Goal: Task Accomplishment & Management: Manage account settings

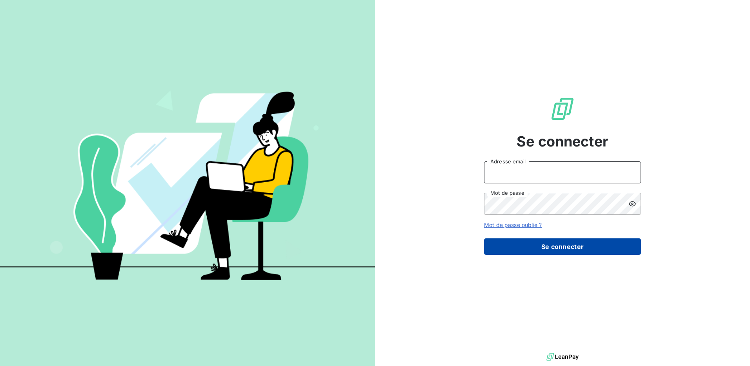
type input "[PERSON_NAME][EMAIL_ADDRESS][DOMAIN_NAME]"
click at [584, 247] on button "Se connecter" at bounding box center [562, 246] width 157 height 16
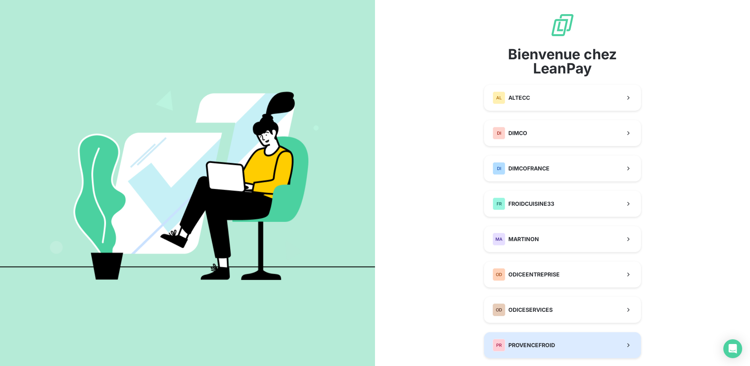
click at [562, 337] on button "PR PROVENCEFROID" at bounding box center [562, 345] width 157 height 26
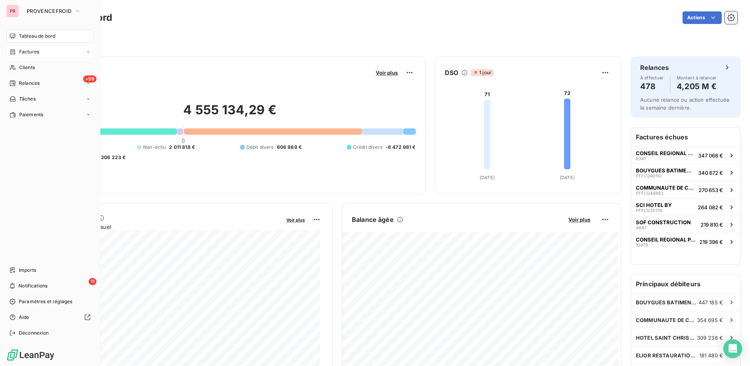
click at [37, 53] on span "Factures" at bounding box center [29, 51] width 20 height 7
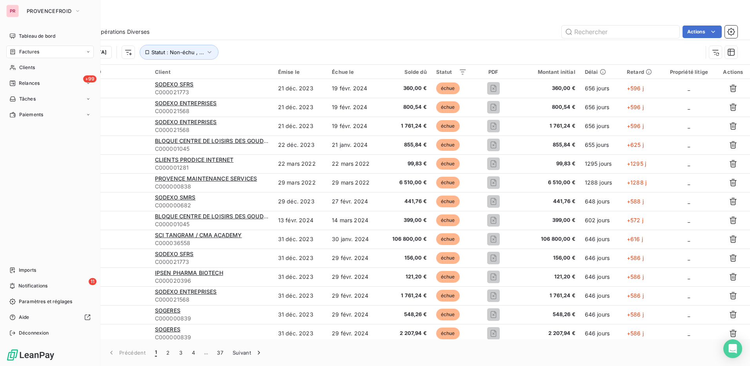
click at [31, 50] on span "Factures" at bounding box center [29, 51] width 20 height 7
click at [43, 115] on div "Clients" at bounding box center [49, 114] width 87 height 13
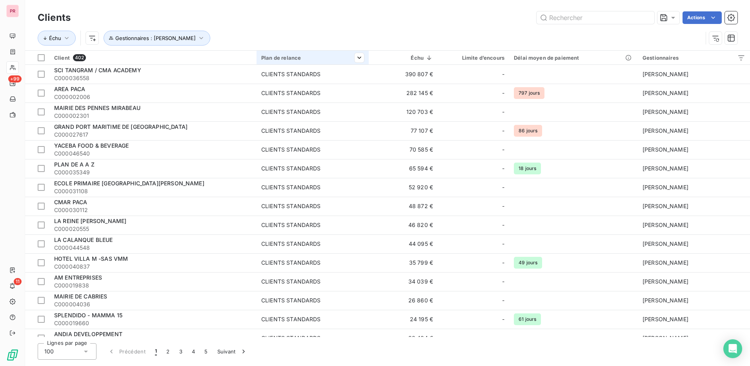
click at [285, 61] on th "Plan de relance" at bounding box center [312, 58] width 112 height 14
click at [197, 38] on icon "button" at bounding box center [201, 38] width 8 height 8
click at [271, 57] on icon "button" at bounding box center [270, 59] width 8 height 8
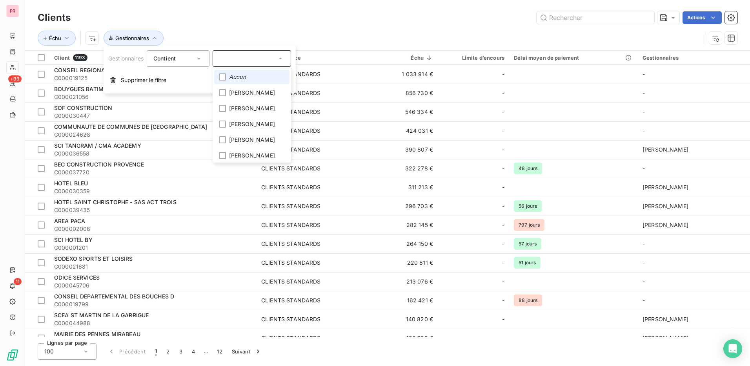
click at [338, 30] on div "Échu Gestionnaires" at bounding box center [388, 38] width 700 height 24
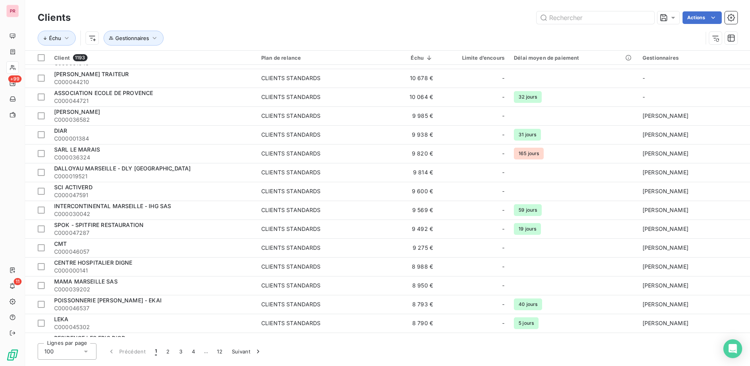
scroll to position [1611, 0]
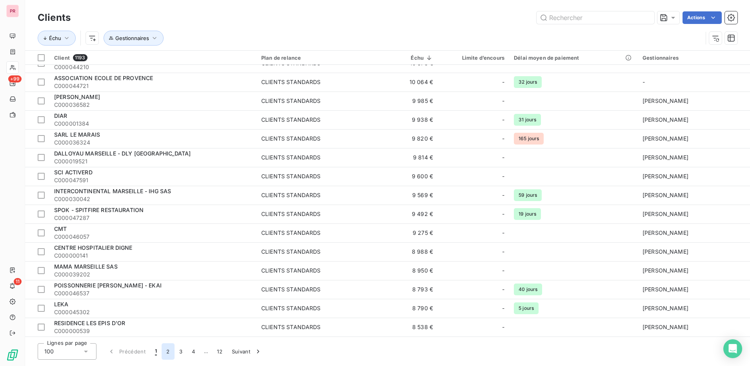
click at [163, 351] on button "2" at bounding box center [168, 351] width 13 height 16
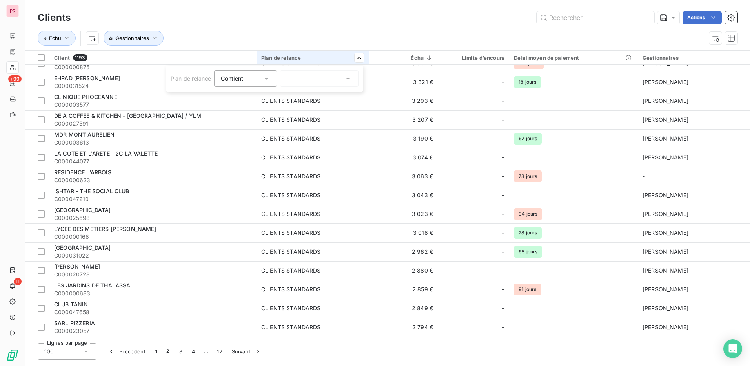
click at [269, 80] on icon at bounding box center [266, 79] width 8 height 8
click at [346, 78] on icon at bounding box center [348, 79] width 8 height 8
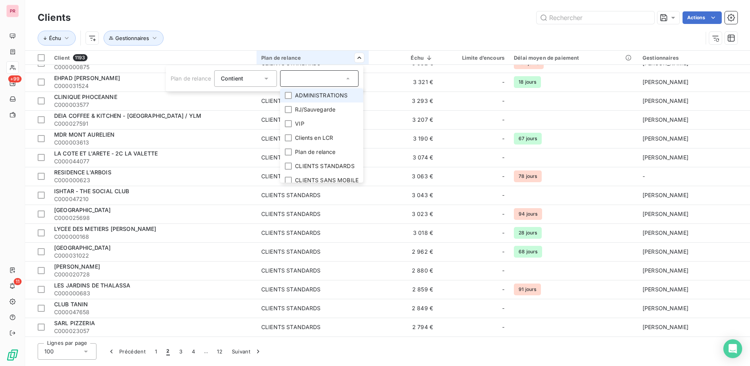
click at [293, 93] on li "ADMINISTRATIONS" at bounding box center [321, 95] width 83 height 14
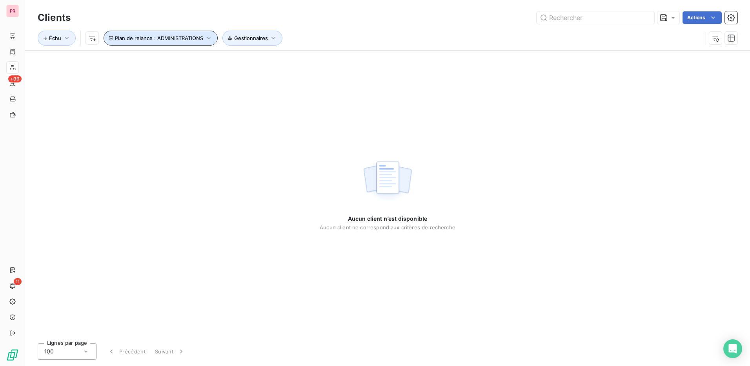
click at [200, 42] on button "Plan de relance : ADMINISTRATIONS" at bounding box center [161, 38] width 114 height 15
click at [273, 58] on div "ADMINISTRATIONS" at bounding box center [250, 59] width 53 height 8
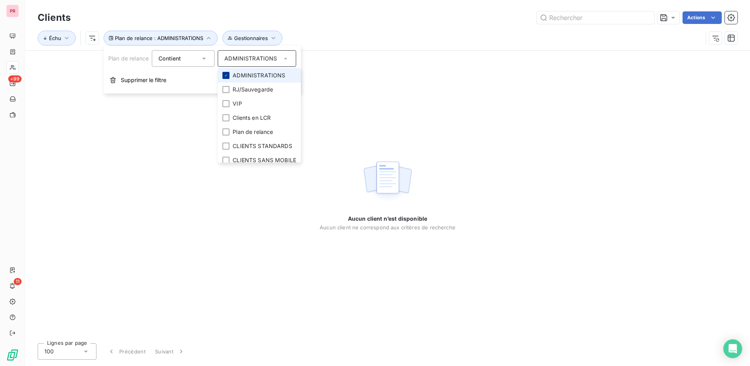
click at [228, 75] on icon at bounding box center [226, 75] width 5 height 5
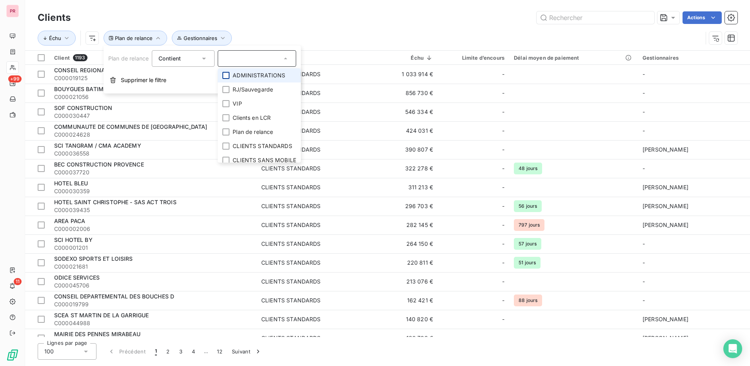
click at [375, 28] on div "Échu Plan de relance Gestionnaires" at bounding box center [388, 38] width 700 height 24
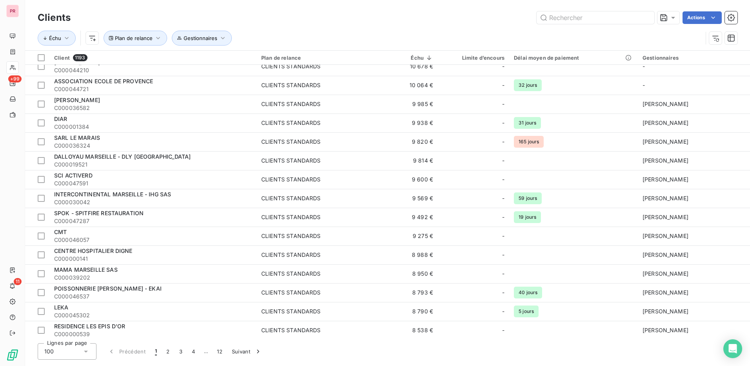
scroll to position [1611, 0]
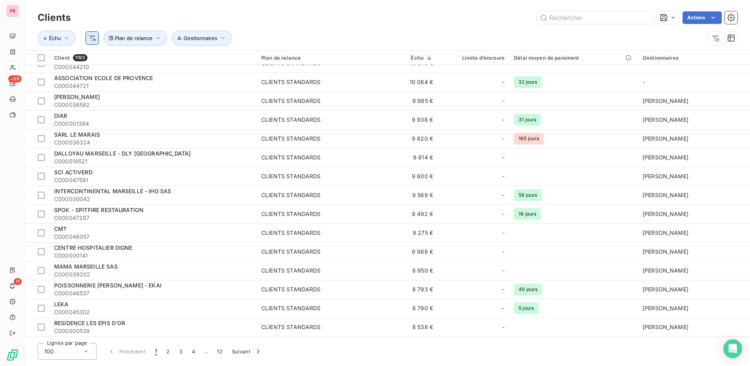
click at [91, 35] on html "PR +99 11 Clients Actions Échu Plan de relance Gestionnaires Client 1193 Plan d…" at bounding box center [375, 183] width 750 height 366
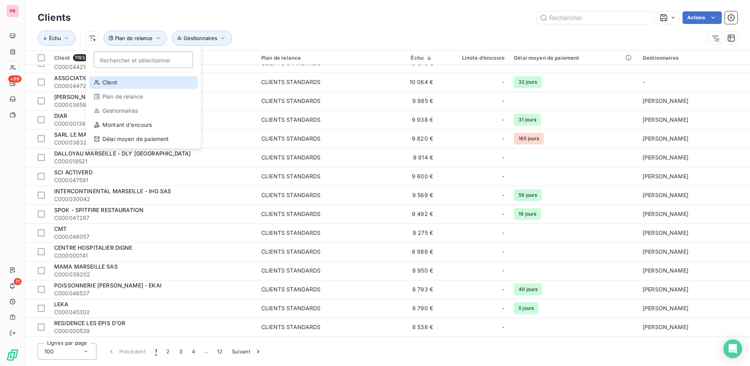
click at [115, 85] on div "Client" at bounding box center [143, 82] width 109 height 13
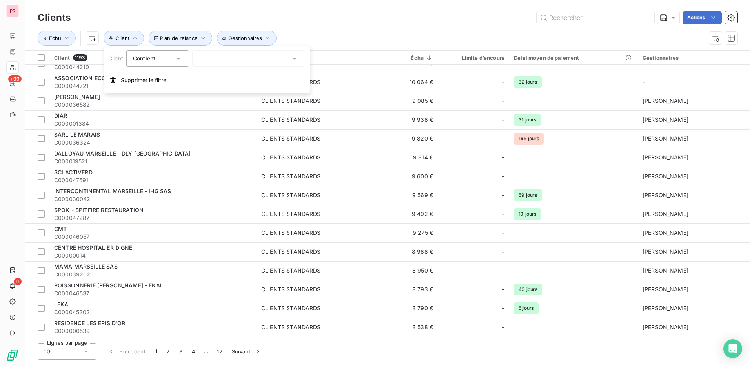
click at [280, 53] on div at bounding box center [248, 58] width 113 height 16
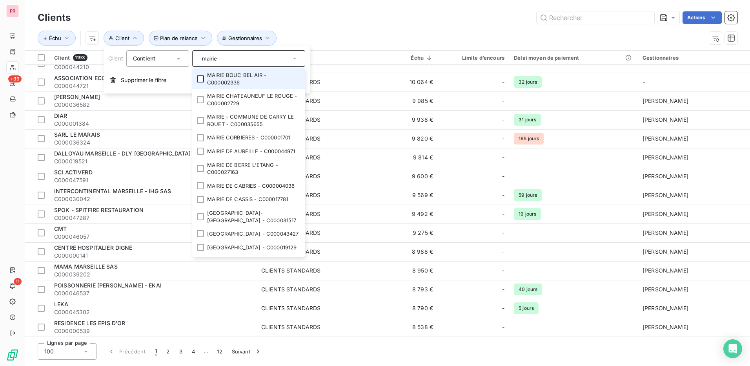
type input "mairie"
click at [200, 77] on div at bounding box center [200, 78] width 7 height 7
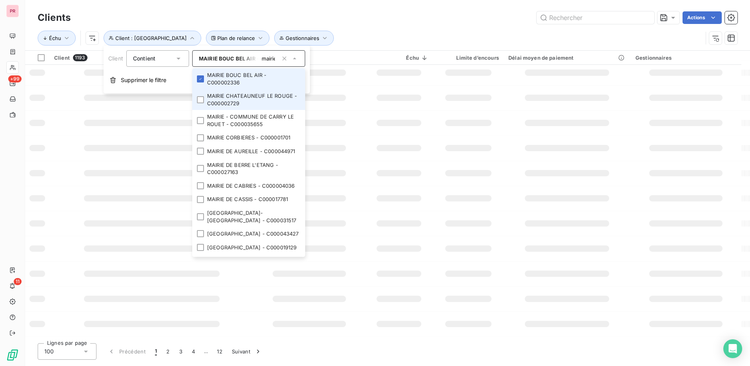
scroll to position [0, 0]
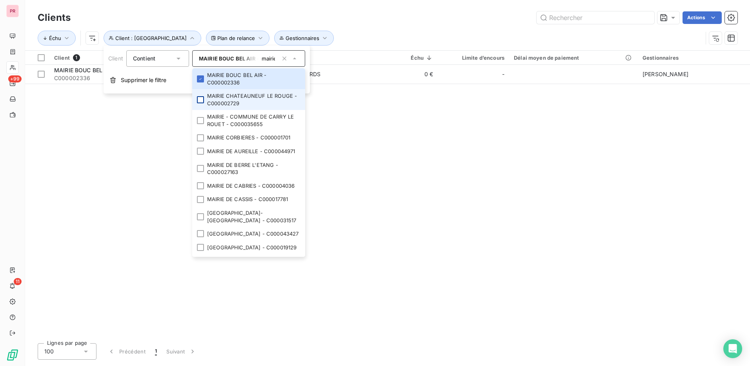
click at [197, 99] on div at bounding box center [200, 99] width 7 height 7
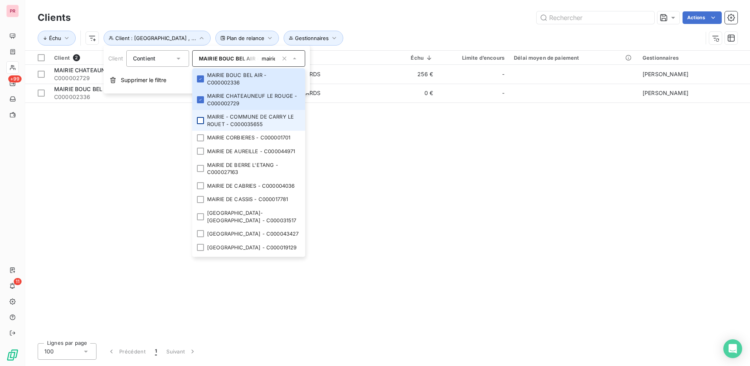
click at [201, 122] on div at bounding box center [200, 120] width 7 height 7
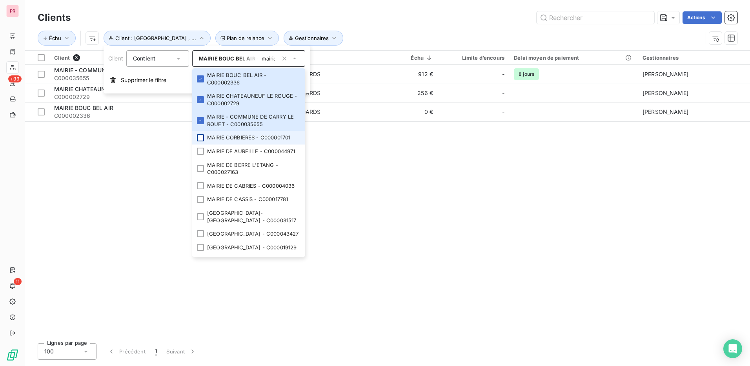
click at [200, 135] on div at bounding box center [200, 137] width 7 height 7
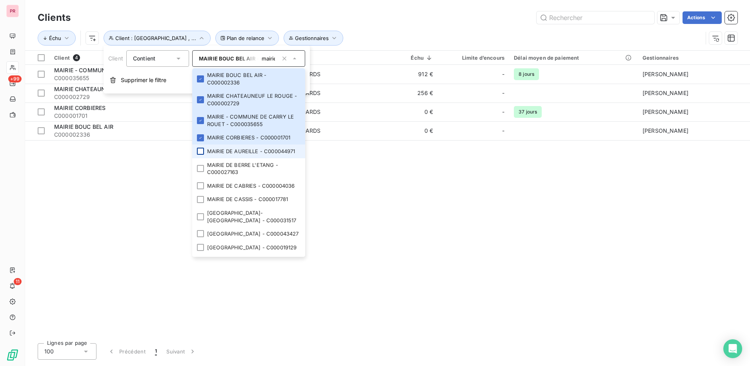
click at [199, 154] on div at bounding box center [200, 150] width 7 height 7
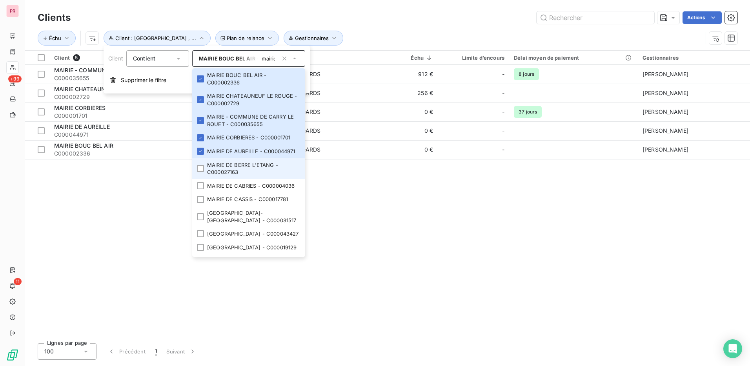
click at [197, 171] on li "MAIRIE DE BERRE L'ETANG - C000027163" at bounding box center [248, 168] width 113 height 21
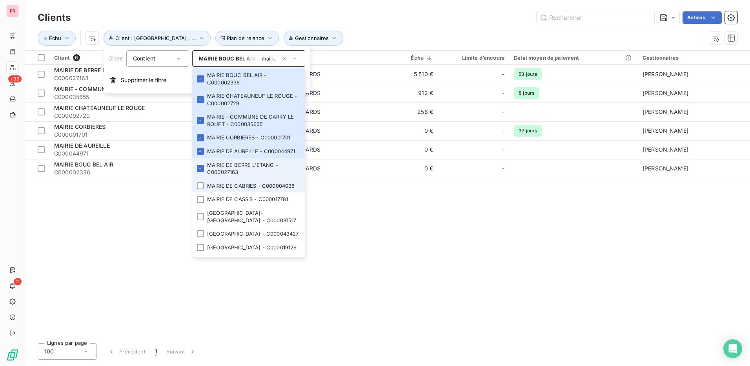
click at [198, 189] on li "MAIRIE DE CABRIES - C000004036" at bounding box center [248, 186] width 113 height 14
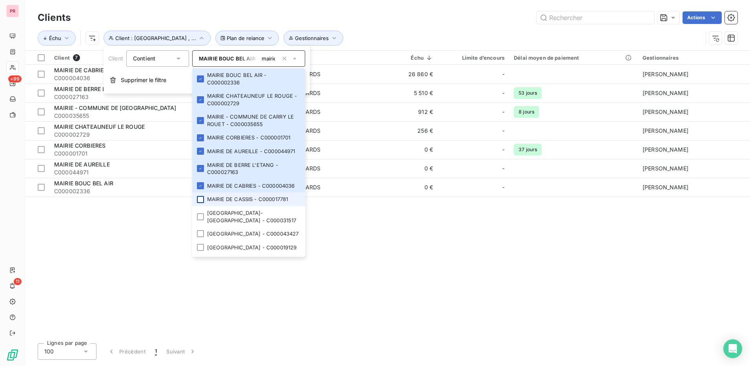
click at [198, 203] on div at bounding box center [200, 199] width 7 height 7
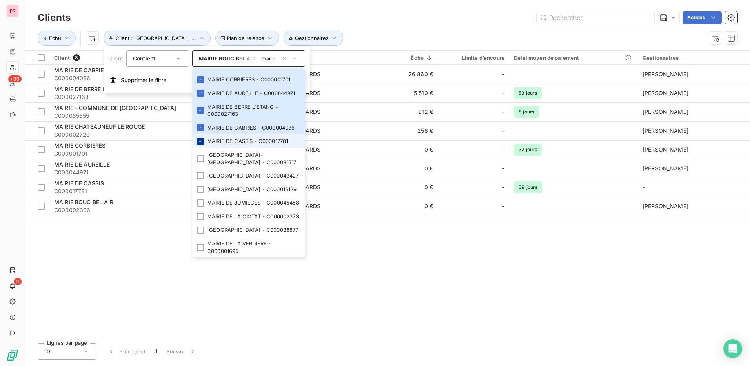
scroll to position [78, 0]
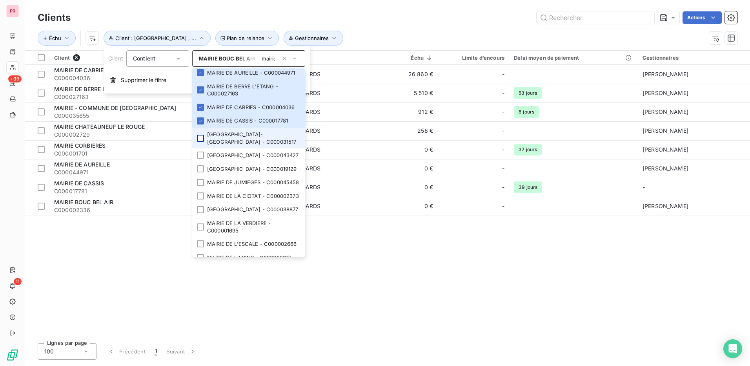
click at [201, 142] on div at bounding box center [200, 138] width 7 height 7
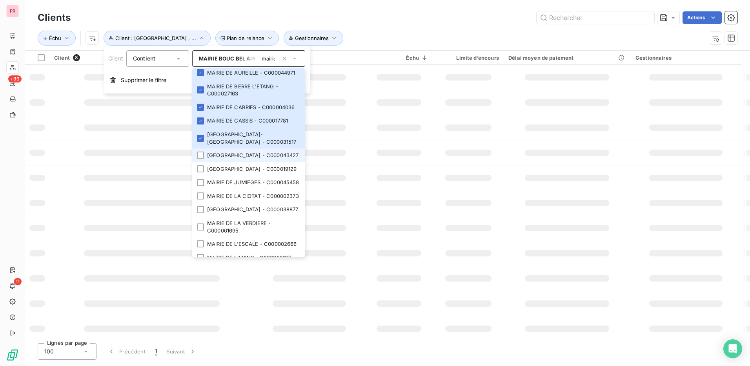
click at [202, 162] on li "[GEOGRAPHIC_DATA] - C000043427" at bounding box center [248, 155] width 113 height 14
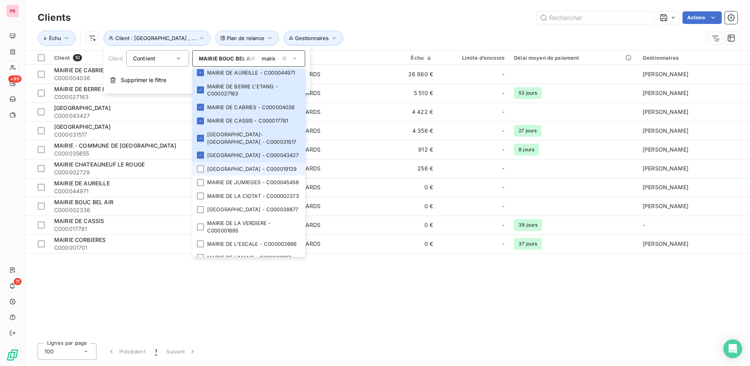
drag, startPoint x: 201, startPoint y: 196, endPoint x: 202, endPoint y: 203, distance: 7.1
click at [201, 172] on div at bounding box center [200, 168] width 7 height 7
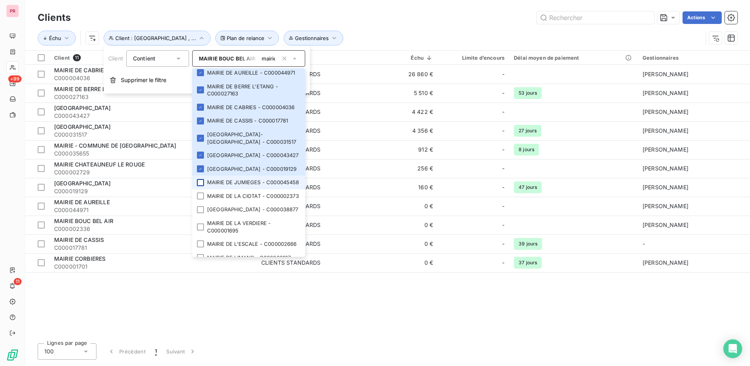
click at [202, 186] on div at bounding box center [200, 182] width 7 height 7
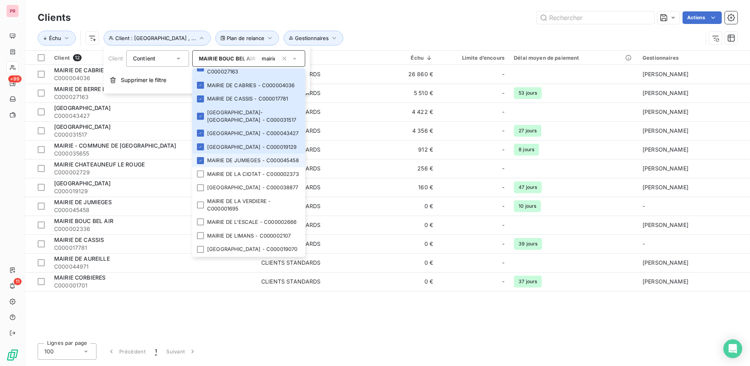
scroll to position [157, 0]
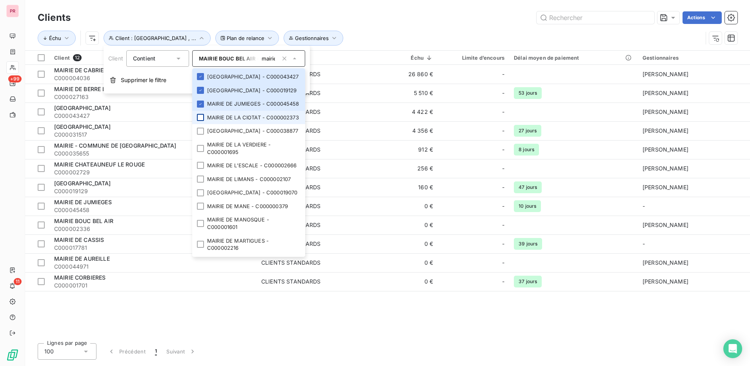
click at [200, 121] on div at bounding box center [200, 117] width 7 height 7
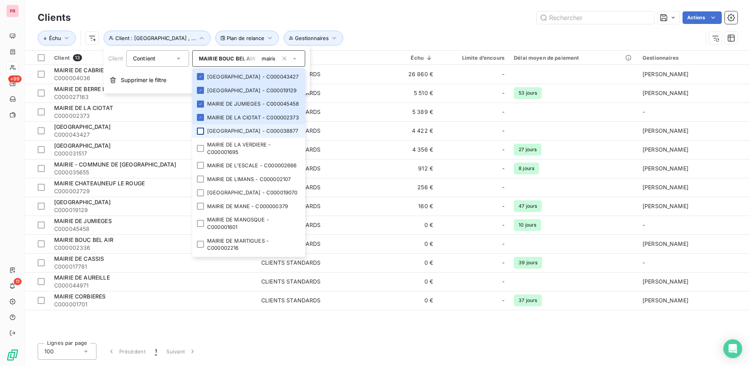
click at [202, 135] on div at bounding box center [200, 130] width 7 height 7
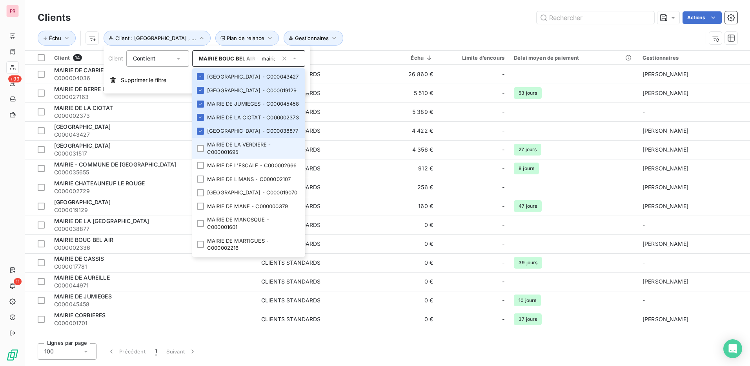
click at [200, 152] on div at bounding box center [200, 148] width 7 height 7
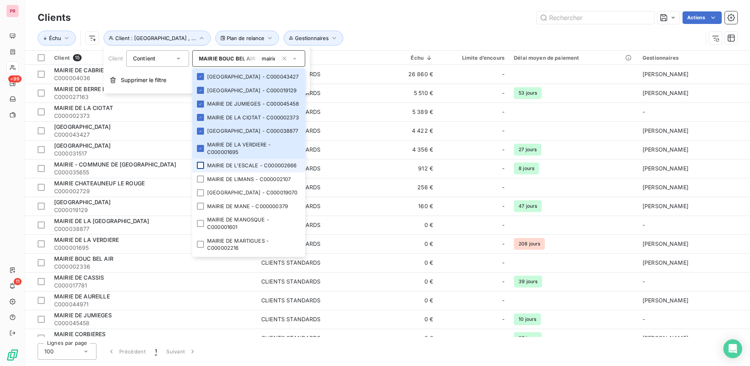
click at [201, 169] on div at bounding box center [200, 165] width 7 height 7
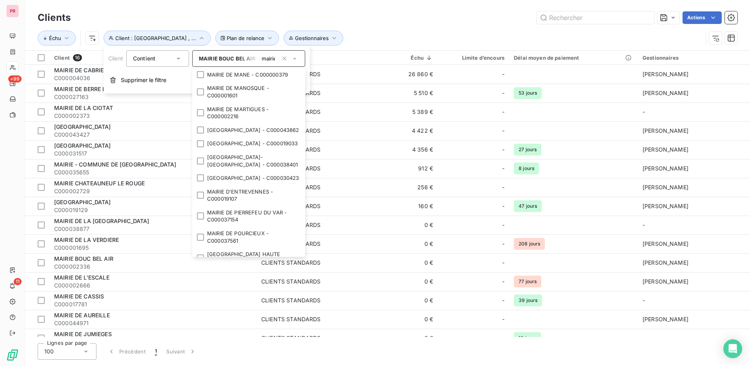
scroll to position [275, 0]
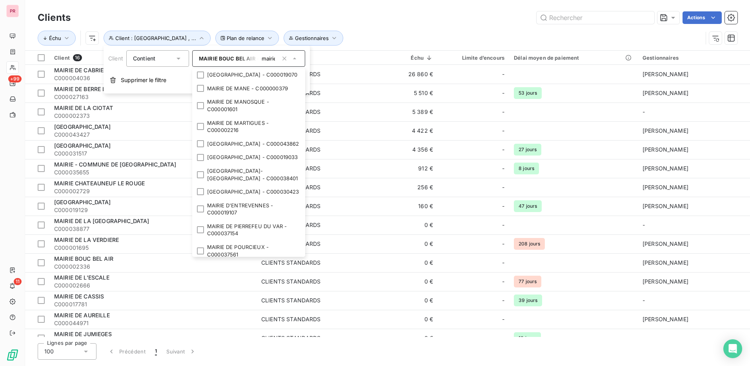
click at [197, 65] on div at bounding box center [200, 61] width 7 height 7
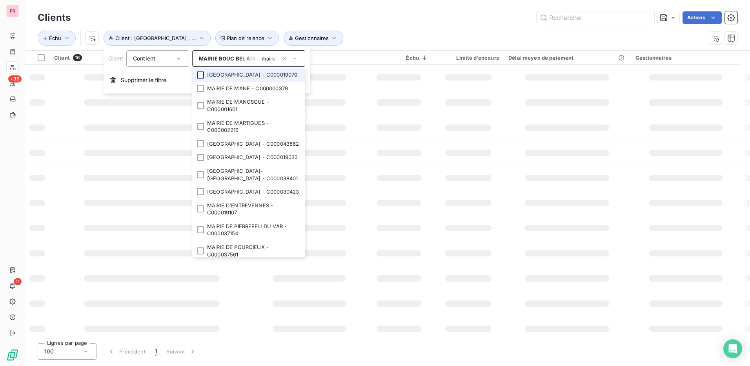
click at [200, 78] on div at bounding box center [200, 74] width 7 height 7
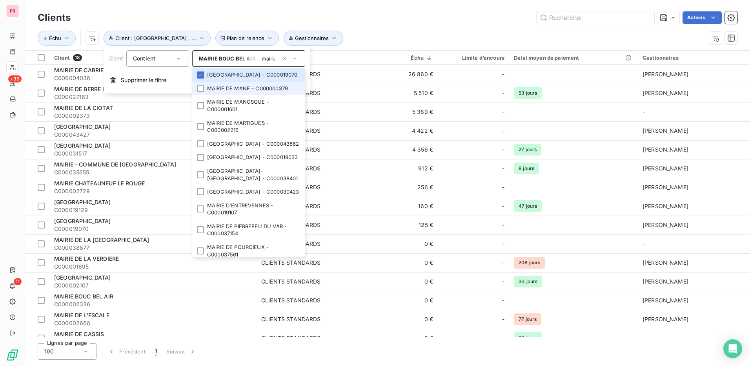
click at [204, 95] on li "MAIRIE DE MANE - C000000379" at bounding box center [248, 89] width 113 height 14
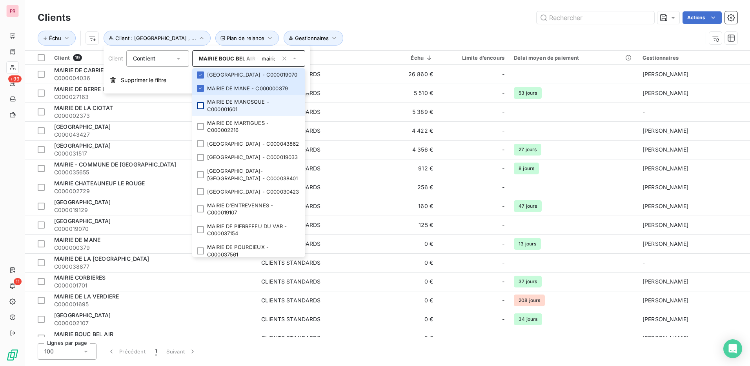
click at [204, 116] on li "MAIRIE DE MANOSQUE - C000001601" at bounding box center [248, 105] width 113 height 21
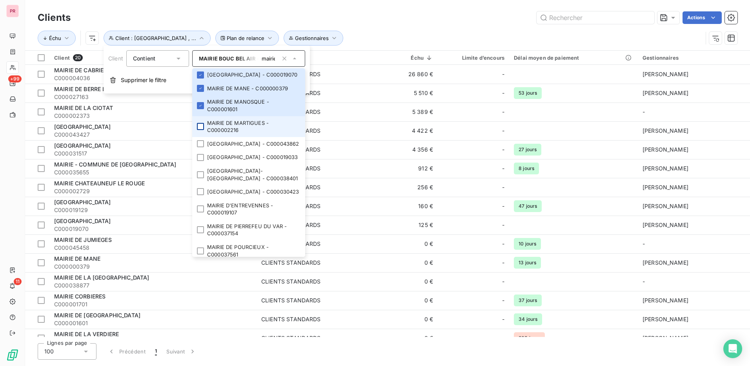
click at [200, 137] on li "MAIRIE DE MARTIGUES - C000002216" at bounding box center [248, 126] width 113 height 21
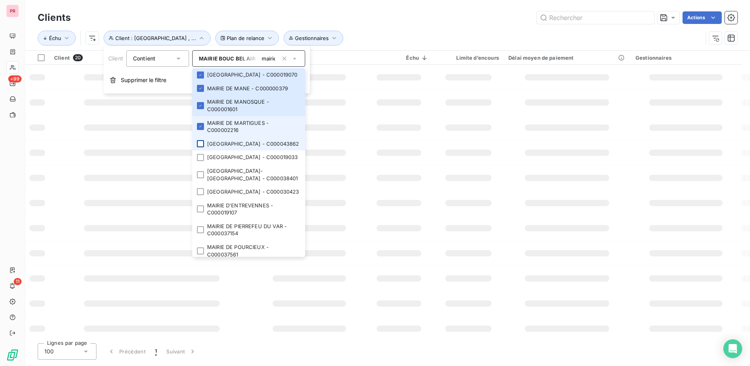
click at [200, 151] on li "[GEOGRAPHIC_DATA] - C000043862" at bounding box center [248, 144] width 113 height 14
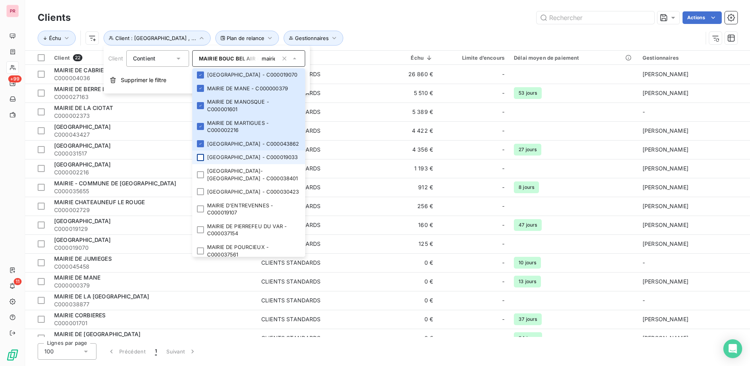
click at [200, 161] on div at bounding box center [200, 157] width 7 height 7
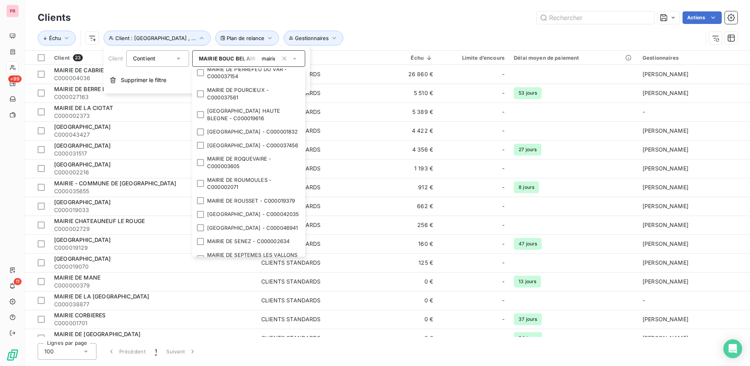
click at [202, 21] on div at bounding box center [200, 17] width 7 height 7
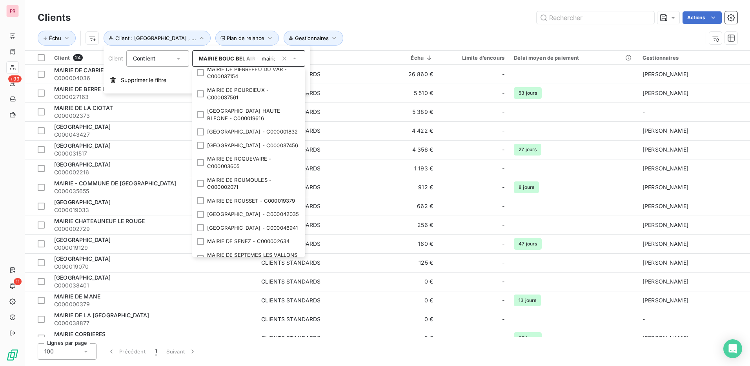
click at [200, 38] on div at bounding box center [200, 34] width 7 height 7
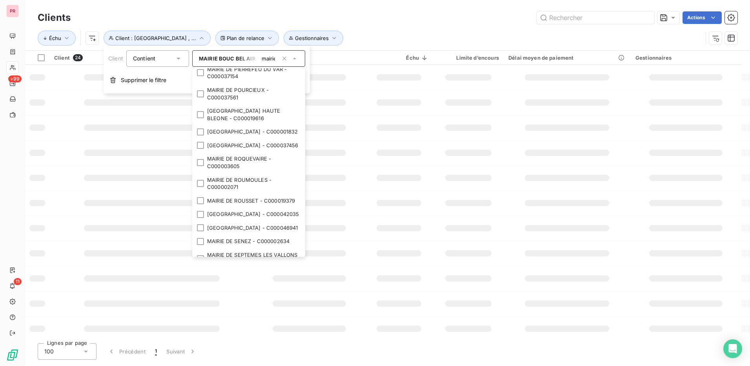
click at [202, 55] on div at bounding box center [200, 51] width 7 height 7
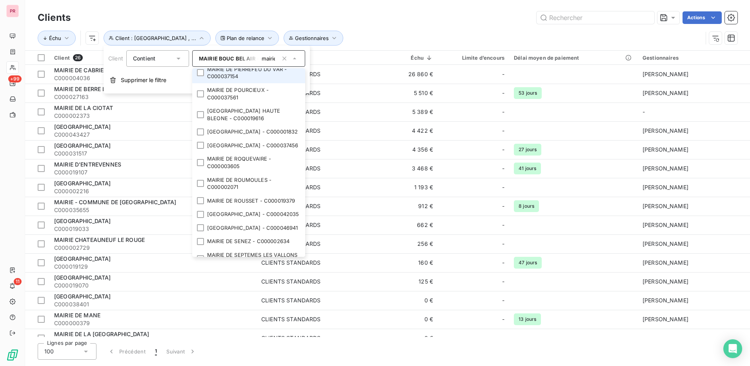
click at [200, 83] on li "MAIRIE DE PIERREFEU DU VAR - C000037154" at bounding box center [248, 72] width 113 height 21
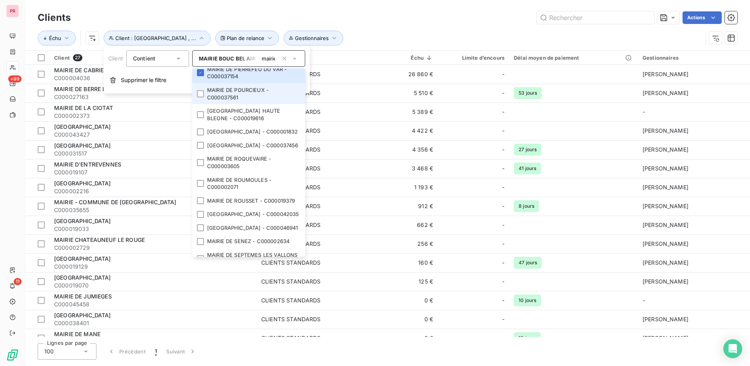
click at [198, 104] on li "MAIRIE DE POURCIEUX - C000037561" at bounding box center [248, 93] width 113 height 21
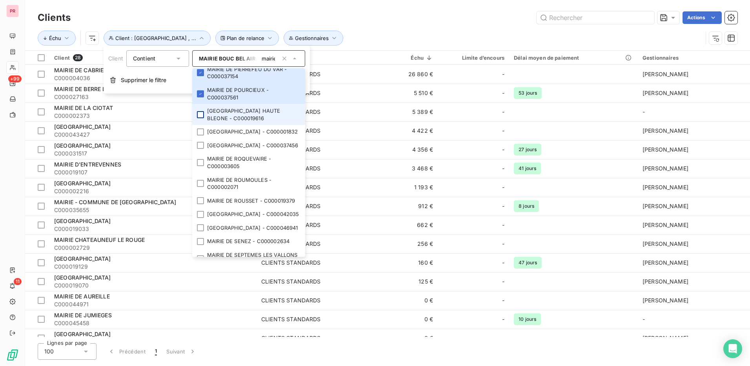
click at [200, 118] on div at bounding box center [200, 114] width 7 height 7
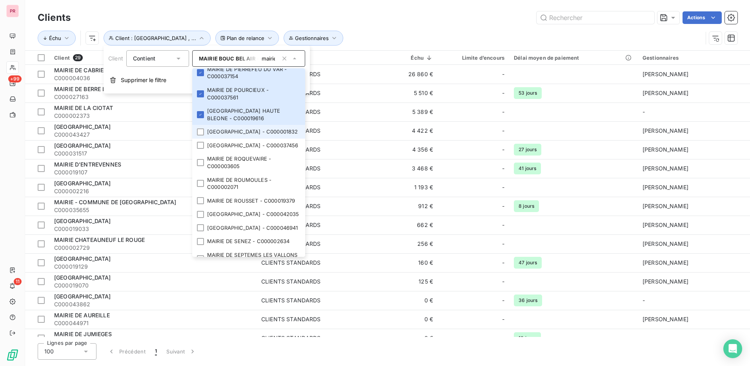
click at [200, 135] on div at bounding box center [200, 131] width 7 height 7
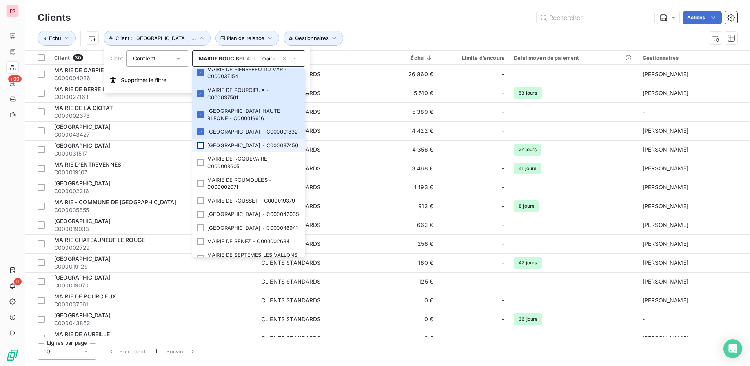
click at [198, 149] on div at bounding box center [200, 145] width 7 height 7
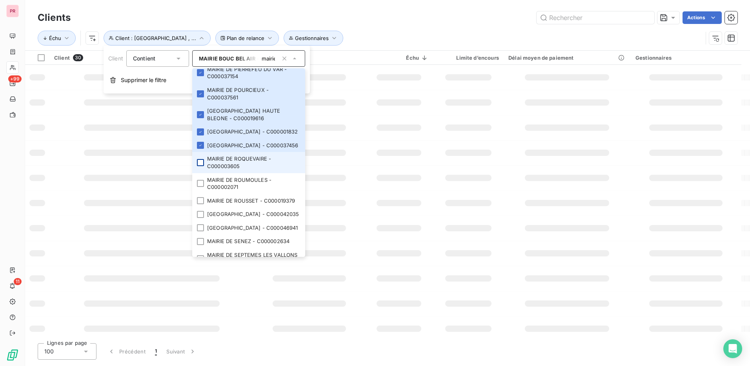
click at [200, 166] on div at bounding box center [200, 162] width 7 height 7
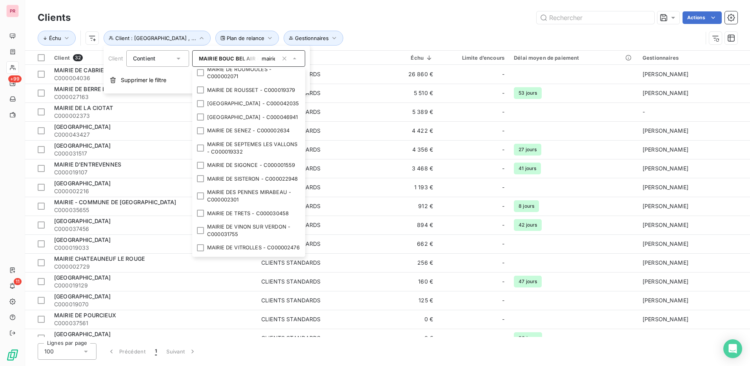
scroll to position [553, 0]
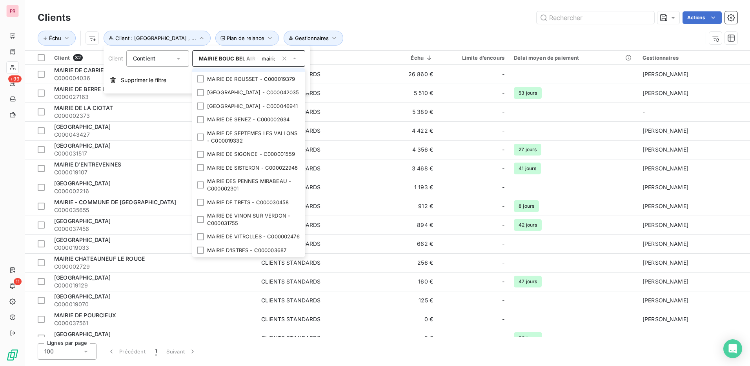
click at [203, 65] on div at bounding box center [200, 61] width 7 height 7
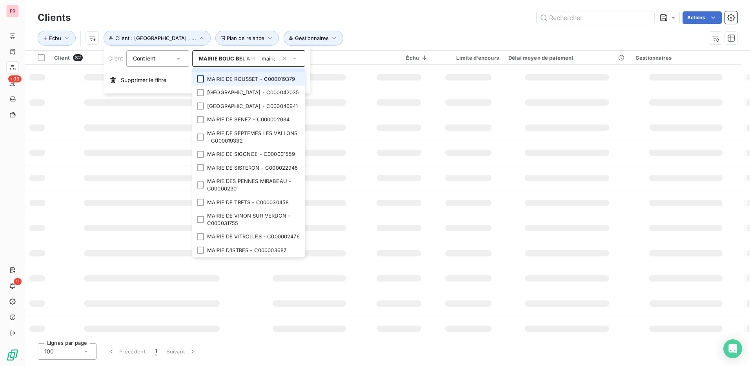
click at [201, 82] on div at bounding box center [200, 78] width 7 height 7
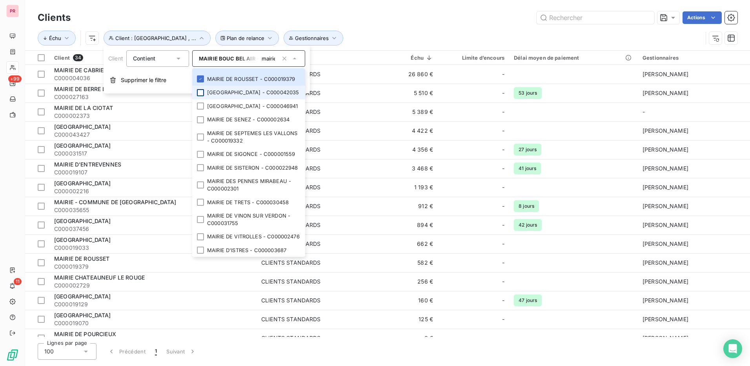
click at [202, 96] on div at bounding box center [200, 92] width 7 height 7
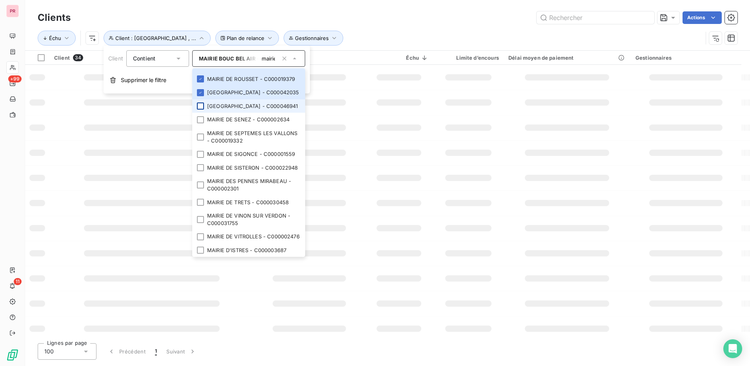
click at [201, 109] on div at bounding box center [200, 105] width 7 height 7
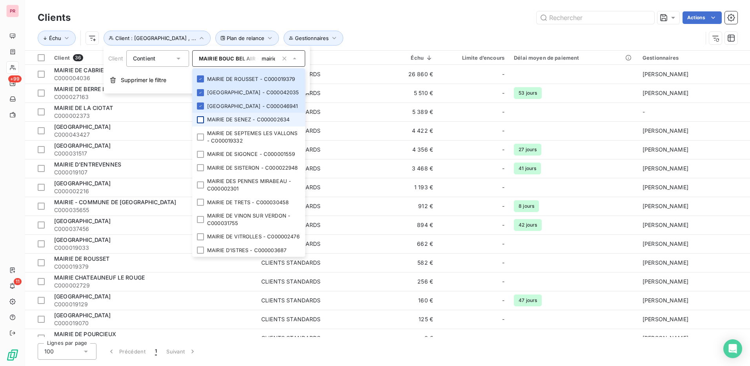
click at [200, 123] on div at bounding box center [200, 119] width 7 height 7
click at [199, 140] on div at bounding box center [200, 136] width 7 height 7
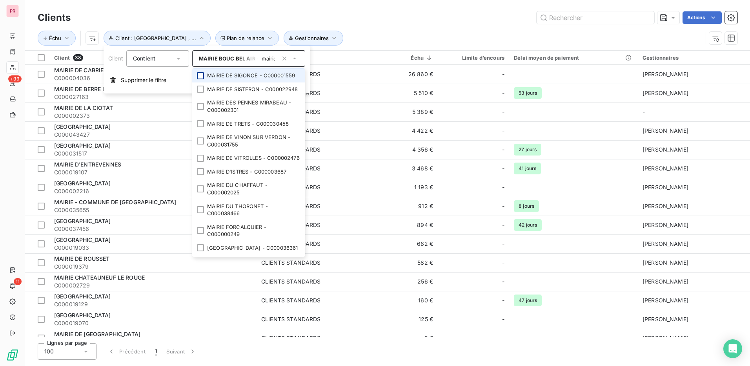
click at [200, 79] on div at bounding box center [200, 75] width 7 height 7
click at [200, 93] on div at bounding box center [200, 88] width 7 height 7
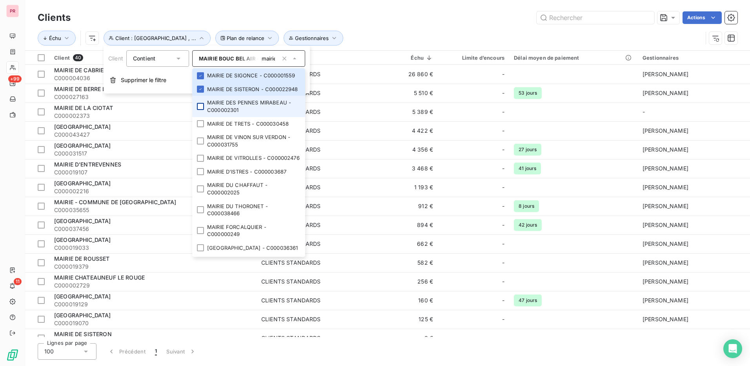
click at [200, 110] on div at bounding box center [200, 106] width 7 height 7
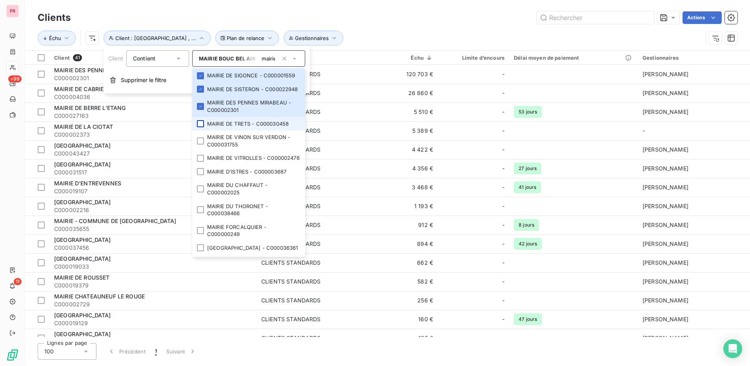
click at [202, 127] on div at bounding box center [200, 123] width 7 height 7
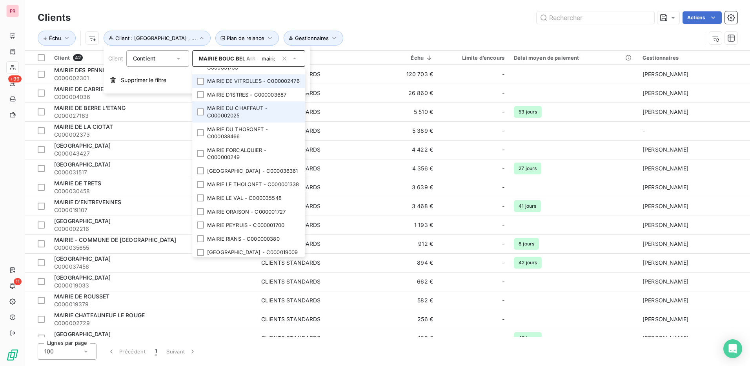
scroll to position [710, 0]
click at [199, 73] on li "MAIRIE DE VINON SUR VERDON - C000031755" at bounding box center [248, 62] width 113 height 21
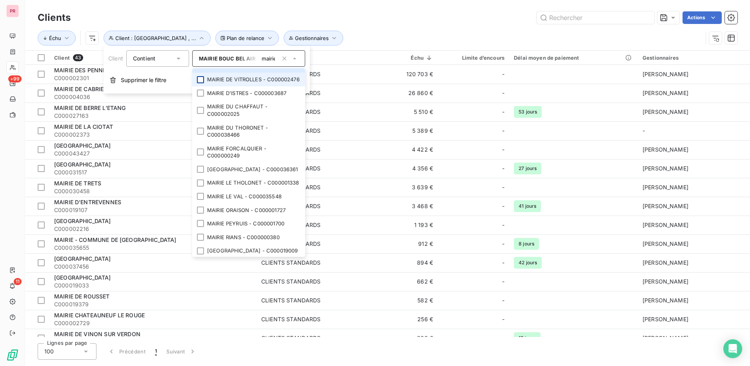
click at [199, 83] on div at bounding box center [200, 79] width 7 height 7
click at [200, 96] on div at bounding box center [200, 92] width 7 height 7
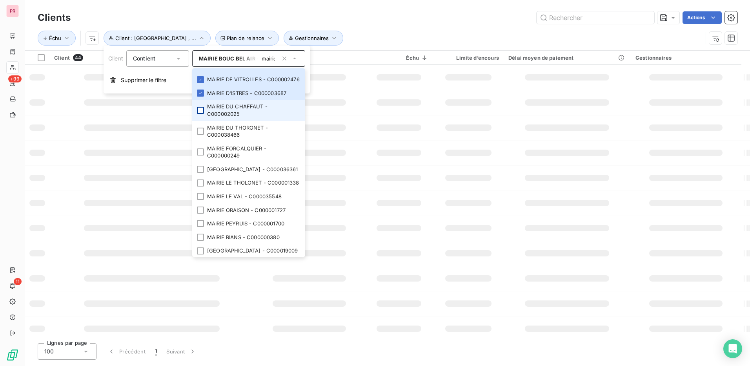
click at [199, 114] on div at bounding box center [200, 110] width 7 height 7
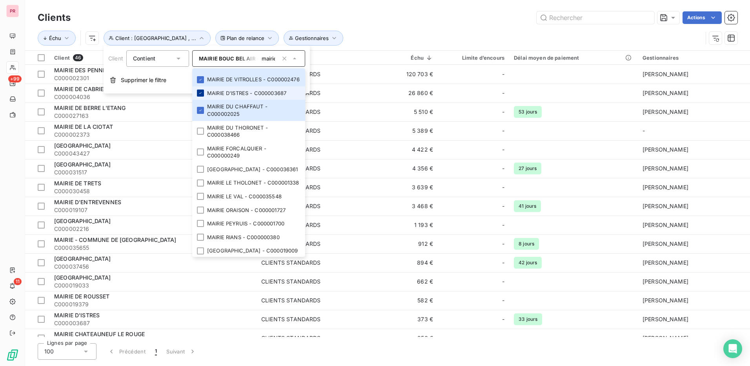
scroll to position [788, 0]
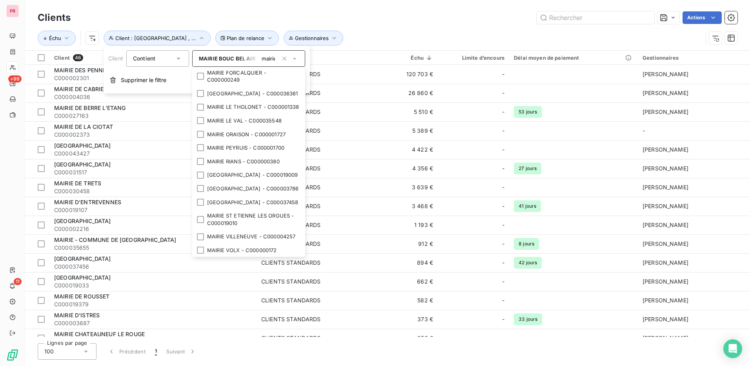
click at [206, 66] on li "MAIRIE DU THORONET - C000038466" at bounding box center [248, 55] width 113 height 21
click at [202, 80] on div at bounding box center [200, 76] width 7 height 7
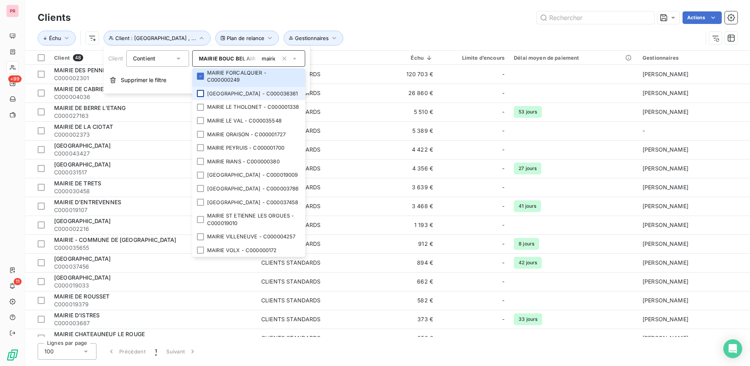
click at [202, 97] on div at bounding box center [200, 93] width 7 height 7
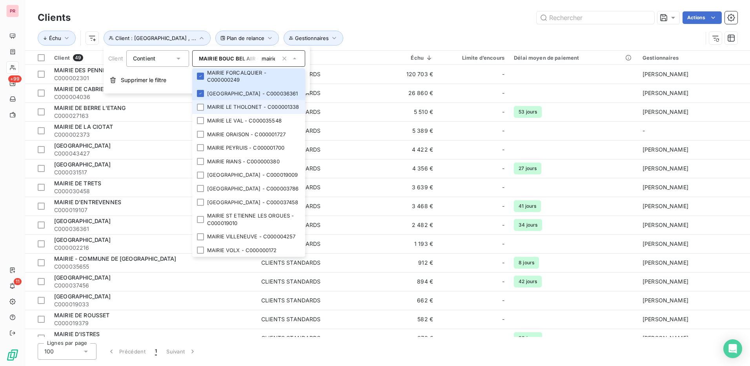
click at [200, 114] on li "MAIRIE LE THOLONET - C000001338" at bounding box center [248, 107] width 113 height 14
click at [200, 124] on div at bounding box center [200, 120] width 7 height 7
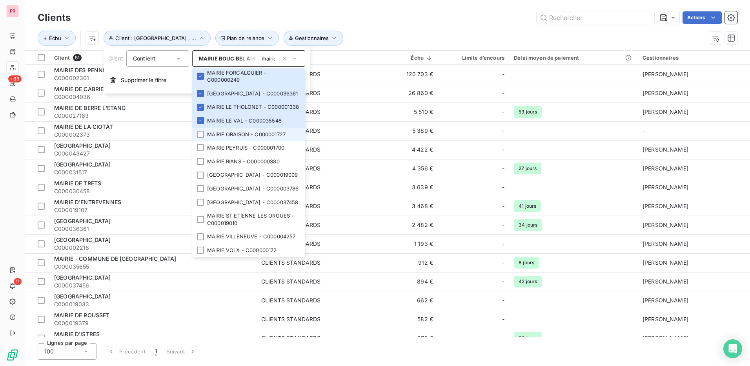
click at [199, 141] on li "MAIRIE ORAISON - C000001727" at bounding box center [248, 134] width 113 height 14
click at [198, 168] on li "MAIRIE RIANS - C000000380" at bounding box center [248, 162] width 113 height 14
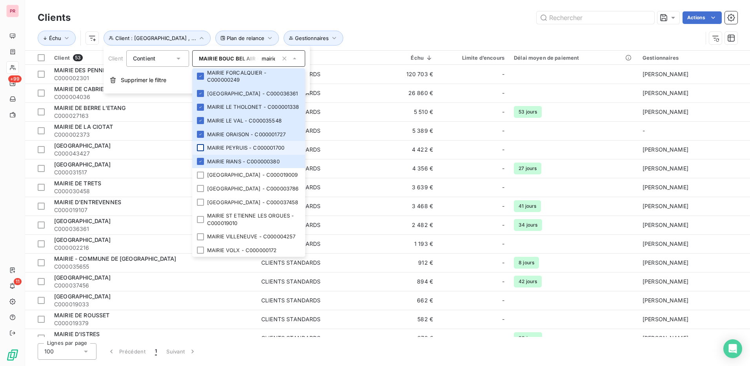
click at [198, 151] on div at bounding box center [200, 147] width 7 height 7
click at [196, 182] on li "[GEOGRAPHIC_DATA] - C000019009" at bounding box center [248, 175] width 113 height 14
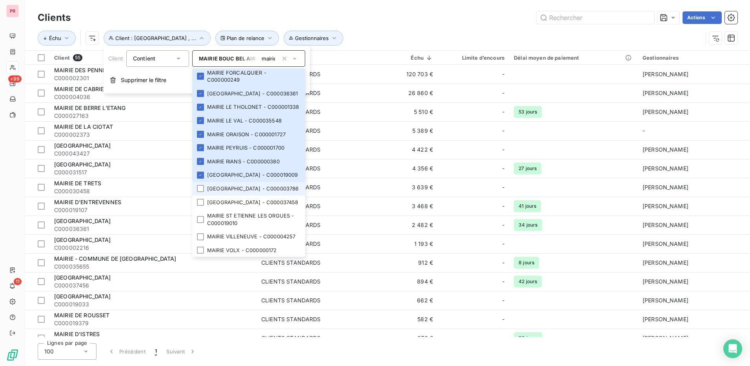
drag, startPoint x: 200, startPoint y: 225, endPoint x: 200, endPoint y: 233, distance: 7.8
click at [200, 192] on div at bounding box center [200, 188] width 7 height 7
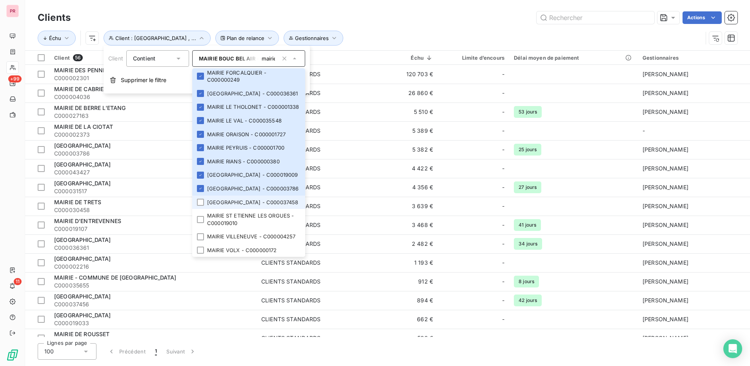
click at [200, 209] on li "[GEOGRAPHIC_DATA] - C000037458" at bounding box center [248, 202] width 113 height 14
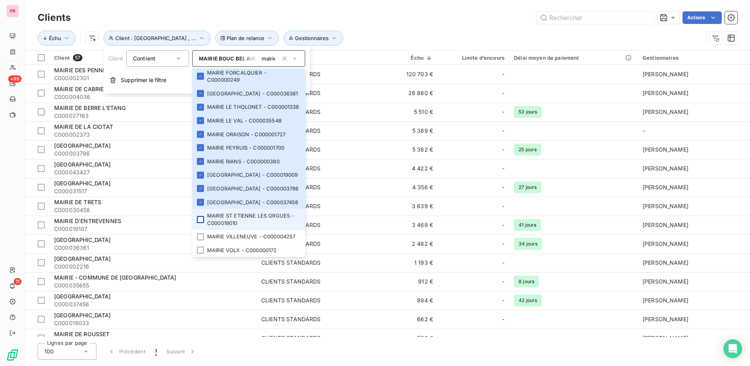
click at [199, 216] on div at bounding box center [200, 219] width 7 height 7
click at [199, 233] on div at bounding box center [200, 236] width 7 height 7
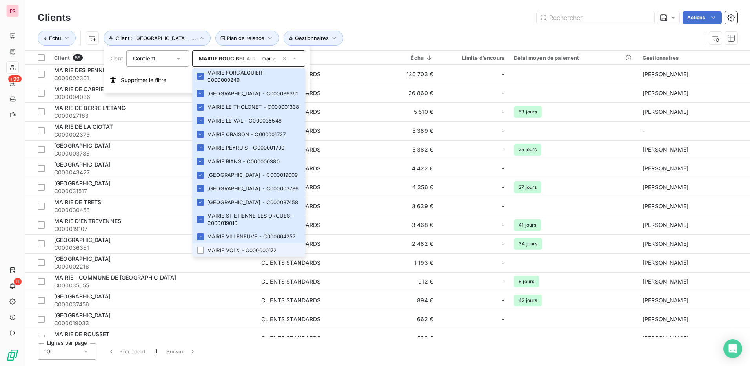
click at [201, 244] on li "MAIRIE VOLX - C000000172" at bounding box center [248, 250] width 113 height 14
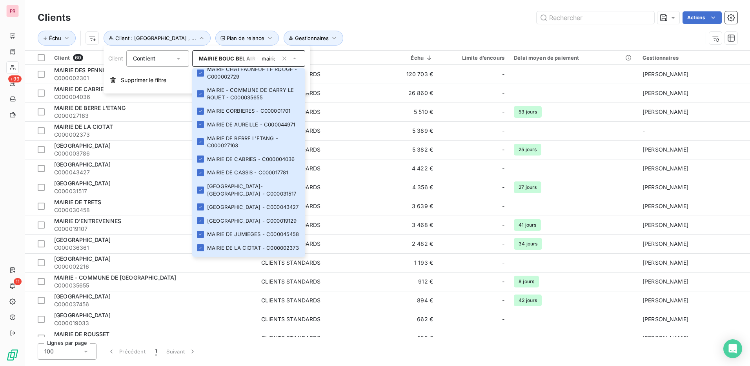
scroll to position [0, 0]
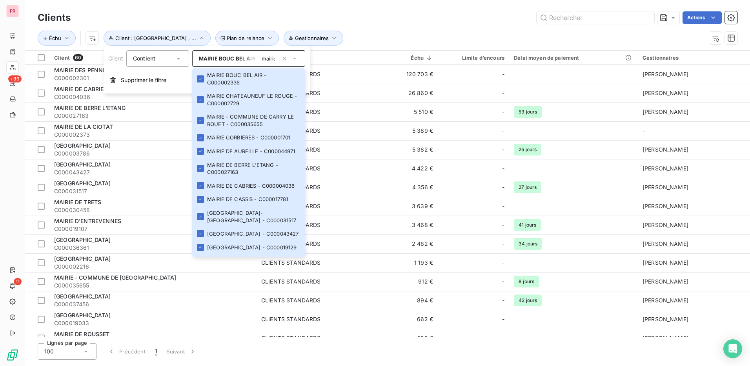
click at [475, 29] on div "Échu Client : [GEOGRAPHIC_DATA] AIR , ... Plan de relance Gestionnaires" at bounding box center [388, 38] width 700 height 24
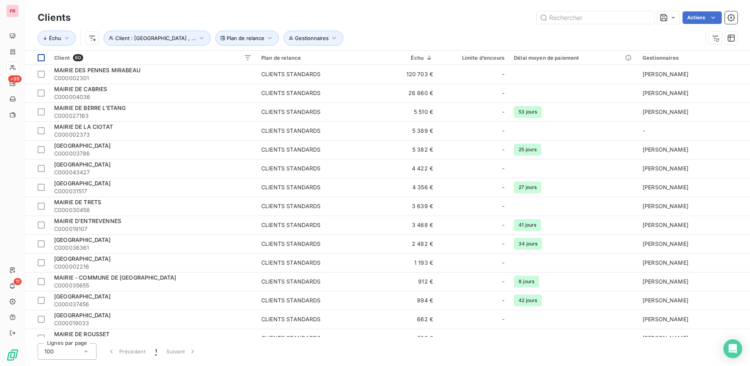
click at [42, 56] on div at bounding box center [41, 57] width 7 height 7
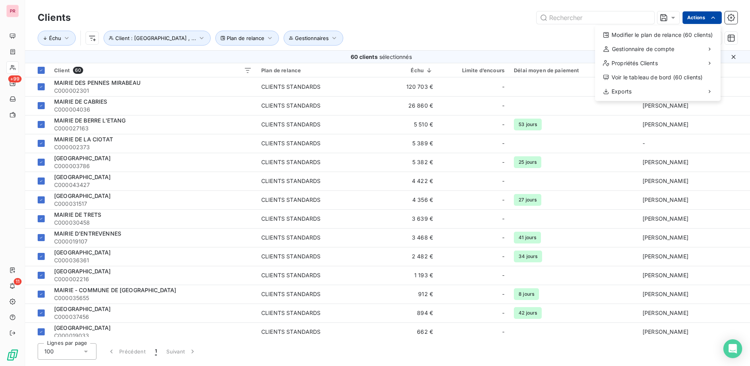
click at [702, 15] on html "PR +99 11 Clients Actions Modifier le plan de relance (60 clients) Gestionnaire…" at bounding box center [375, 183] width 750 height 366
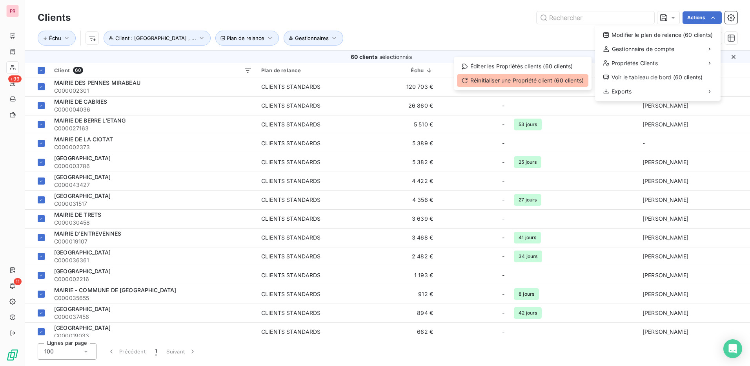
click at [538, 82] on div "Réinitialiser une Propriété client (60 clients)" at bounding box center [522, 80] width 131 height 13
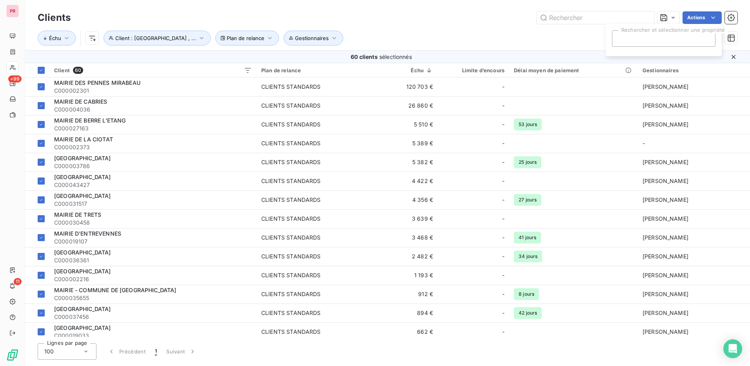
click at [630, 38] on div at bounding box center [664, 38] width 104 height 16
type input "ad"
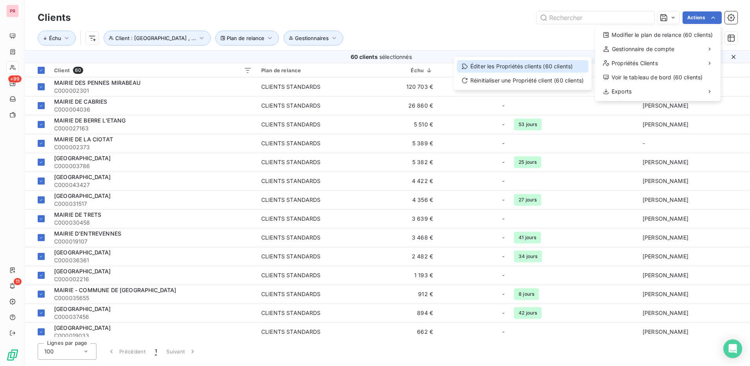
click at [543, 62] on div "Éditer les Propriétés clients (60 clients)" at bounding box center [522, 66] width 131 height 13
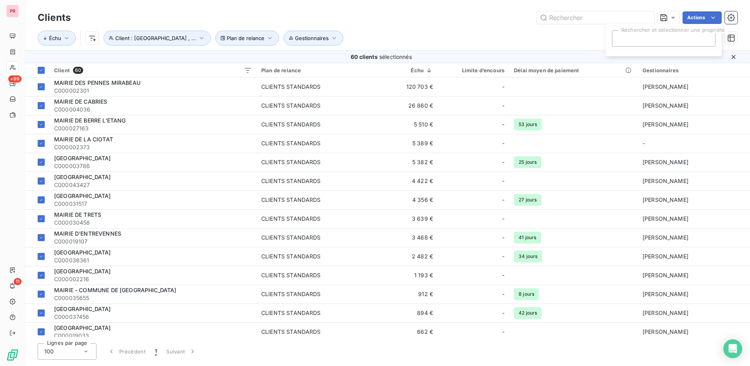
click at [557, 28] on div "Échu Client : [GEOGRAPHIC_DATA] AIR , ... Plan de relance Gestionnaires" at bounding box center [388, 38] width 700 height 24
click at [717, 20] on html "PR +99 11 Clients Actions Échu Client : [GEOGRAPHIC_DATA] , ... Plan de relance…" at bounding box center [375, 183] width 750 height 366
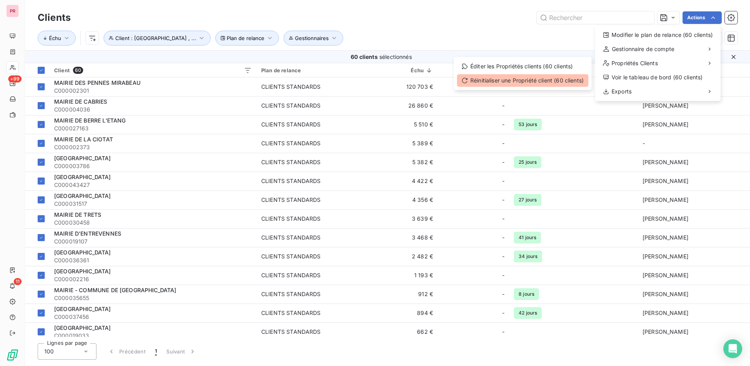
click at [525, 78] on div "Réinitialiser une Propriété client (60 clients)" at bounding box center [522, 80] width 131 height 13
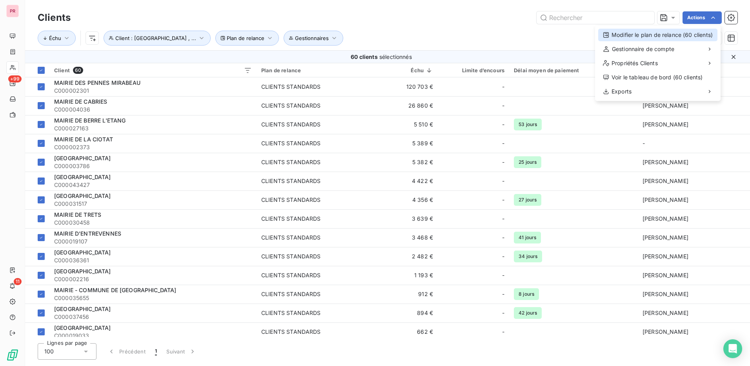
click at [692, 38] on div "Modifier le plan de relance (60 clients)" at bounding box center [657, 35] width 119 height 13
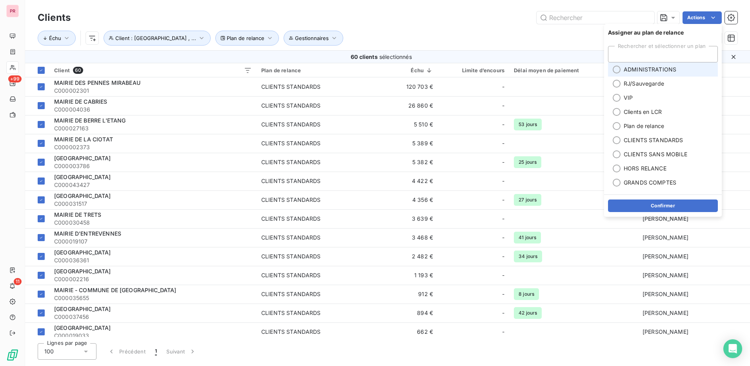
click at [620, 68] on li "ADMINISTRATIONS" at bounding box center [663, 69] width 110 height 14
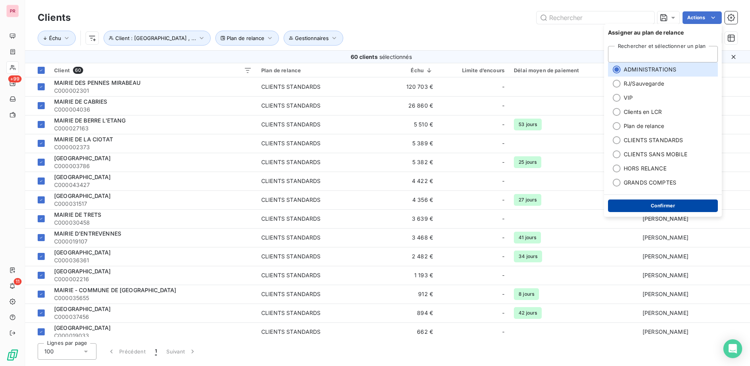
click at [644, 201] on button "Confirmer" at bounding box center [663, 205] width 110 height 13
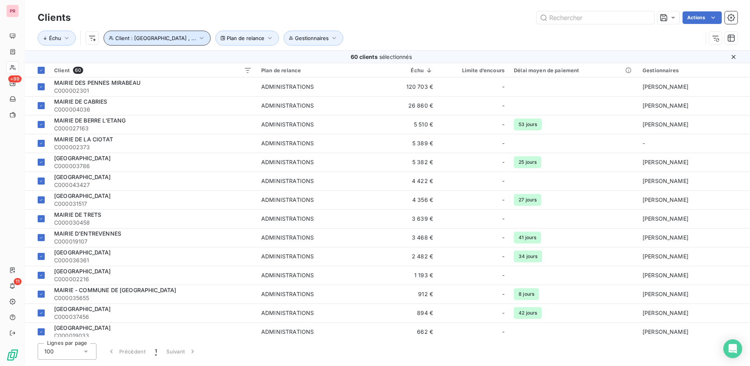
click at [199, 34] on icon "button" at bounding box center [202, 38] width 8 height 8
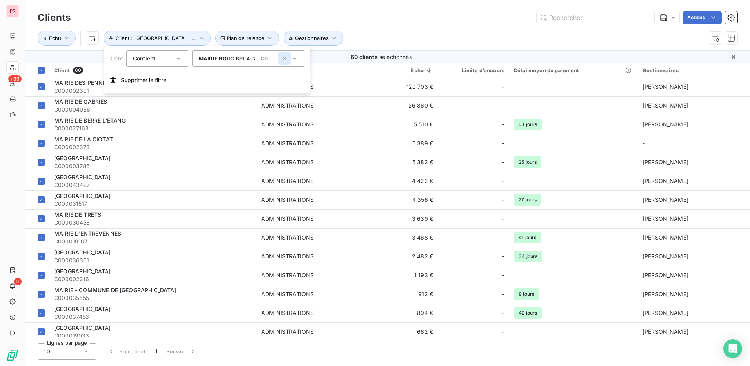
click at [287, 58] on icon "button" at bounding box center [284, 59] width 8 height 8
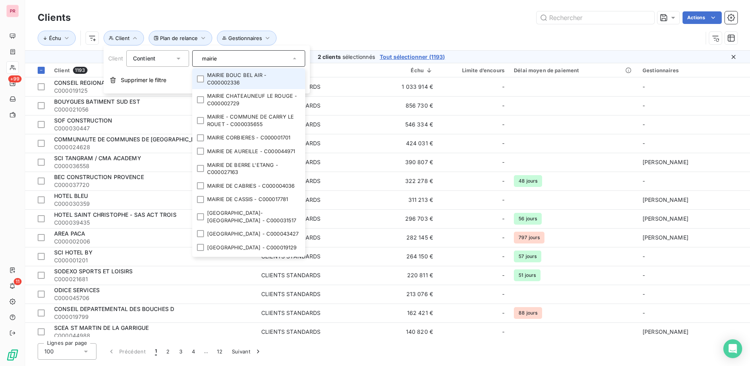
drag, startPoint x: 229, startPoint y: 60, endPoint x: 194, endPoint y: 60, distance: 34.9
click at [194, 60] on div "mairie" at bounding box center [248, 58] width 113 height 16
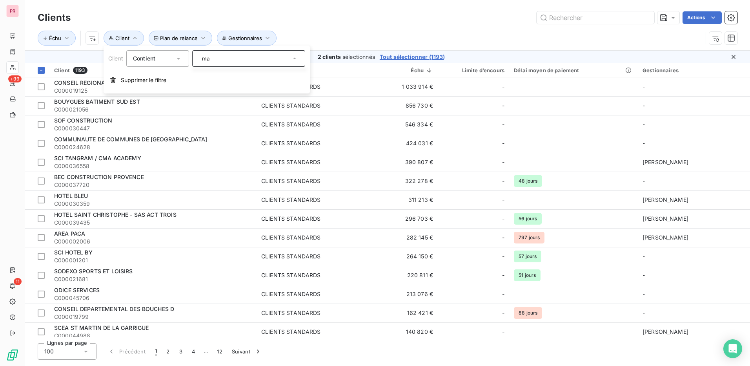
type input "m"
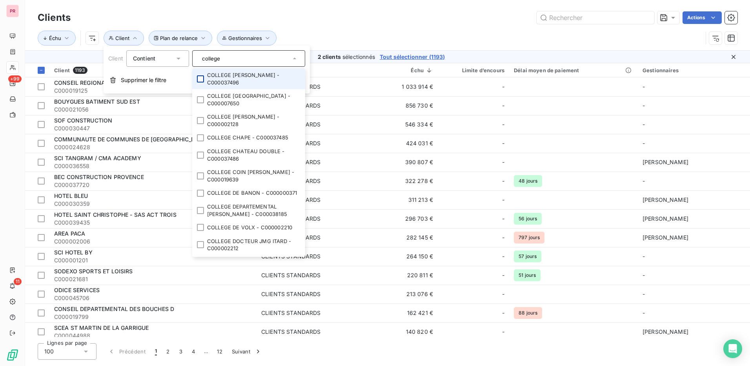
type input "college"
click at [202, 80] on div at bounding box center [200, 78] width 7 height 7
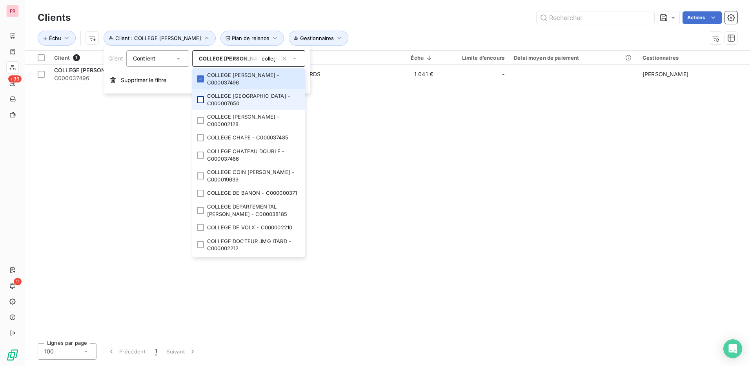
click at [203, 100] on div at bounding box center [200, 99] width 7 height 7
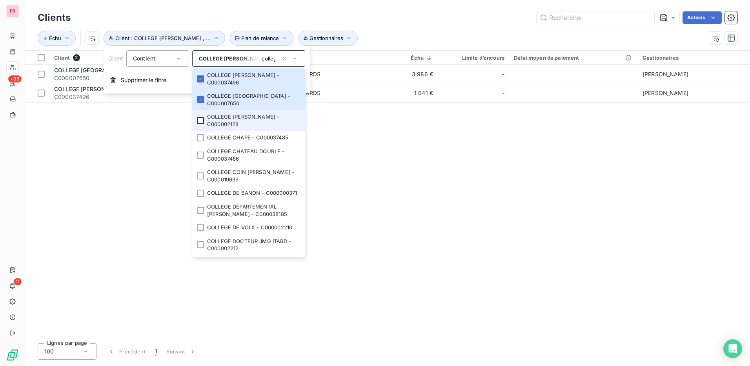
click at [203, 122] on div at bounding box center [200, 120] width 7 height 7
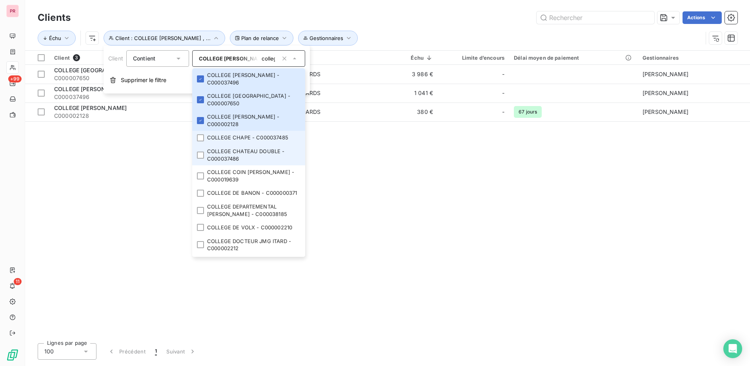
drag, startPoint x: 202, startPoint y: 141, endPoint x: 201, endPoint y: 149, distance: 8.3
click at [202, 142] on li "COLLEGE CHAPE - C000037485" at bounding box center [248, 138] width 113 height 14
click at [199, 156] on div at bounding box center [200, 154] width 7 height 7
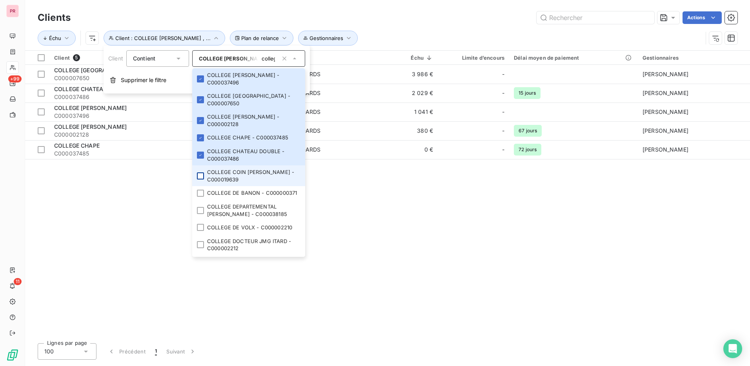
click at [200, 176] on div at bounding box center [200, 175] width 7 height 7
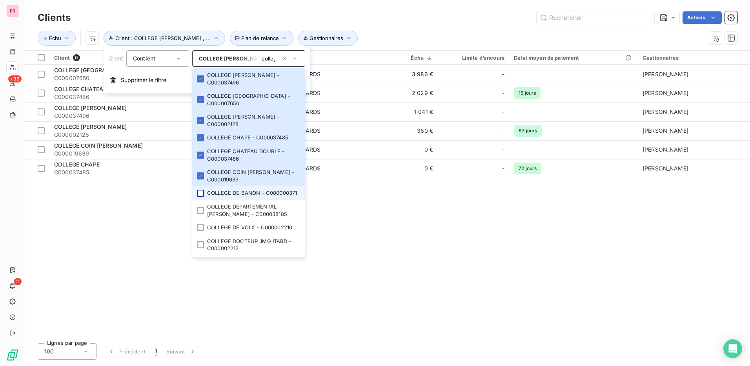
click at [202, 196] on div at bounding box center [200, 192] width 7 height 7
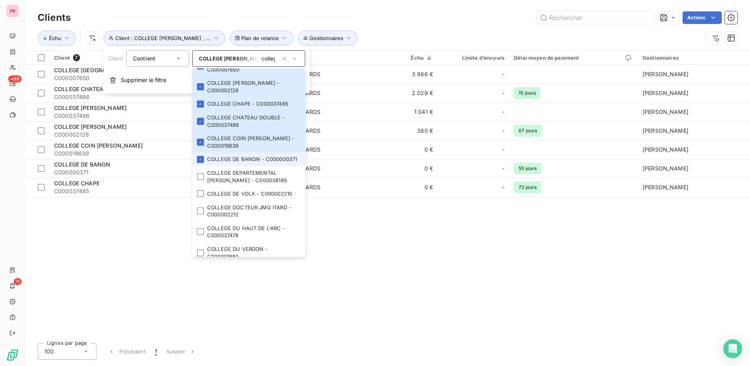
scroll to position [78, 0]
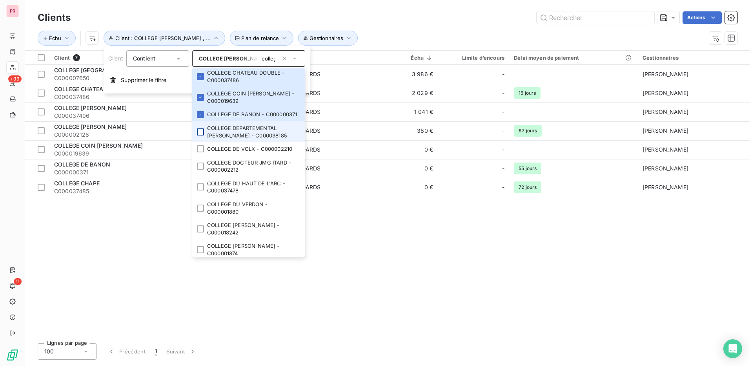
click at [200, 135] on div at bounding box center [200, 131] width 7 height 7
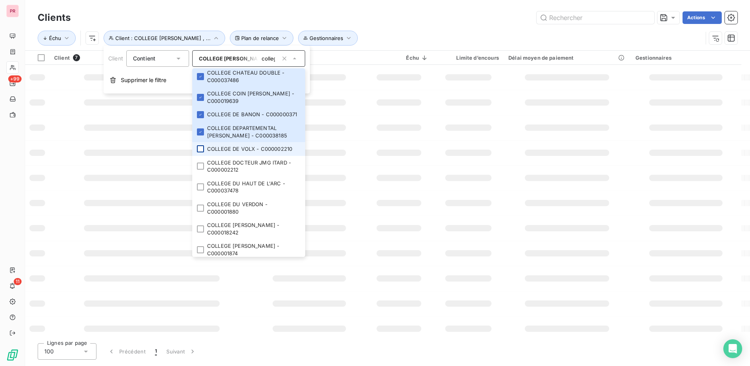
click at [200, 152] on div at bounding box center [200, 148] width 7 height 7
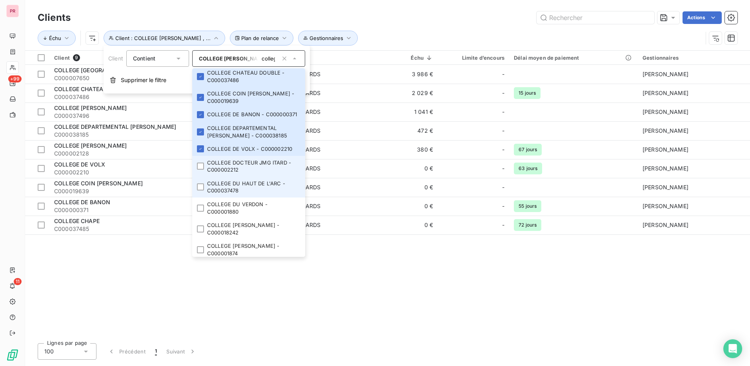
drag, startPoint x: 200, startPoint y: 178, endPoint x: 203, endPoint y: 193, distance: 15.5
click at [200, 169] on div at bounding box center [200, 165] width 7 height 7
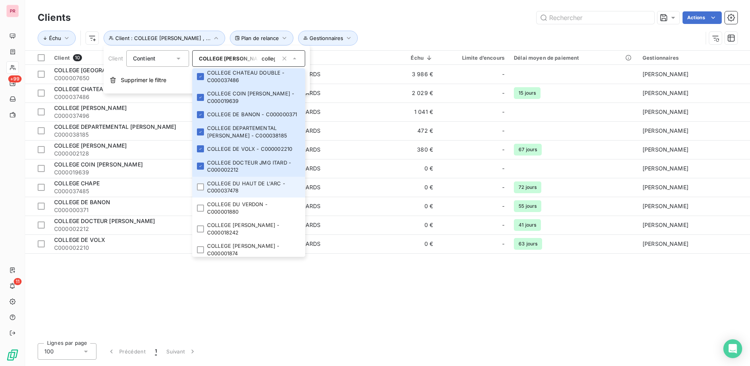
click at [199, 197] on li "COLLEGE DU HAUT DE L'ARC - C000037478" at bounding box center [248, 186] width 113 height 21
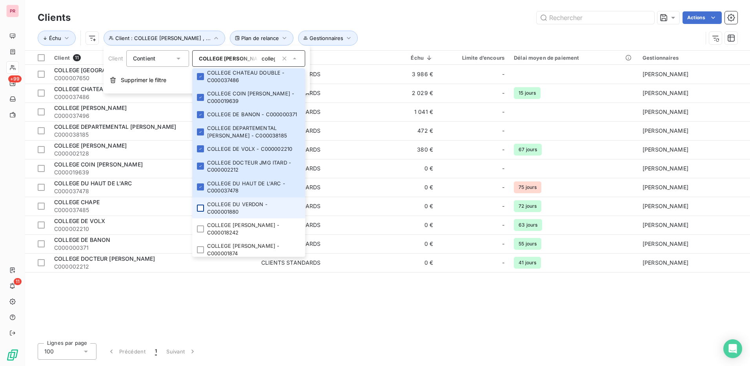
click at [199, 211] on div at bounding box center [200, 207] width 7 height 7
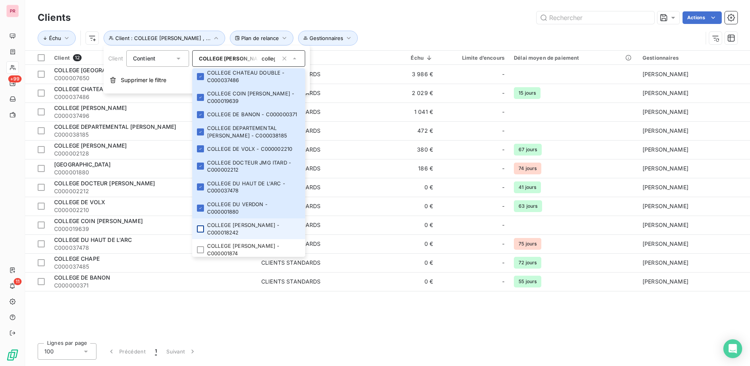
click at [201, 232] on div at bounding box center [200, 228] width 7 height 7
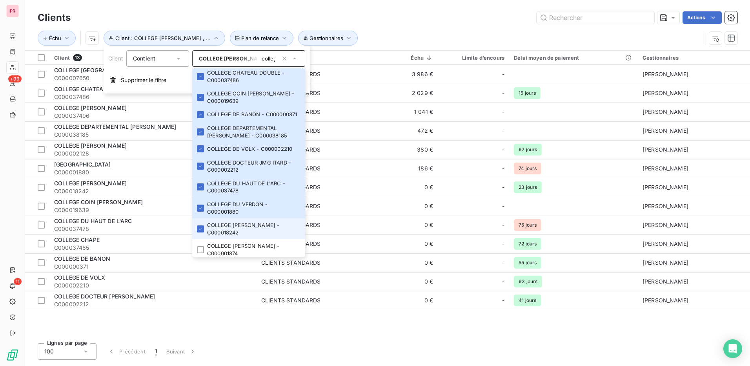
scroll to position [196, 0]
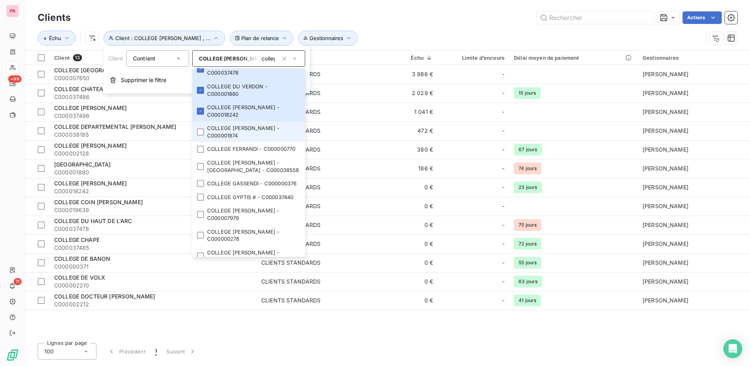
click at [204, 142] on li "COLLEGE [PERSON_NAME] - C000001874" at bounding box center [248, 131] width 113 height 21
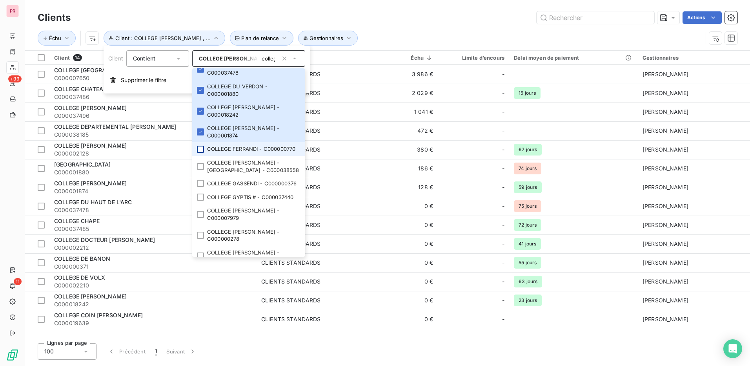
click at [202, 153] on div at bounding box center [200, 149] width 7 height 7
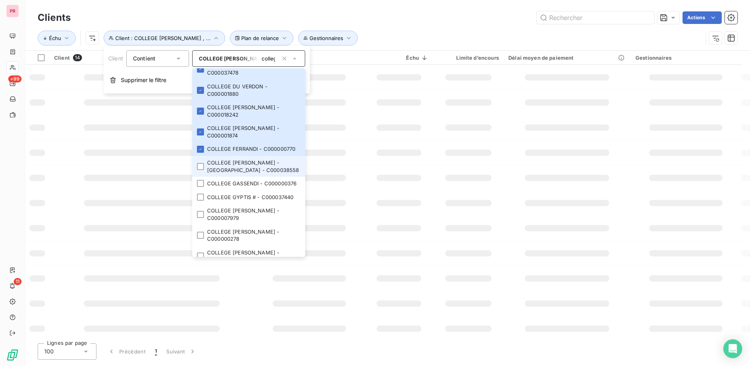
click at [196, 176] on li "COLLEGE [PERSON_NAME] - [GEOGRAPHIC_DATA] - C000038558" at bounding box center [248, 166] width 113 height 21
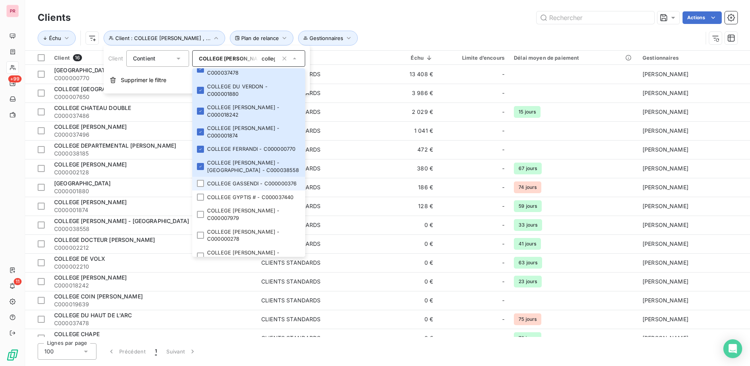
click at [201, 190] on li "COLLEGE GASSENDI - C000000376" at bounding box center [248, 183] width 113 height 14
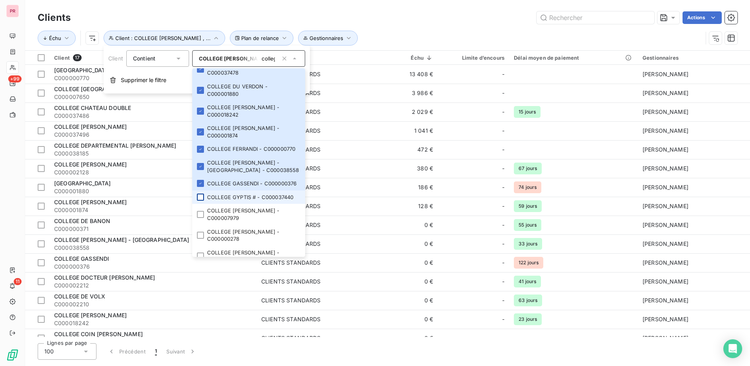
click at [202, 200] on div at bounding box center [200, 196] width 7 height 7
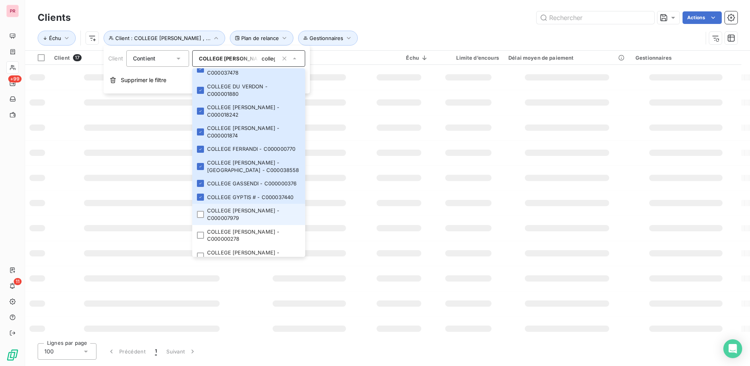
click at [202, 224] on li "COLLEGE [PERSON_NAME] - C000007979" at bounding box center [248, 214] width 113 height 21
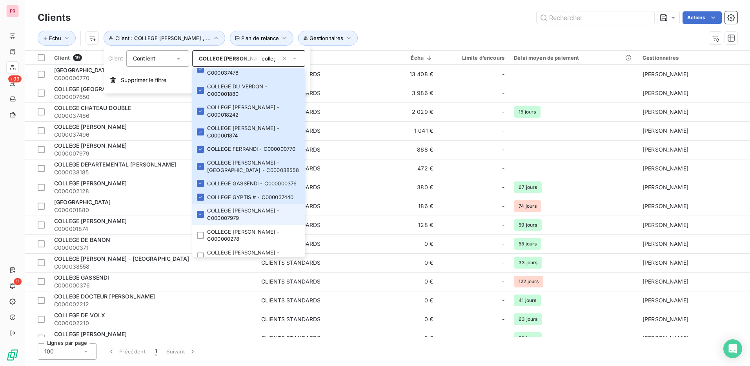
scroll to position [353, 0]
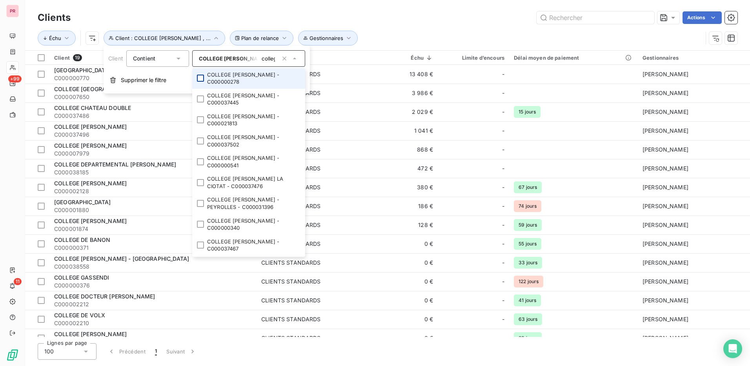
click at [200, 82] on div at bounding box center [200, 78] width 7 height 7
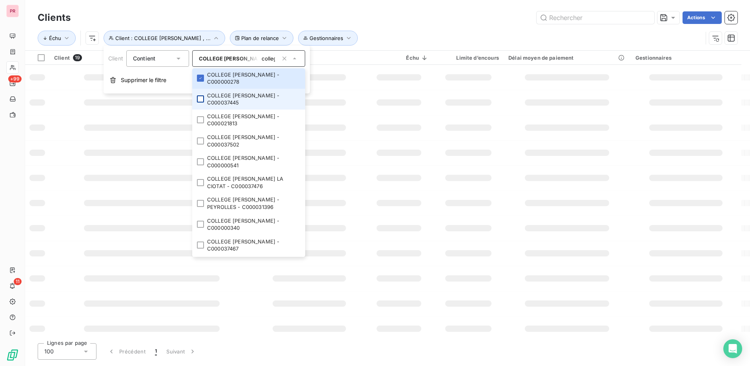
click at [203, 102] on div at bounding box center [200, 98] width 7 height 7
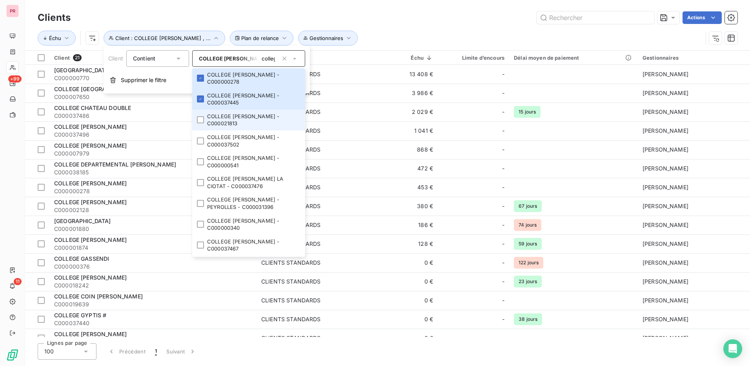
click at [205, 130] on li "COLLEGE [PERSON_NAME] - C000021813" at bounding box center [248, 119] width 113 height 21
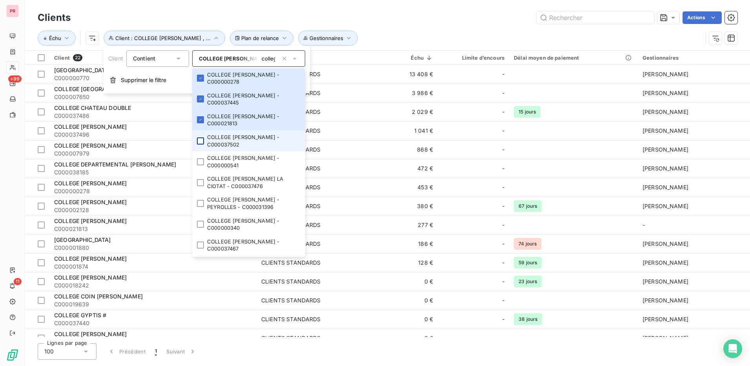
click at [197, 151] on li "COLLEGE [PERSON_NAME] - C000037502" at bounding box center [248, 140] width 113 height 21
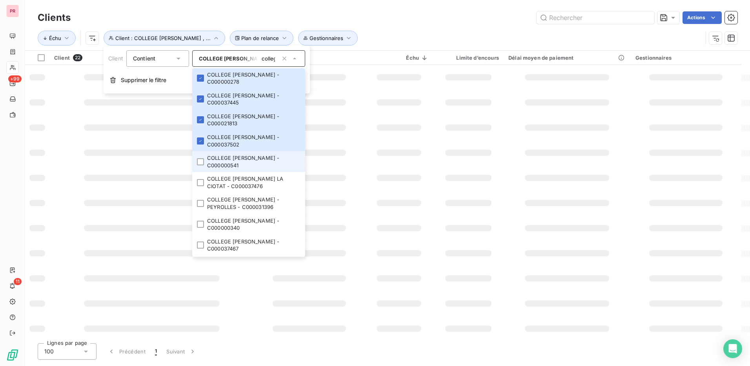
drag, startPoint x: 196, startPoint y: 184, endPoint x: 196, endPoint y: 190, distance: 6.7
click at [196, 172] on li "COLLEGE [PERSON_NAME] - C000000541" at bounding box center [248, 161] width 113 height 21
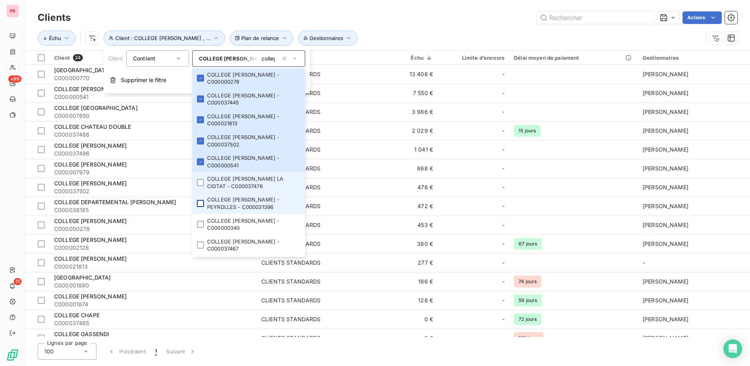
drag, startPoint x: 200, startPoint y: 209, endPoint x: 197, endPoint y: 229, distance: 19.4
click at [200, 186] on div at bounding box center [200, 182] width 7 height 7
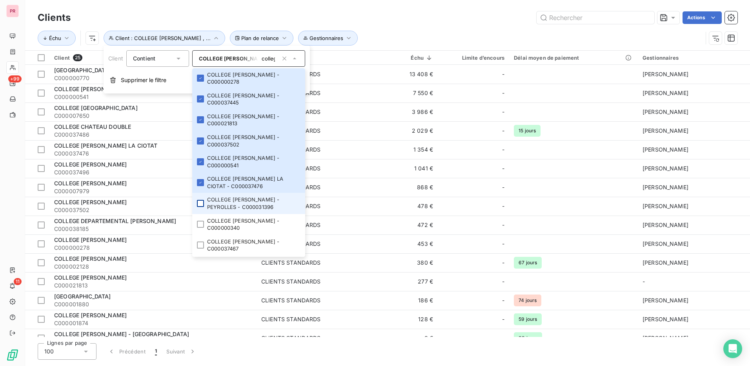
drag, startPoint x: 197, startPoint y: 229, endPoint x: 197, endPoint y: 234, distance: 5.1
click at [197, 207] on div at bounding box center [200, 203] width 7 height 7
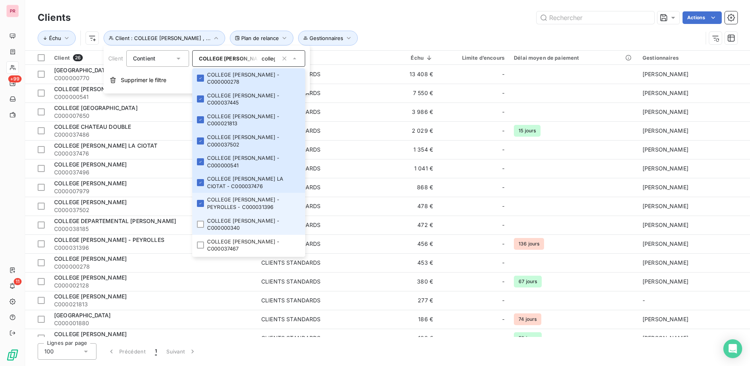
click at [199, 245] on ul "COLLEGE [PERSON_NAME] - C000037496 COLLEGE [GEOGRAPHIC_DATA] - C000007650 COLLE…" at bounding box center [248, 162] width 113 height 188
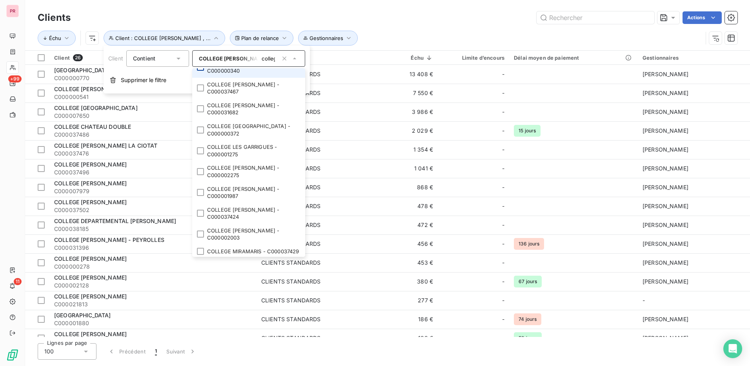
click at [199, 71] on div at bounding box center [200, 67] width 7 height 7
click at [199, 78] on li "COLLEGE [PERSON_NAME] - C000000340" at bounding box center [248, 67] width 113 height 21
click at [200, 91] on div at bounding box center [200, 87] width 7 height 7
click at [198, 71] on div at bounding box center [200, 67] width 7 height 7
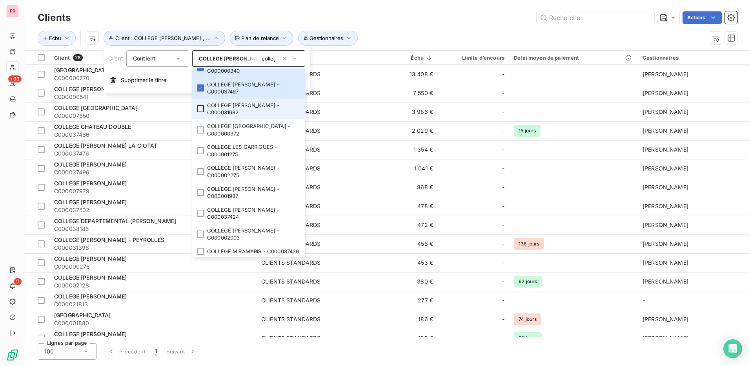
click at [202, 112] on div at bounding box center [200, 108] width 7 height 7
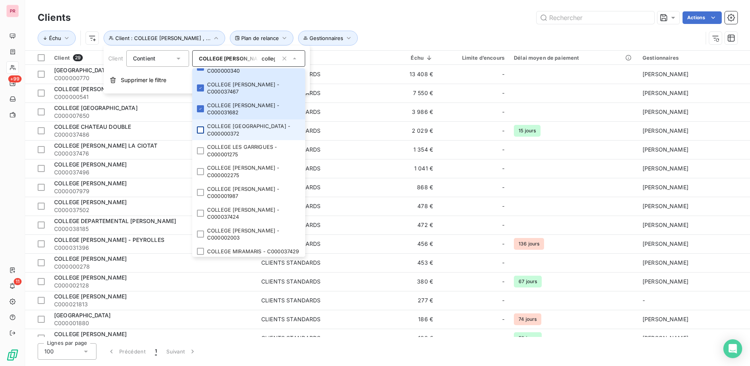
click at [200, 133] on div at bounding box center [200, 129] width 7 height 7
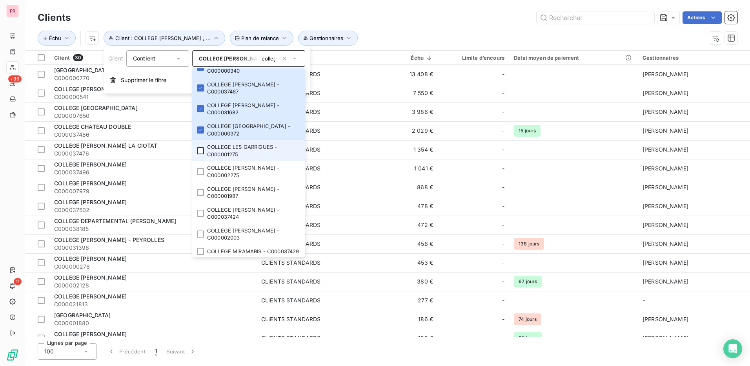
click at [199, 154] on div at bounding box center [200, 150] width 7 height 7
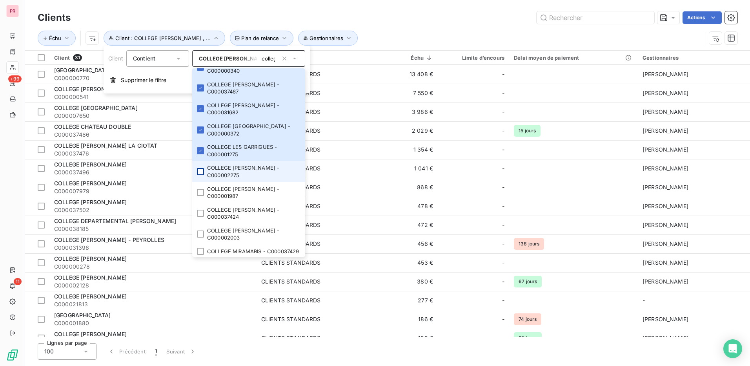
click at [199, 175] on div at bounding box center [200, 171] width 7 height 7
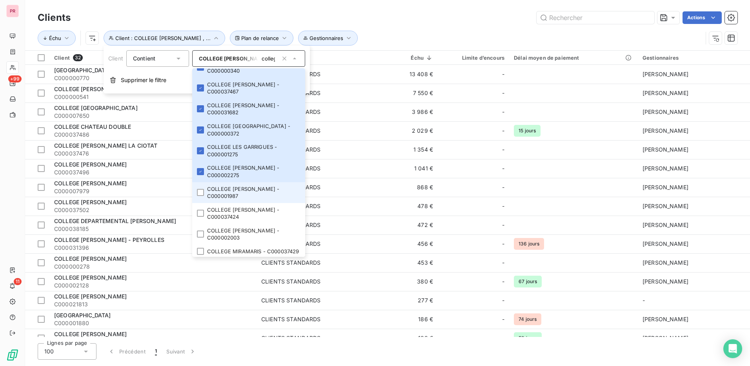
drag, startPoint x: 199, startPoint y: 206, endPoint x: 200, endPoint y: 218, distance: 12.2
click at [199, 203] on li "COLLEGE [PERSON_NAME] - C000001987" at bounding box center [248, 192] width 113 height 21
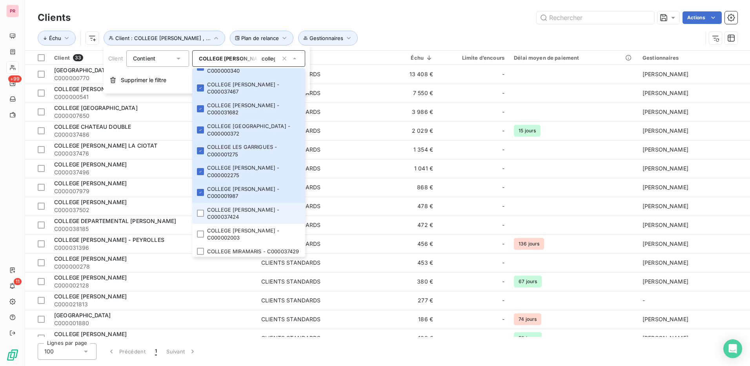
click at [201, 224] on li "COLLEGE [PERSON_NAME] - C000037424" at bounding box center [248, 213] width 113 height 21
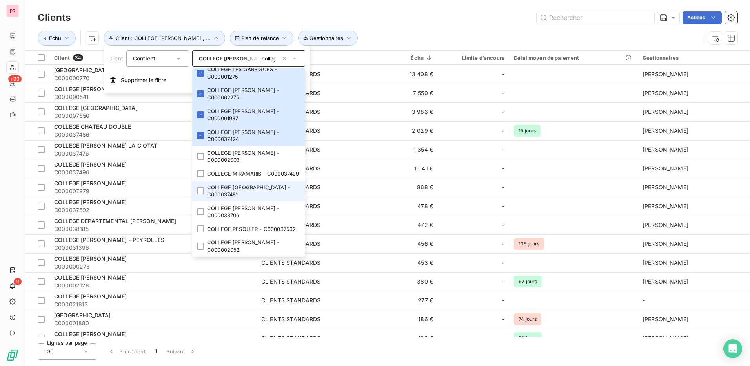
scroll to position [588, 0]
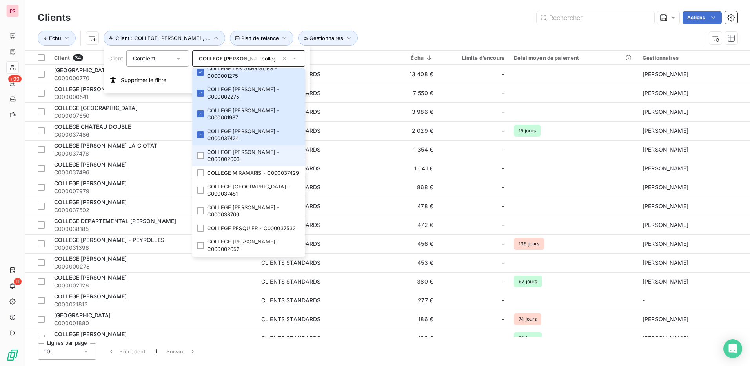
click at [204, 166] on li "COLLEGE [PERSON_NAME] - C000002003" at bounding box center [248, 155] width 113 height 21
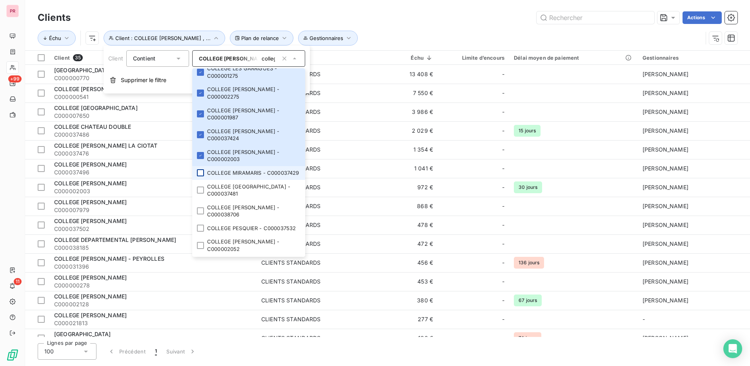
click at [202, 176] on div at bounding box center [200, 172] width 7 height 7
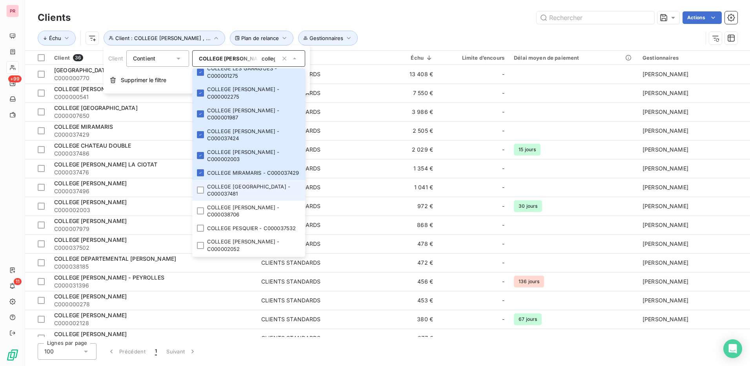
click at [198, 200] on li "COLLEGE [GEOGRAPHIC_DATA] - C000037481" at bounding box center [248, 190] width 113 height 21
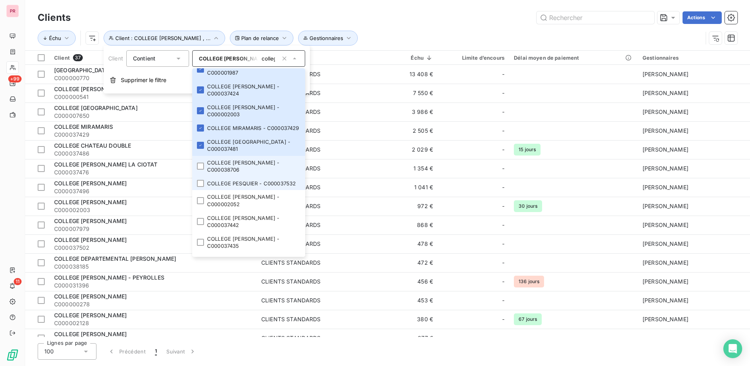
scroll to position [667, 0]
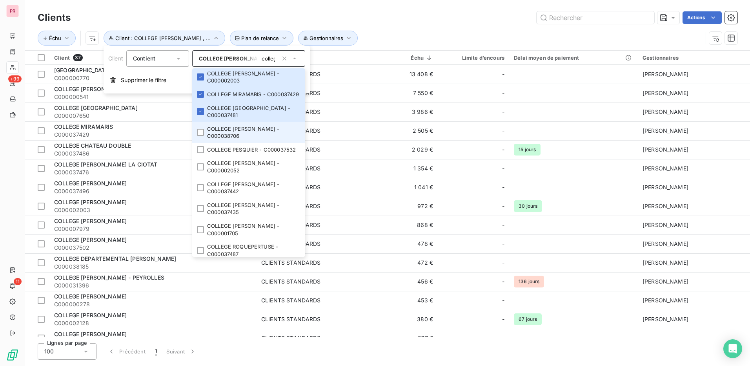
click at [205, 143] on li "COLLEGE [PERSON_NAME] - C000038706" at bounding box center [248, 132] width 113 height 21
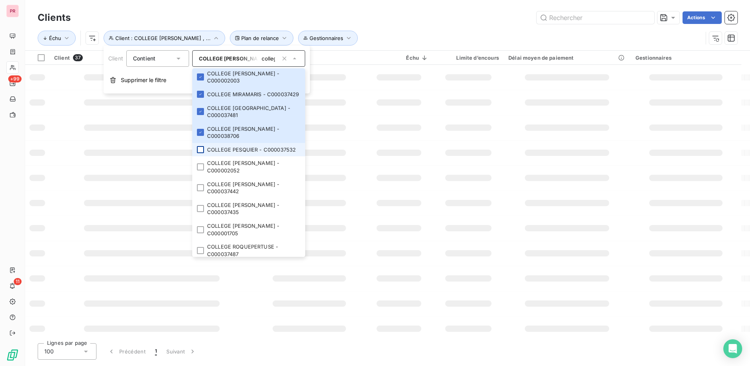
click at [202, 153] on div at bounding box center [200, 149] width 7 height 7
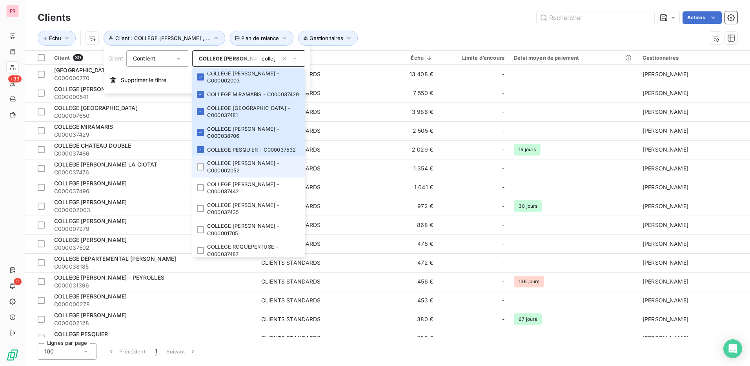
click at [200, 177] on li "COLLEGE [PERSON_NAME] - C000002052" at bounding box center [248, 166] width 113 height 21
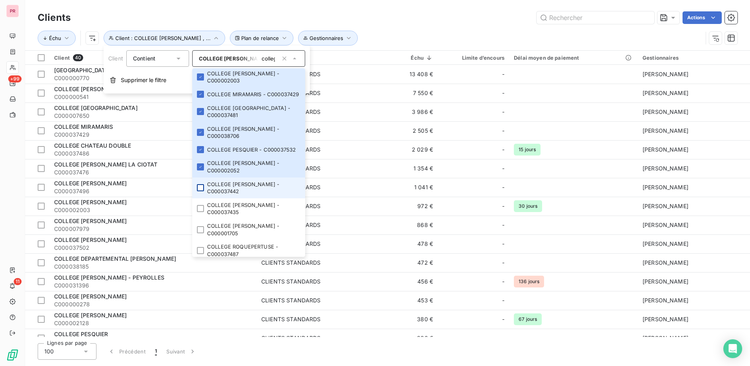
click at [200, 191] on div at bounding box center [200, 187] width 7 height 7
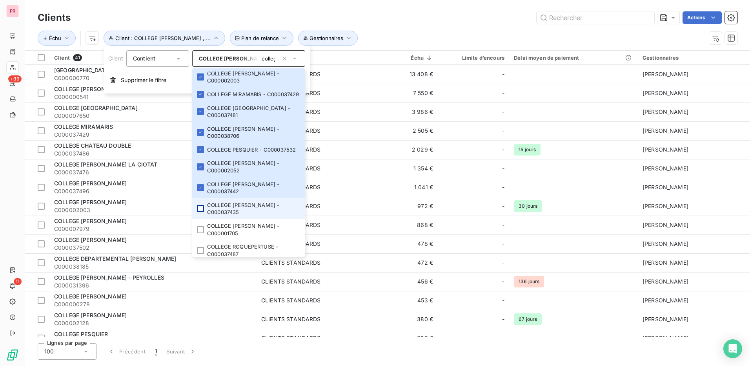
click at [203, 212] on div at bounding box center [200, 208] width 7 height 7
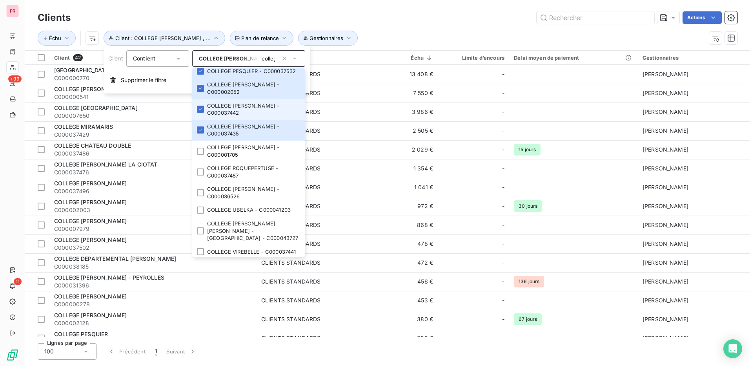
scroll to position [784, 0]
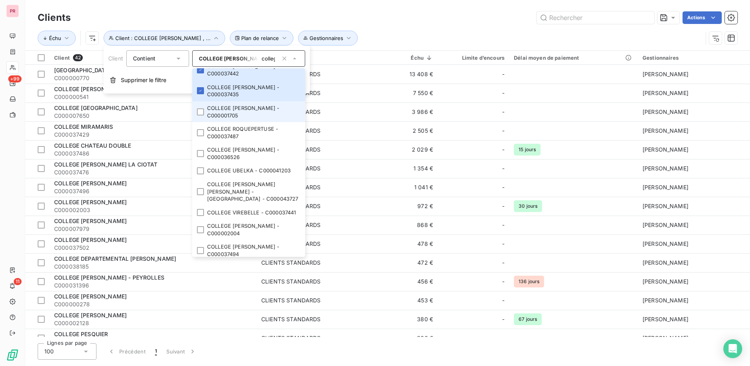
click at [200, 122] on li "COLLEGE [PERSON_NAME] - C000001705" at bounding box center [248, 111] width 113 height 21
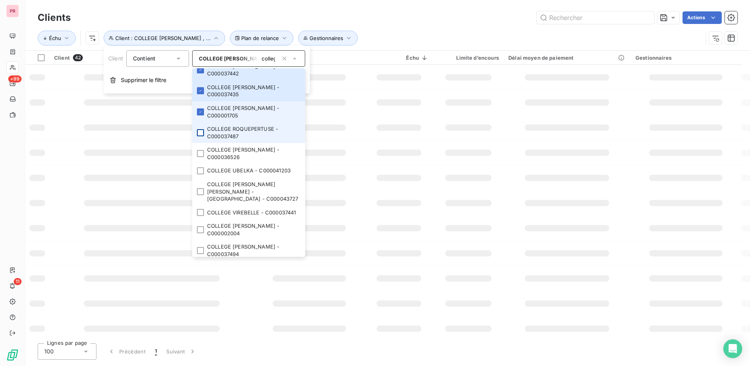
click at [200, 136] on div at bounding box center [200, 132] width 7 height 7
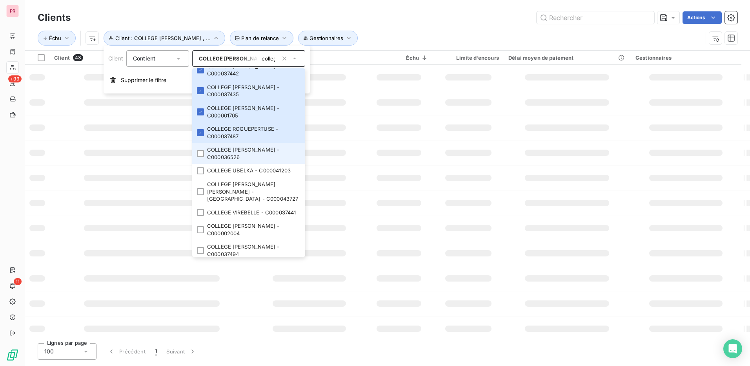
click at [200, 157] on div at bounding box center [200, 153] width 7 height 7
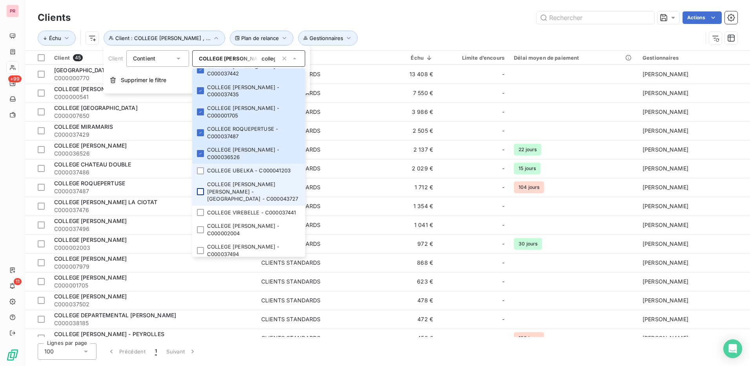
drag, startPoint x: 201, startPoint y: 207, endPoint x: 201, endPoint y: 221, distance: 14.1
click at [201, 174] on div at bounding box center [200, 170] width 7 height 7
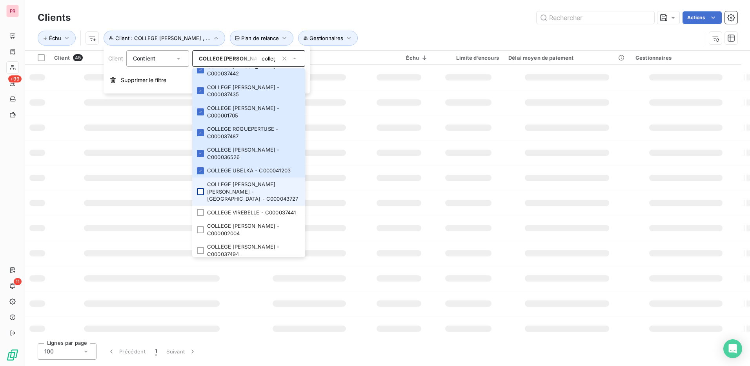
click at [201, 195] on div at bounding box center [200, 191] width 7 height 7
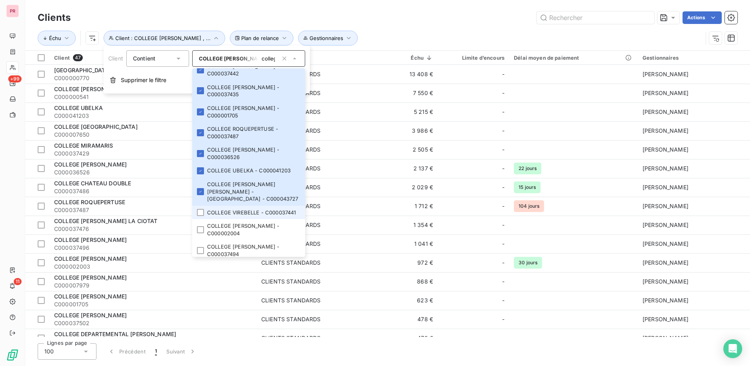
click at [200, 219] on li "COLLEGE VIREBELLE - C000037441" at bounding box center [248, 213] width 113 height 14
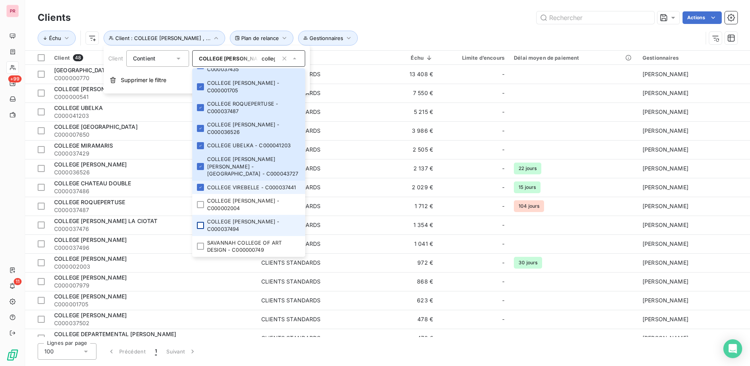
scroll to position [846, 0]
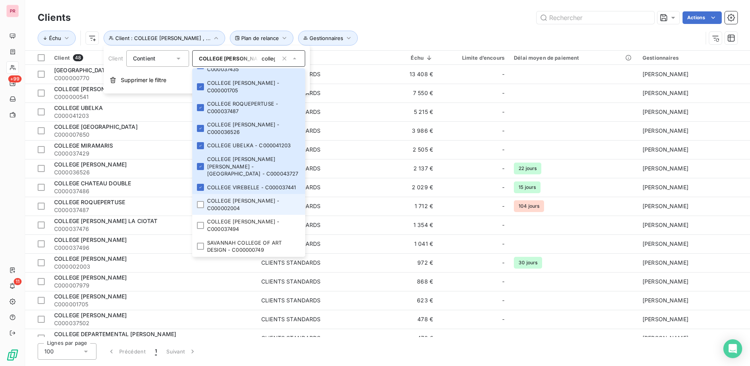
click at [202, 212] on li "COLLEGE [PERSON_NAME] - C000002004" at bounding box center [248, 204] width 113 height 21
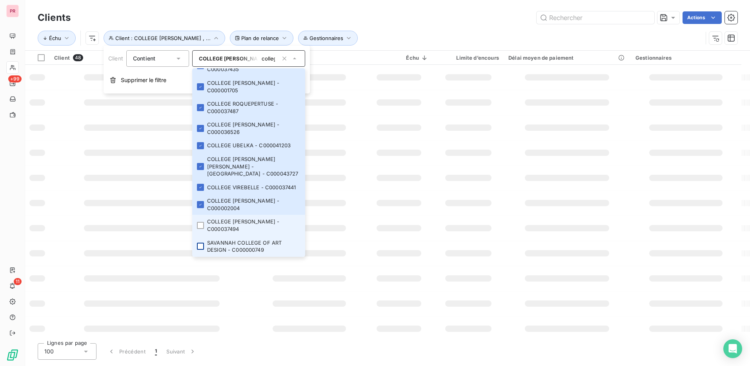
click at [200, 226] on div at bounding box center [200, 225] width 7 height 7
click at [201, 244] on div at bounding box center [200, 245] width 7 height 7
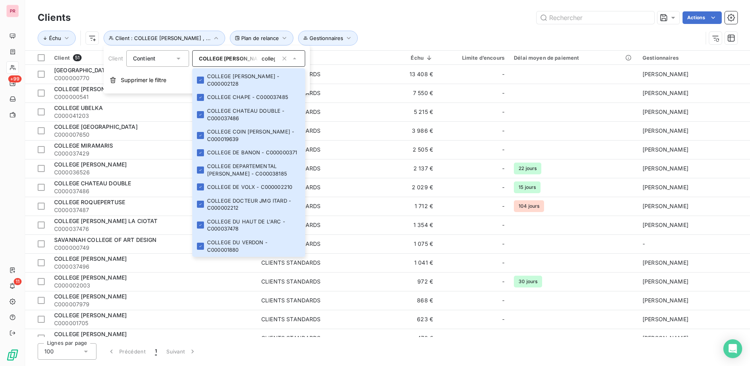
scroll to position [0, 0]
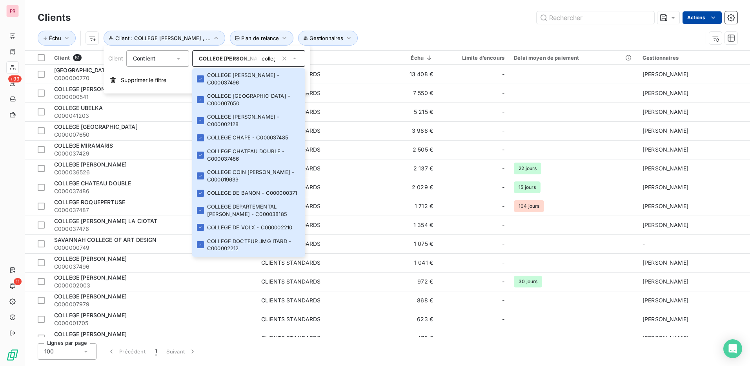
click at [704, 20] on html "PR +99 11 Clients Actions Échu Client : COLLEGE [PERSON_NAME] , ... Plan de rel…" at bounding box center [375, 183] width 750 height 366
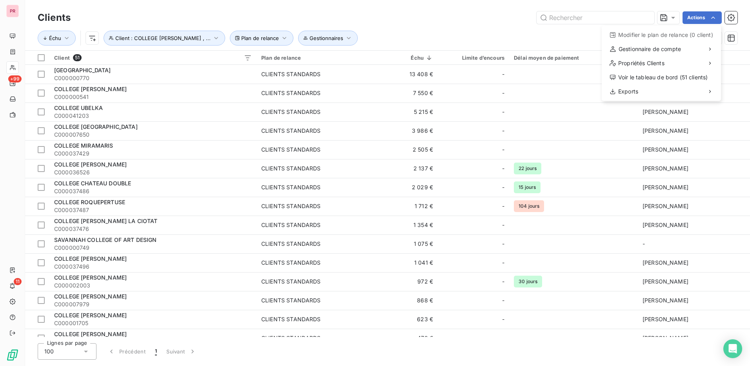
click at [38, 58] on html "PR +99 11 Clients Actions Modifier le plan de relance (0 client) Gestionnaire d…" at bounding box center [375, 183] width 750 height 366
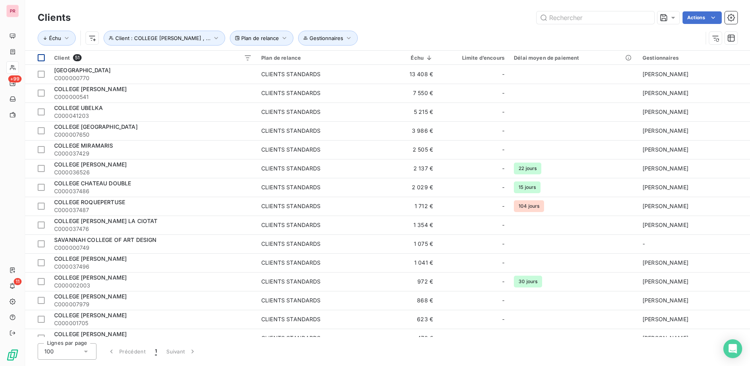
click at [44, 56] on div at bounding box center [41, 57] width 7 height 7
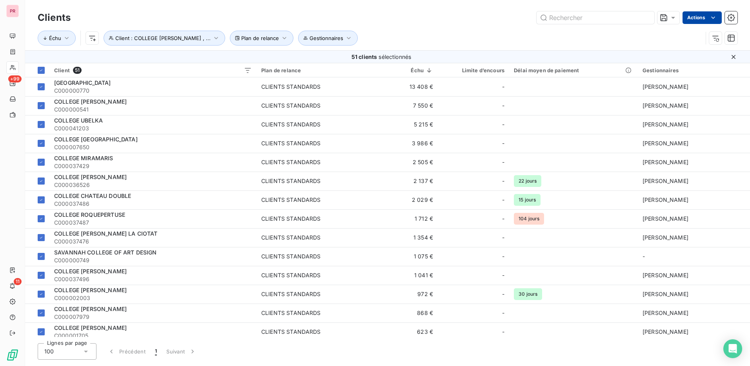
click at [706, 15] on html "PR +99 11 Clients Actions Échu Client : COLLEGE [PERSON_NAME] , ... Plan de rel…" at bounding box center [375, 183] width 750 height 366
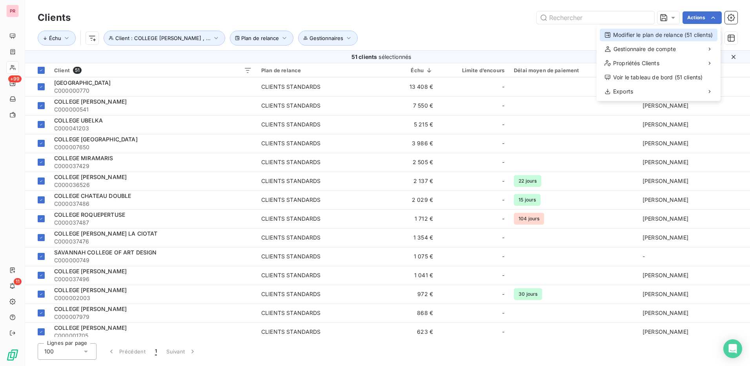
click at [677, 32] on div "Modifier le plan de relance (51 clients)" at bounding box center [659, 35] width 118 height 13
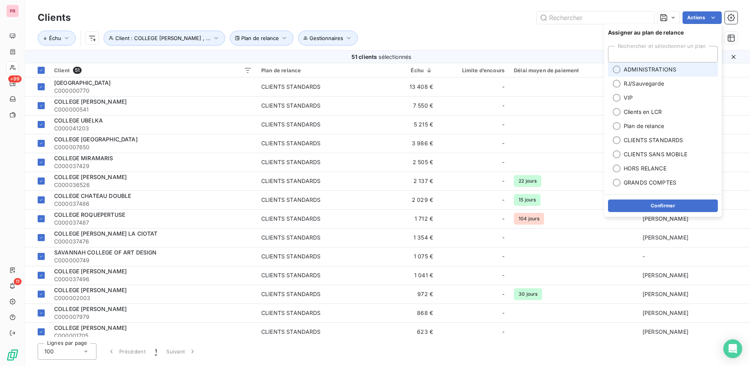
click at [617, 70] on div at bounding box center [617, 69] width 8 height 8
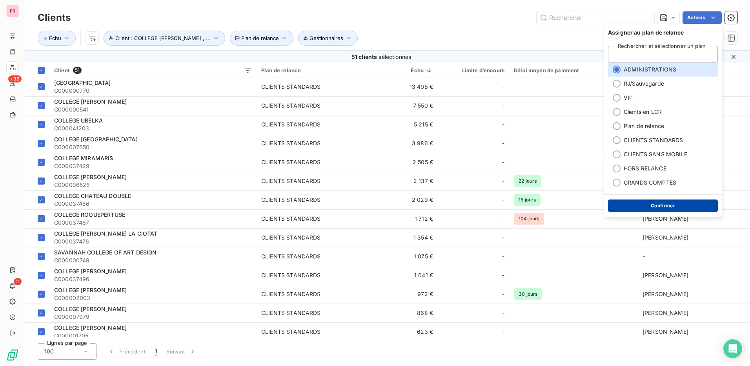
click at [664, 204] on button "Confirmer" at bounding box center [663, 205] width 110 height 13
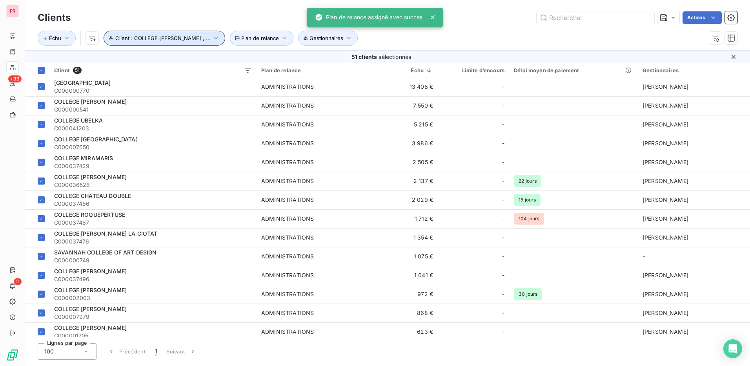
click at [199, 39] on span "Client : COLLEGE [PERSON_NAME] , ..." at bounding box center [162, 38] width 95 height 6
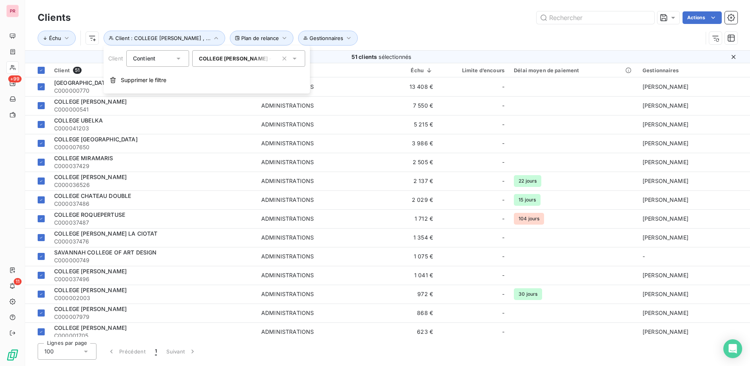
click at [251, 59] on span "COLLEGE [PERSON_NAME] - C000037496" at bounding box center [253, 58] width 108 height 6
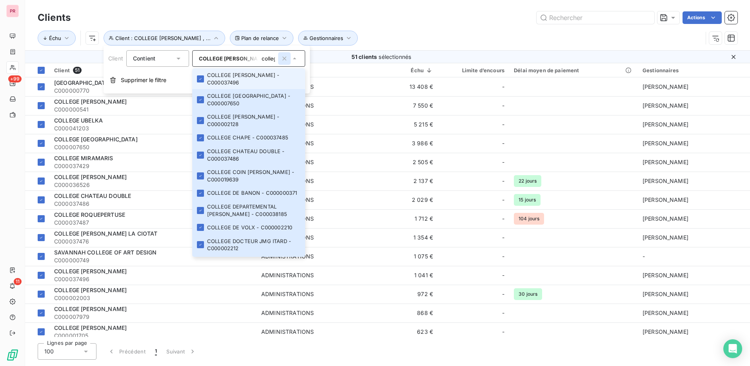
click at [286, 59] on icon "button" at bounding box center [284, 59] width 8 height 8
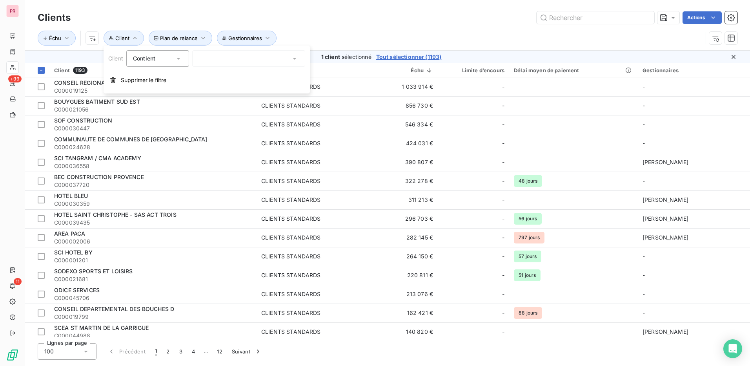
click at [256, 59] on div "college" at bounding box center [248, 58] width 113 height 16
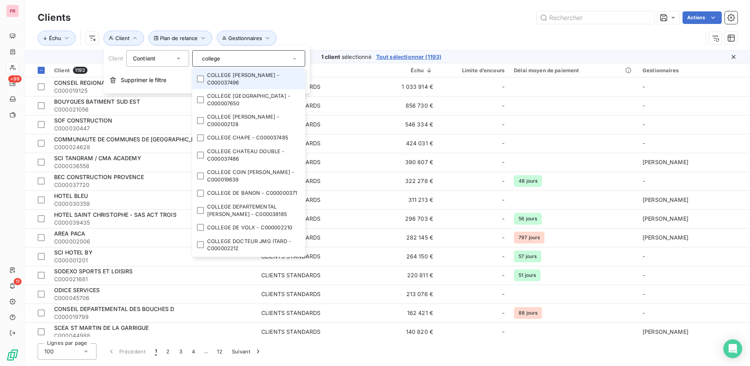
drag, startPoint x: 248, startPoint y: 58, endPoint x: 199, endPoint y: 62, distance: 48.8
click at [199, 62] on div "college" at bounding box center [248, 58] width 113 height 16
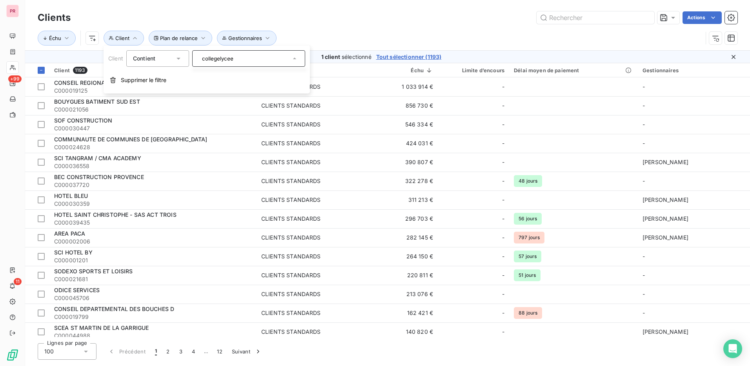
drag, startPoint x: 242, startPoint y: 59, endPoint x: 168, endPoint y: 59, distance: 74.5
click at [168, 59] on div "Client Contient collegelycee" at bounding box center [206, 58] width 197 height 16
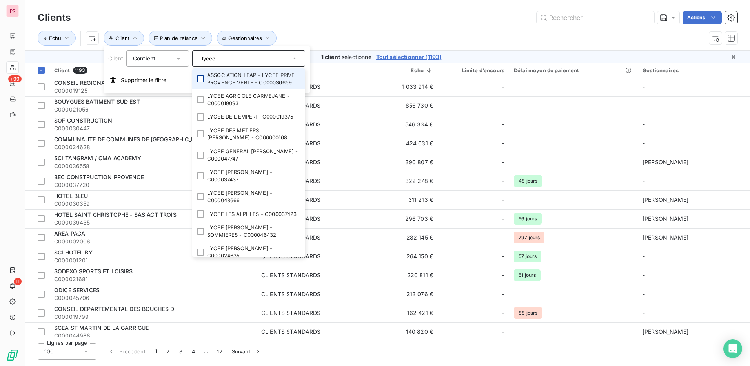
type input "lycee"
click at [200, 78] on div at bounding box center [200, 78] width 7 height 7
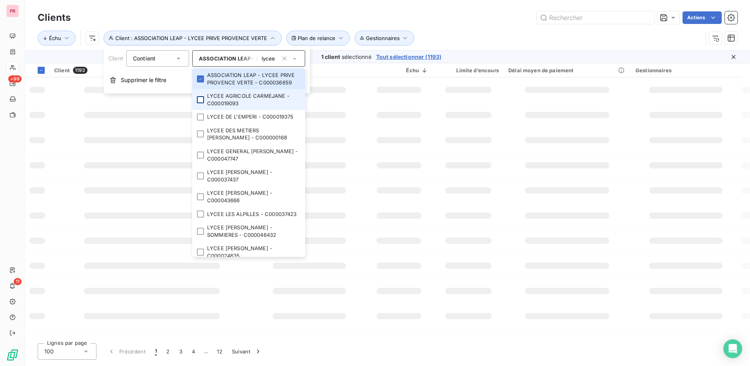
click at [204, 102] on div at bounding box center [200, 99] width 7 height 7
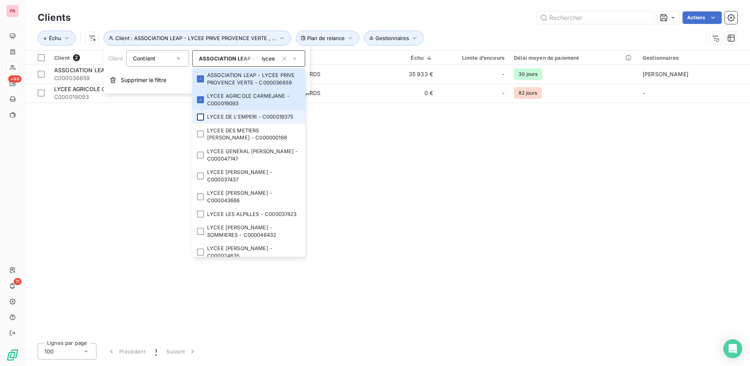
click at [200, 118] on div at bounding box center [200, 116] width 7 height 7
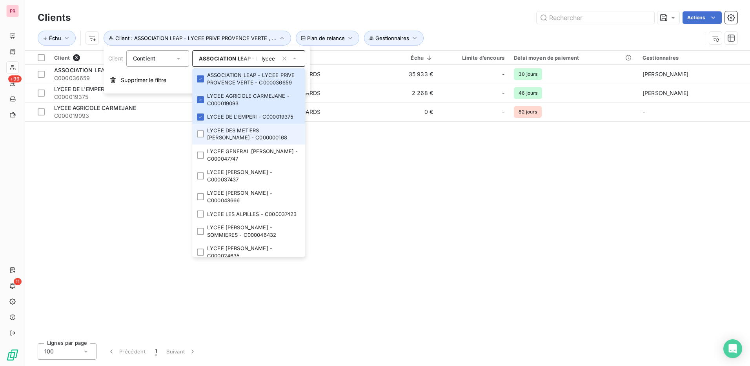
click at [200, 136] on div at bounding box center [200, 133] width 7 height 7
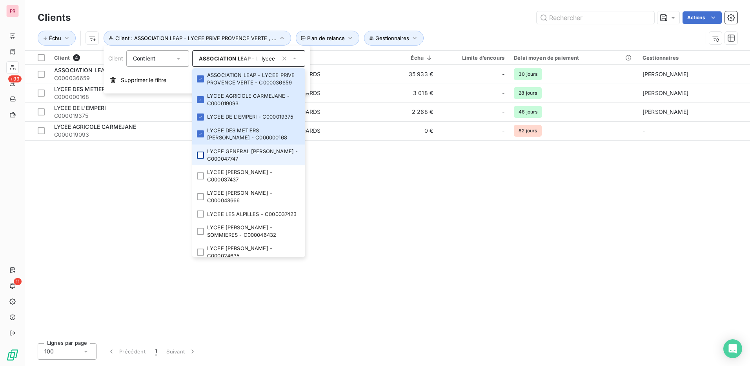
click at [200, 152] on li "LYCEE GENERAL [PERSON_NAME] - C000047747" at bounding box center [248, 154] width 113 height 21
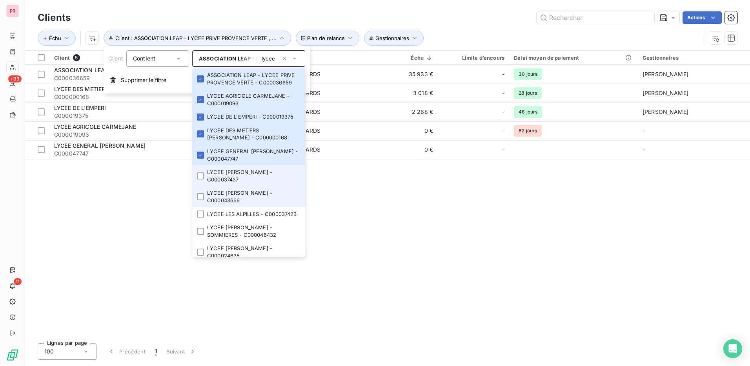
drag, startPoint x: 202, startPoint y: 175, endPoint x: 202, endPoint y: 191, distance: 16.9
click at [202, 175] on div at bounding box center [200, 175] width 7 height 7
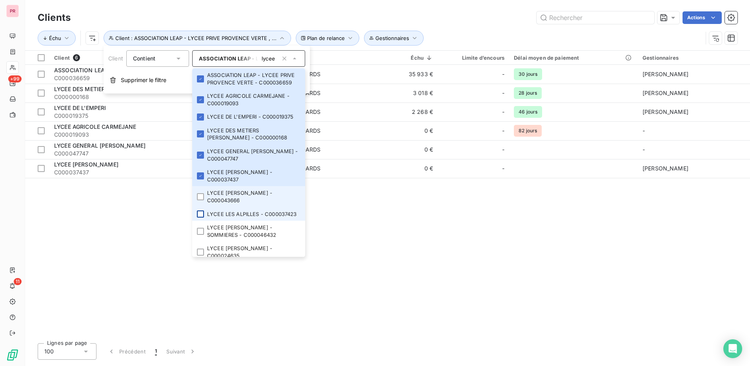
drag, startPoint x: 202, startPoint y: 195, endPoint x: 202, endPoint y: 215, distance: 19.6
click at [202, 196] on div at bounding box center [200, 196] width 7 height 7
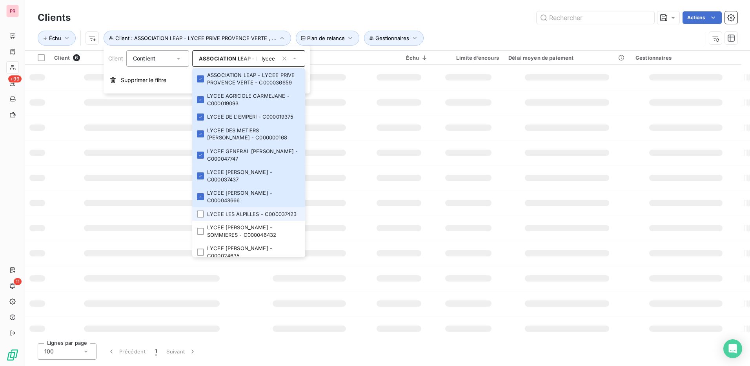
click at [201, 221] on li "LYCEE LES ALPILLES - C000037423" at bounding box center [248, 214] width 113 height 14
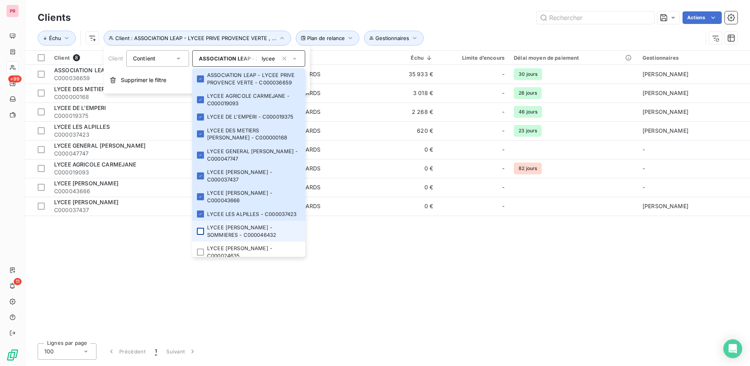
click at [201, 235] on div at bounding box center [200, 230] width 7 height 7
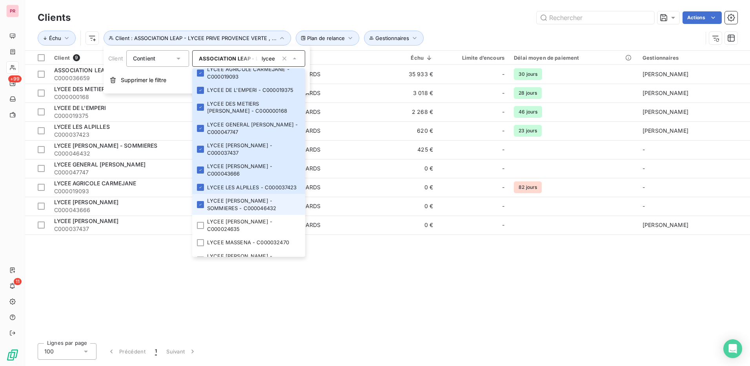
scroll to position [39, 0]
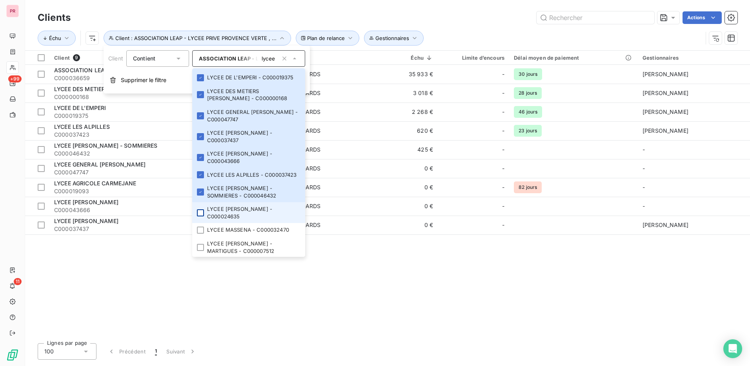
click at [204, 216] on div at bounding box center [200, 212] width 7 height 7
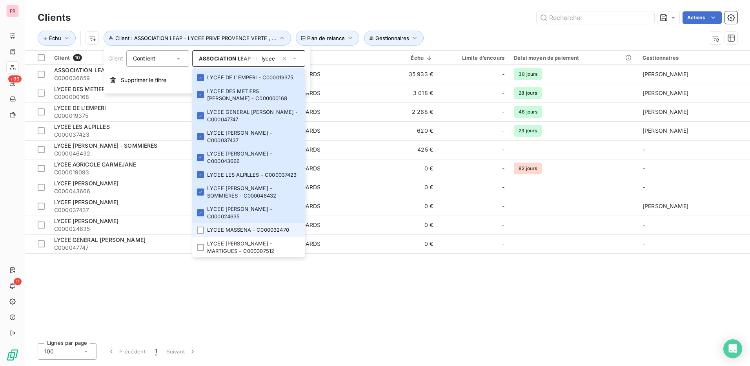
click at [205, 236] on li "LYCEE MASSENA - C000032470" at bounding box center [248, 230] width 113 height 14
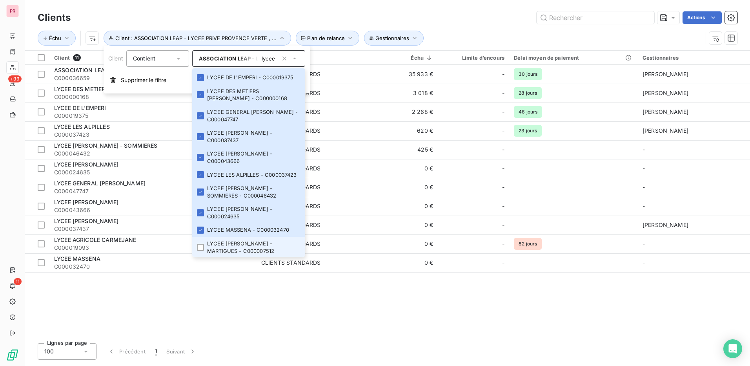
click at [204, 248] on li "LYCEE [PERSON_NAME] - MARTIGUES - C000007512" at bounding box center [248, 246] width 113 height 21
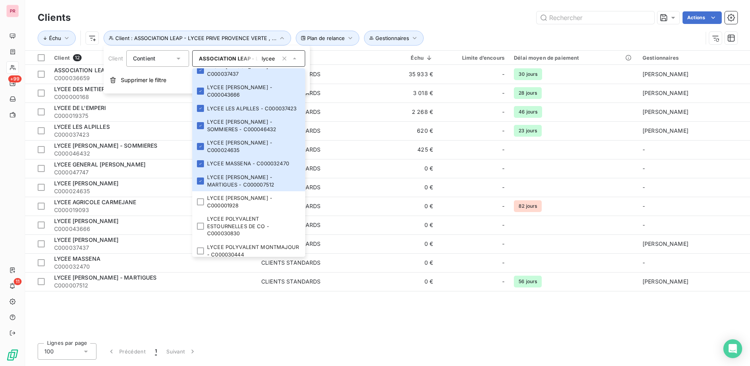
scroll to position [204, 0]
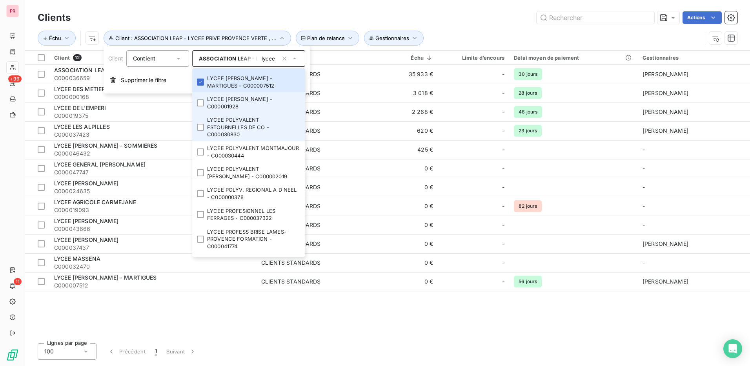
click at [198, 126] on li "LYCEE POLYVALENT ESTOURNELLES DE CO - C000030830" at bounding box center [248, 127] width 113 height 28
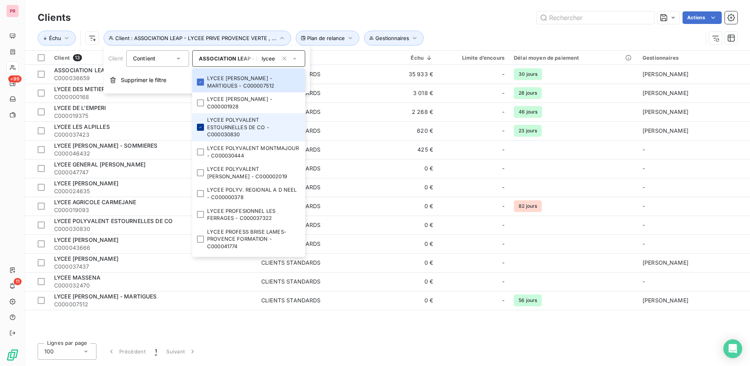
click at [198, 131] on div at bounding box center [200, 127] width 7 height 7
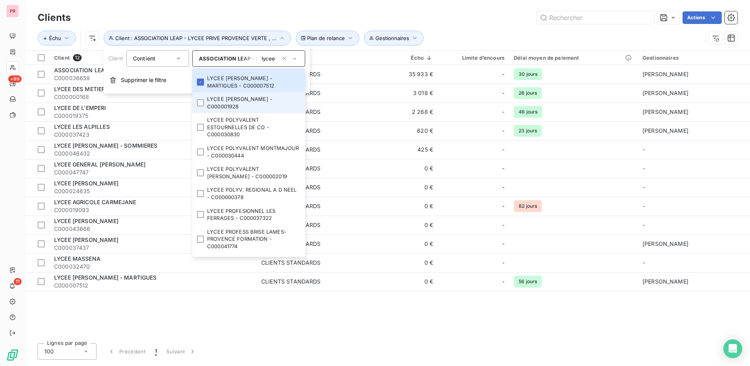
click at [202, 113] on li "LYCEE [PERSON_NAME] - C000001928" at bounding box center [248, 102] width 113 height 21
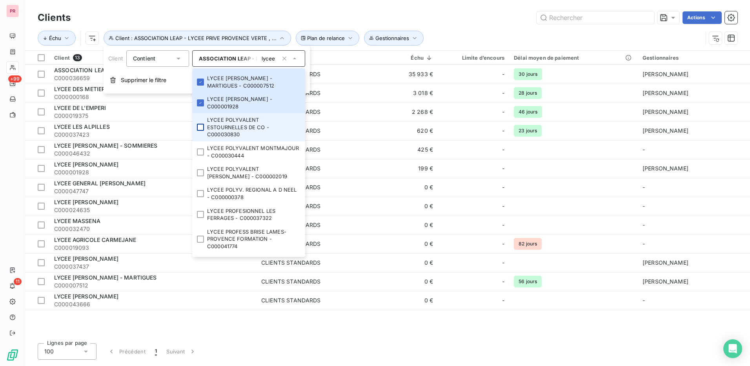
click at [199, 131] on div at bounding box center [200, 127] width 7 height 7
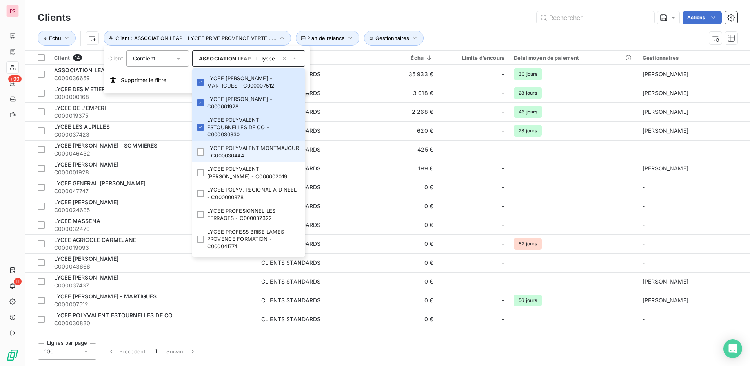
click at [199, 162] on li "LYCEE POLYVALENT MONTMAJOUR - C000030444" at bounding box center [248, 151] width 113 height 21
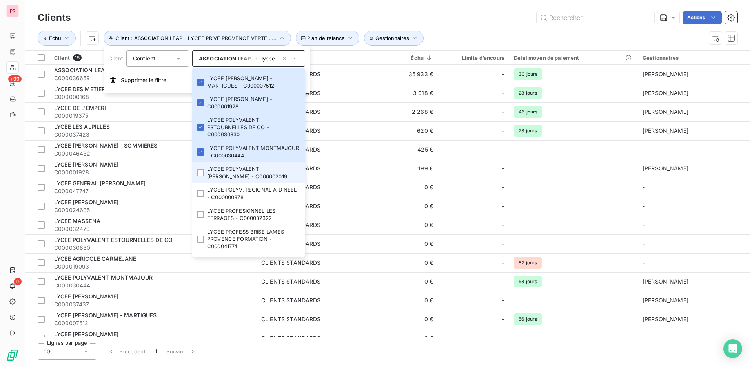
click at [200, 183] on li "LYCEE POLYVALENT [PERSON_NAME] - C000002019" at bounding box center [248, 172] width 113 height 21
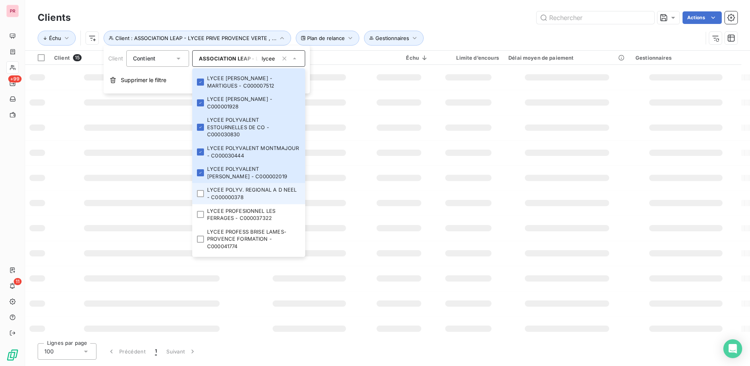
drag, startPoint x: 199, startPoint y: 197, endPoint x: 199, endPoint y: 206, distance: 9.0
click at [199, 197] on div at bounding box center [200, 193] width 7 height 7
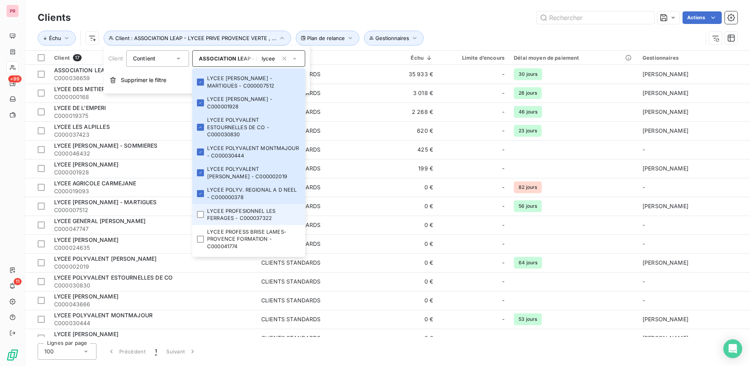
click at [199, 218] on div at bounding box center [200, 214] width 7 height 7
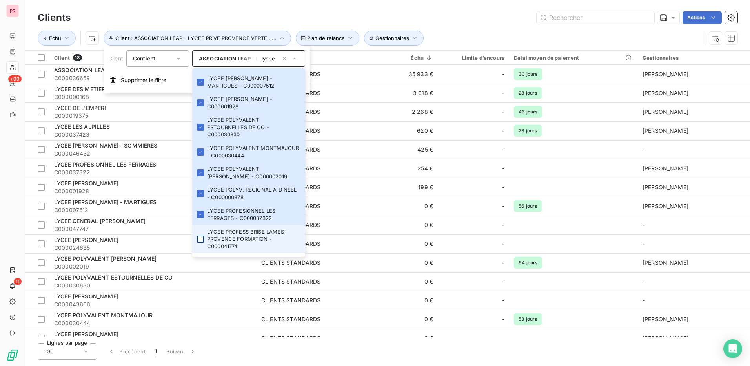
click at [200, 242] on li "LYCEE PROFESS BRISE LAMES-PROVENCE FORMATION - C000041774" at bounding box center [248, 239] width 113 height 28
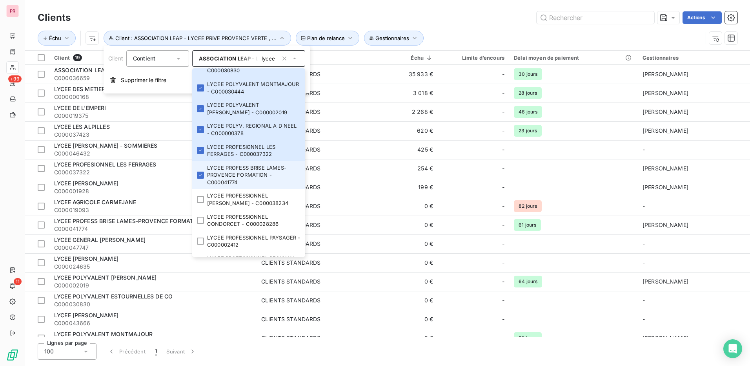
scroll to position [326, 0]
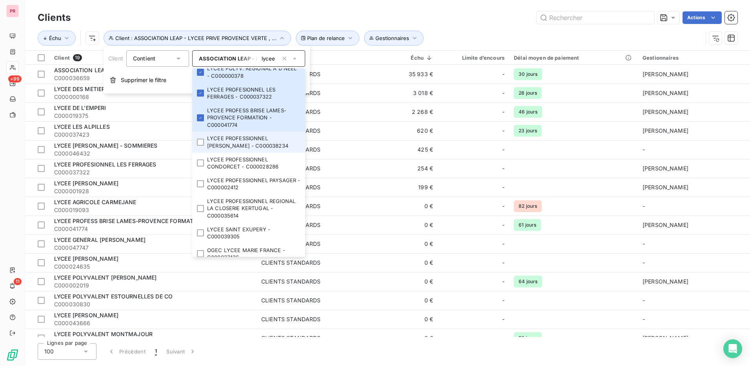
click at [202, 152] on li "LYCEE PROFESSIONNEL [PERSON_NAME] - C000038234" at bounding box center [248, 141] width 113 height 21
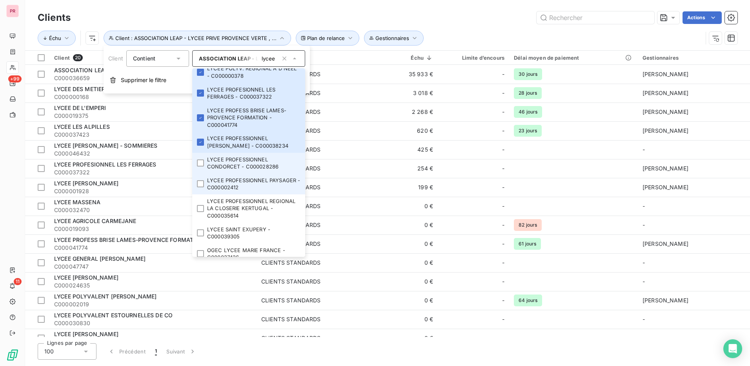
drag, startPoint x: 200, startPoint y: 175, endPoint x: 200, endPoint y: 187, distance: 11.4
click at [200, 173] on li "LYCEE PROFESSIONNEL CONDORCET - C000028286" at bounding box center [248, 163] width 113 height 21
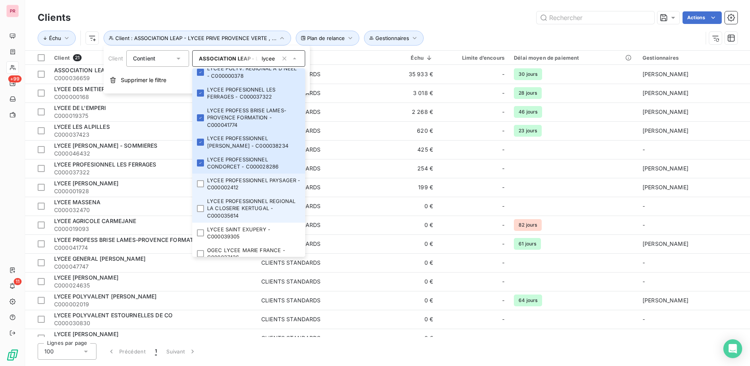
click at [200, 201] on ul "ASSOCIATION LEAP - LYCEE PRIVE PROVENCE VERTE - C000036659 LYCEE AGRICOLE CARME…" at bounding box center [248, 162] width 113 height 188
click at [198, 212] on div at bounding box center [200, 208] width 7 height 7
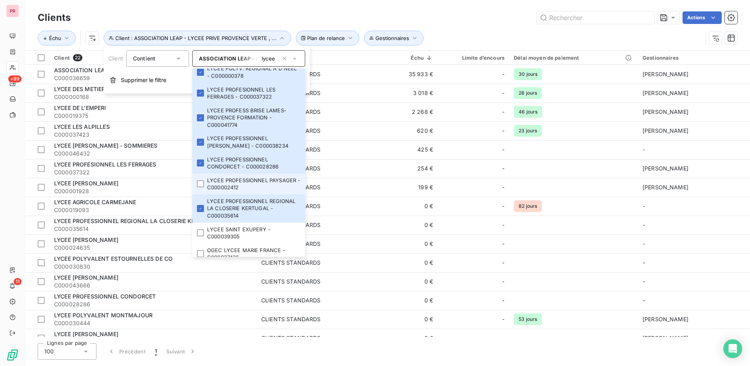
click at [204, 187] on li "LYCEE PROFESSIONNEL PAYSAGER - C000002412" at bounding box center [248, 183] width 113 height 21
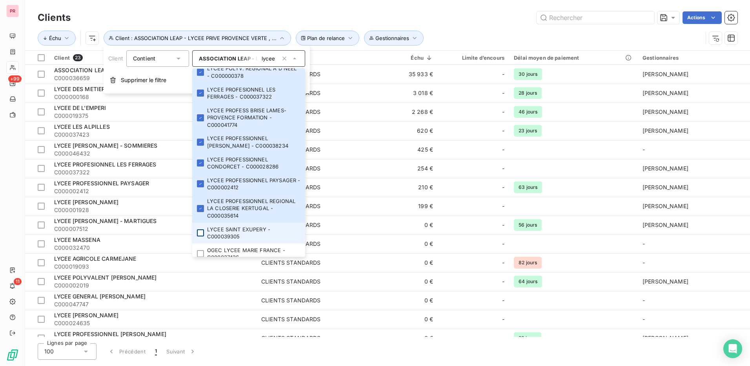
click at [202, 236] on div at bounding box center [200, 232] width 7 height 7
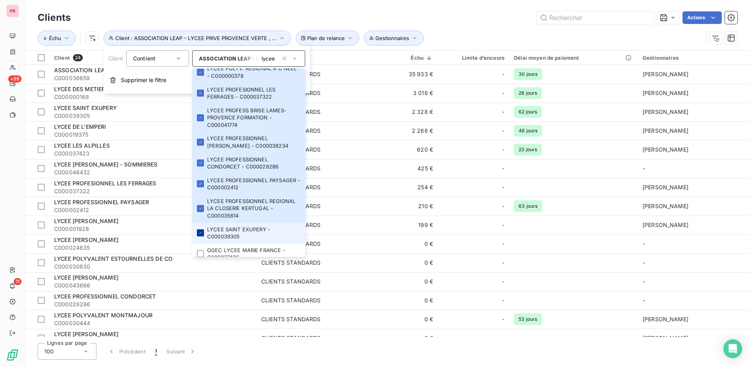
scroll to position [340, 0]
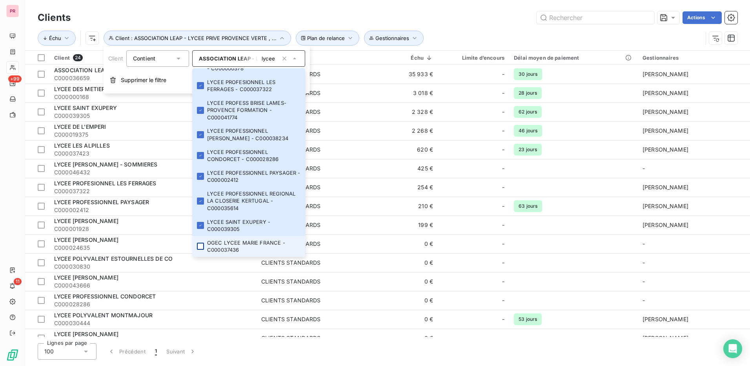
click at [200, 244] on div at bounding box center [200, 245] width 7 height 7
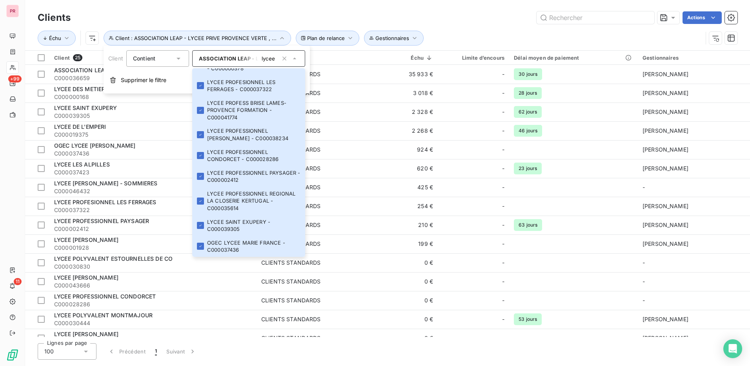
click at [484, 29] on div "Échu Client : ASSOCIATION LEAP - LYCEE PRIVE PROVENCE VERTE , ... Plan de relan…" at bounding box center [388, 38] width 700 height 24
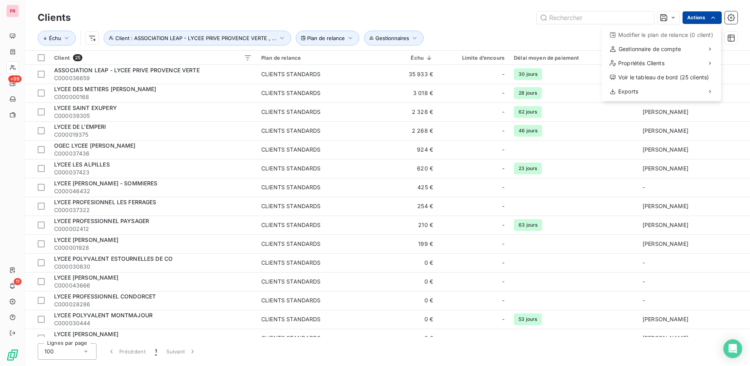
click at [700, 17] on html "PR +99 11 Clients Actions Modifier le plan de relance (0 client) Gestionnaire d…" at bounding box center [375, 183] width 750 height 366
click at [41, 58] on html "PR +99 11 Clients Actions Modifier le plan de relance (0 client) Gestionnaire d…" at bounding box center [375, 183] width 750 height 366
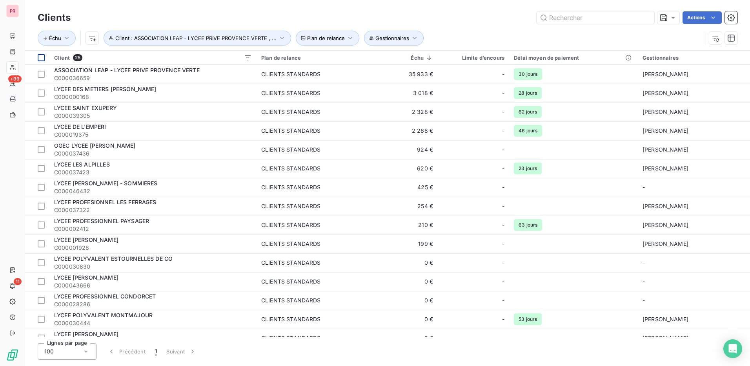
click at [45, 58] on th at bounding box center [37, 58] width 24 height 14
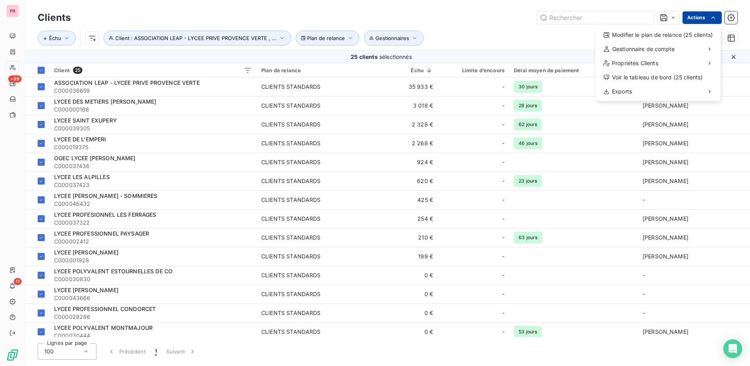
click at [696, 20] on html "PR +99 11 Clients Actions Modifier le plan de relance (25 clients) Gestionnaire…" at bounding box center [375, 183] width 750 height 366
click at [680, 35] on div "Modifier le plan de relance (25 clients)" at bounding box center [657, 35] width 119 height 13
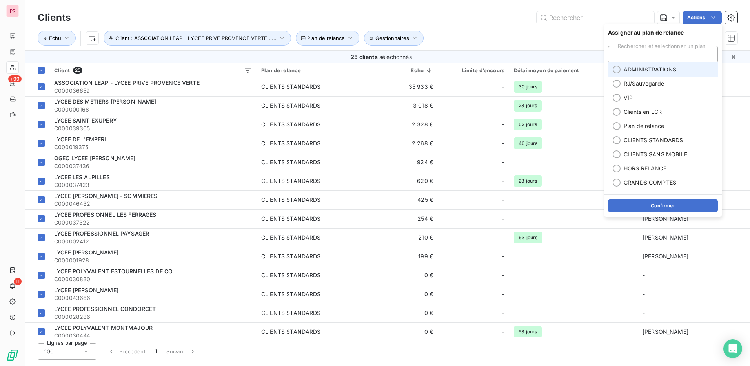
click at [617, 71] on div at bounding box center [617, 69] width 8 height 8
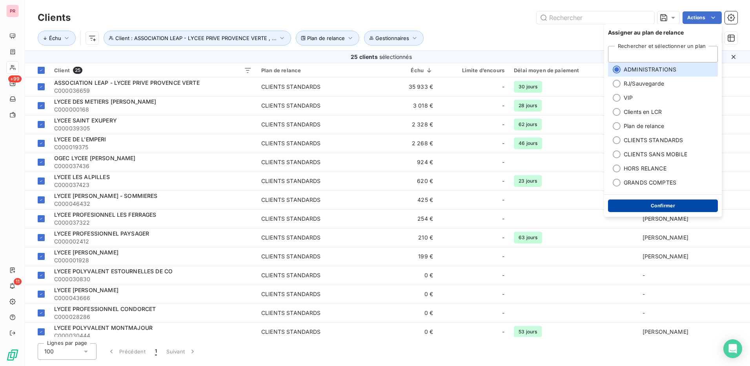
click at [671, 203] on button "Confirmer" at bounding box center [663, 205] width 110 height 13
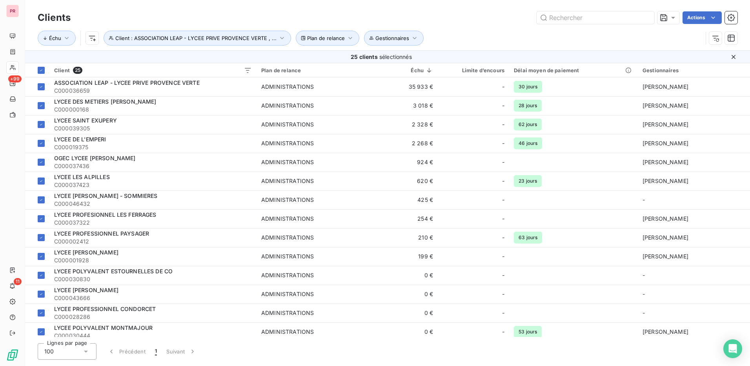
click at [461, 28] on div "Échu Client : ASSOCIATION LEAP - LYCEE PRIVE PROVENCE VERTE , ... Plan de relan…" at bounding box center [388, 38] width 700 height 24
click at [717, 18] on html "PR +99 11 Clients Actions Échu Client : ASSOCIATION LEAP - LYCEE PRIVE PROVENCE…" at bounding box center [375, 183] width 750 height 366
click at [535, 28] on html "PR +99 11 Clients Actions Échu Client : ASSOCIATION LEAP - LYCEE PRIVE PROVENCE…" at bounding box center [375, 183] width 750 height 366
click at [569, 22] on input "text" at bounding box center [596, 17] width 118 height 13
type input "c000"
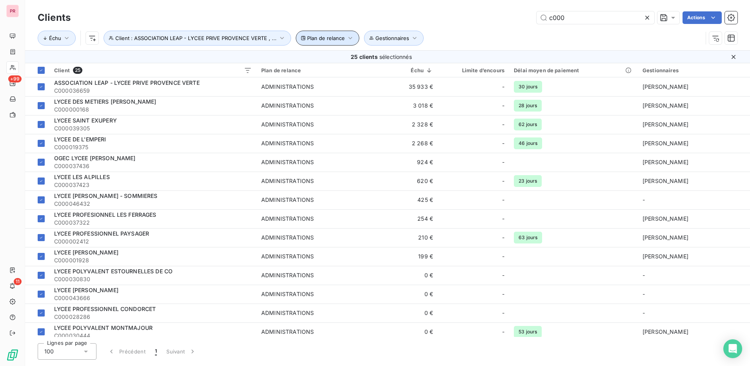
click at [337, 42] on button "Plan de relance" at bounding box center [328, 38] width 64 height 15
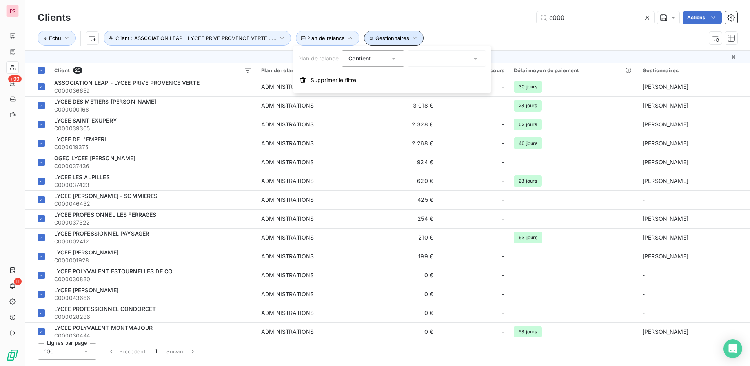
click at [382, 35] on span "Gestionnaires" at bounding box center [392, 38] width 34 height 6
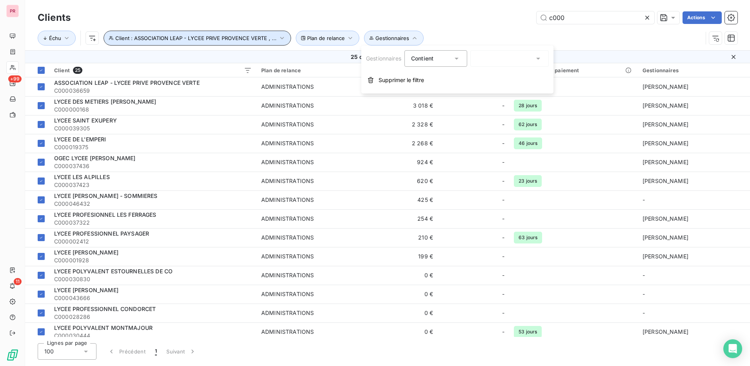
click at [275, 42] on button "Client : ASSOCIATION LEAP - LYCEE PRIVE PROVENCE VERTE , ..." at bounding box center [197, 38] width 187 height 15
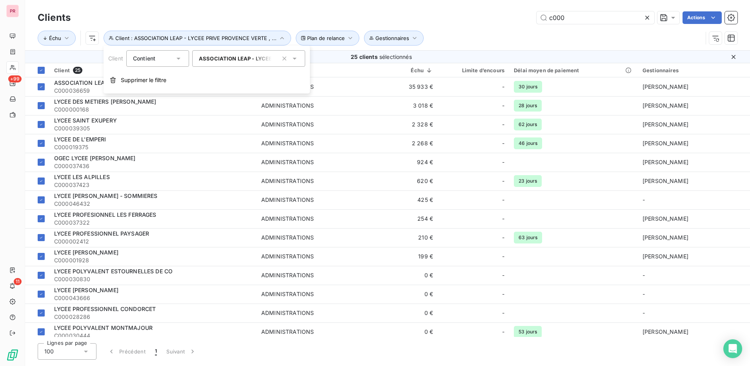
click at [297, 56] on icon at bounding box center [295, 59] width 8 height 8
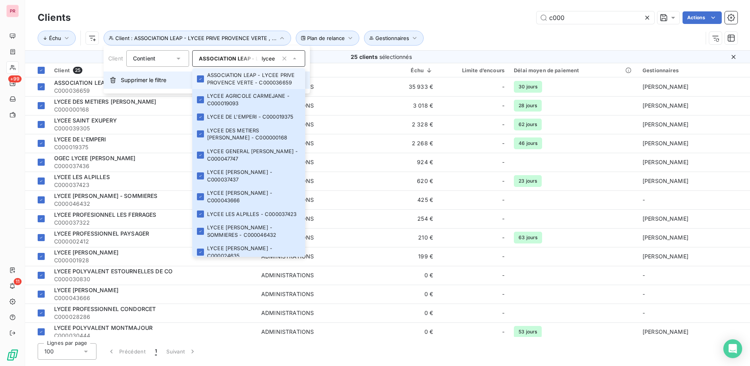
type input "lycee"
click at [153, 78] on span "Supprimer le filtre" at bounding box center [143, 80] width 45 height 8
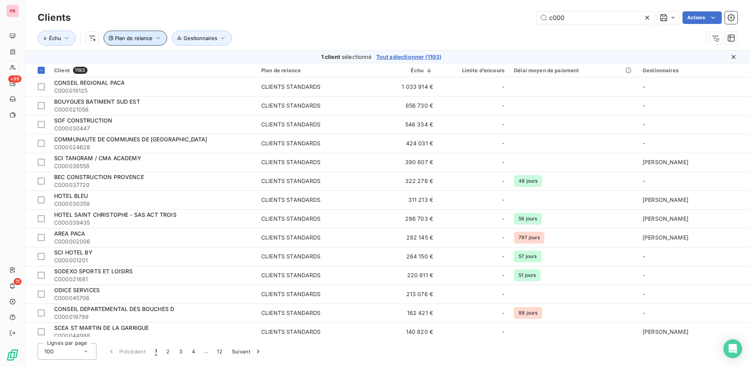
click at [156, 32] on button "Plan de relance" at bounding box center [136, 38] width 64 height 15
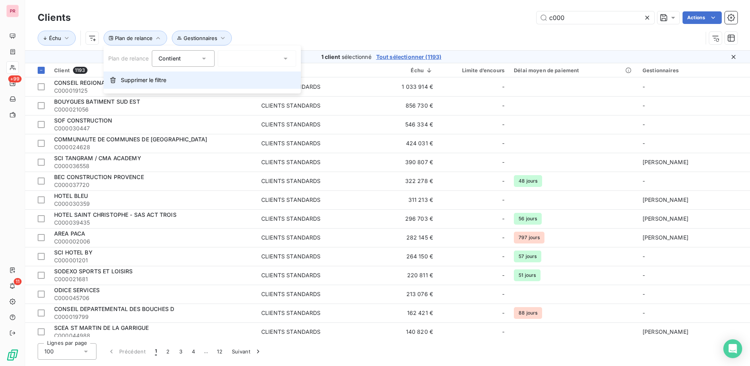
click at [162, 85] on button "Supprimer le filtre" at bounding box center [202, 79] width 197 height 17
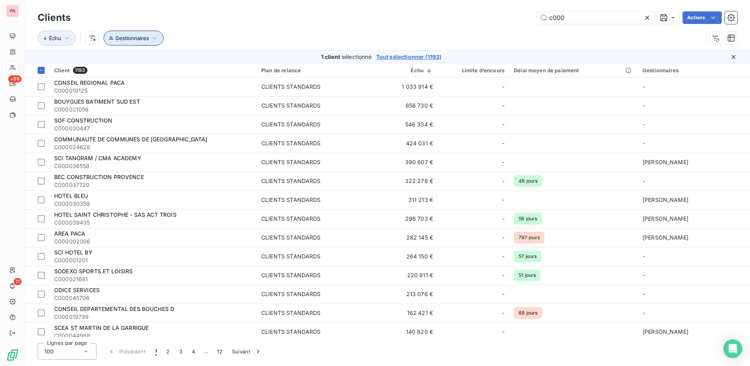
click at [141, 37] on span "Gestionnaires" at bounding box center [132, 38] width 34 height 6
drag, startPoint x: 153, startPoint y: 80, endPoint x: 178, endPoint y: 74, distance: 26.5
click at [153, 80] on span "Supprimer le filtre" at bounding box center [143, 80] width 45 height 8
click at [588, 18] on input "c000" at bounding box center [596, 17] width 118 height 13
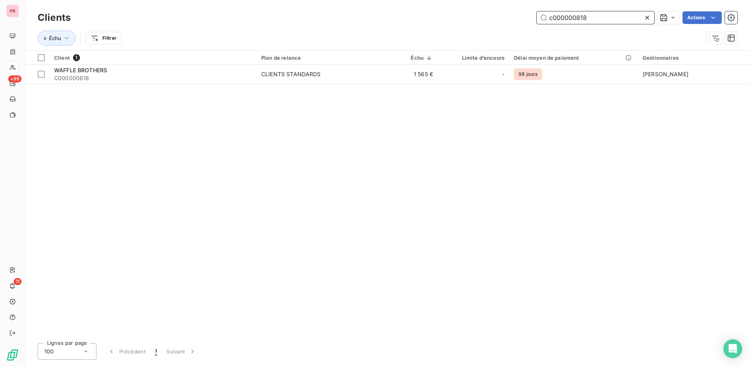
type input "c000000818"
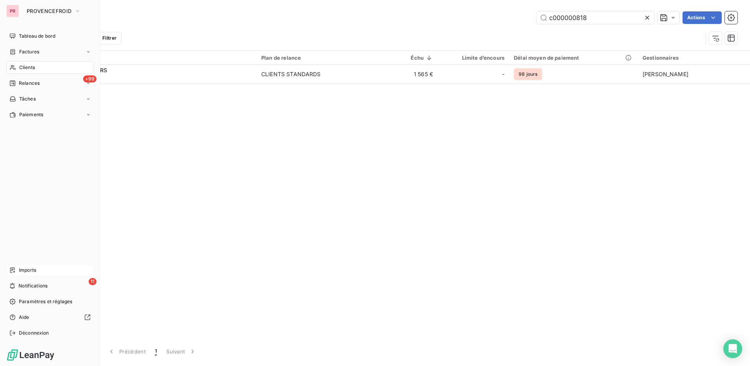
click at [27, 269] on span "Imports" at bounding box center [27, 269] width 17 height 7
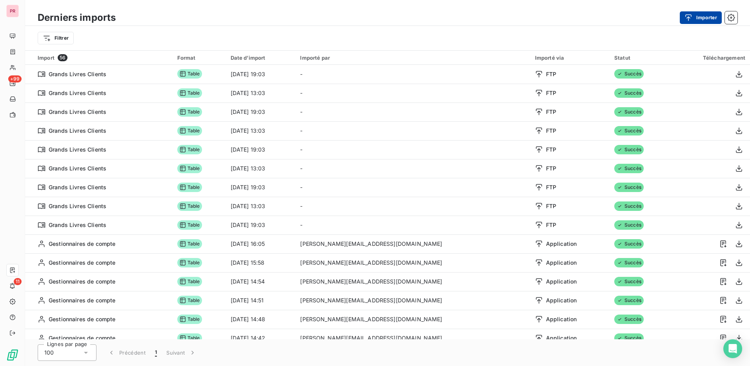
click at [706, 15] on button "Importer" at bounding box center [701, 17] width 42 height 13
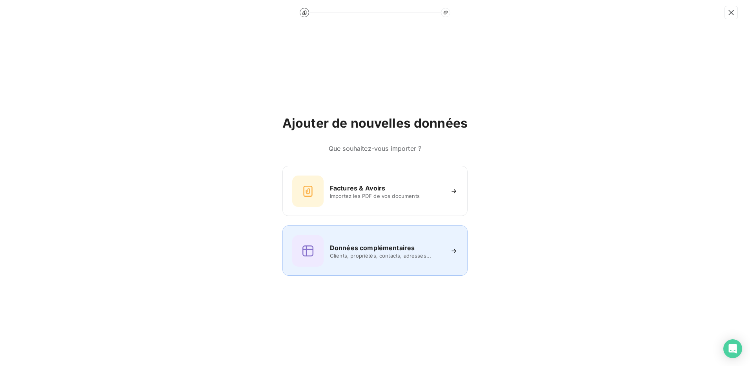
click at [395, 258] on span "Clients, propriétés, contacts, adresses..." at bounding box center [387, 255] width 114 height 6
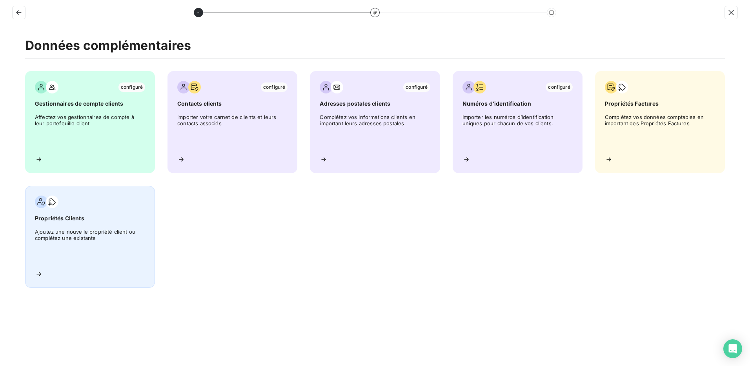
click at [79, 230] on span "Ajoutez une nouvelle propriété client ou complétez une existante" at bounding box center [90, 245] width 110 height 35
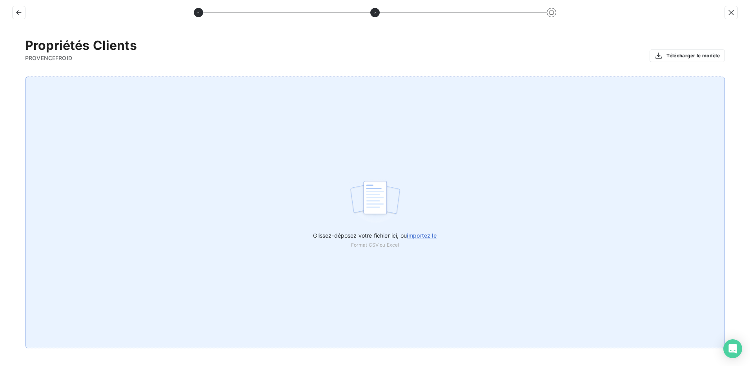
click at [427, 235] on span "importez le" at bounding box center [422, 235] width 30 height 7
click at [0, 77] on input "Glissez-déposez votre fichier ici, ou importez le" at bounding box center [0, 76] width 0 height 0
click at [423, 236] on span "importez le" at bounding box center [422, 235] width 30 height 7
click at [0, 77] on input "Glissez-déposez votre fichier ici, ou importez le" at bounding box center [0, 76] width 0 height 0
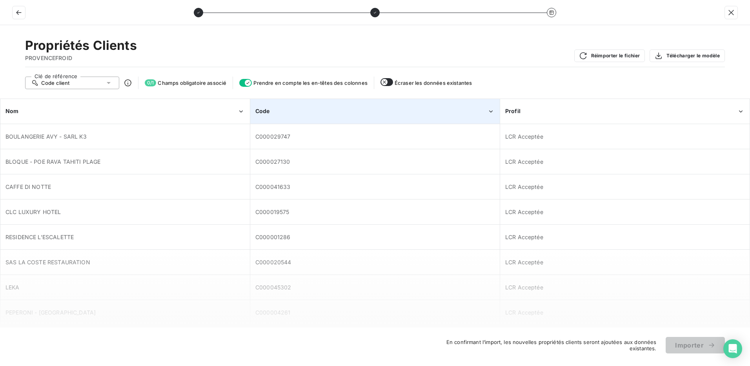
click at [366, 110] on div "Code" at bounding box center [371, 111] width 232 height 8
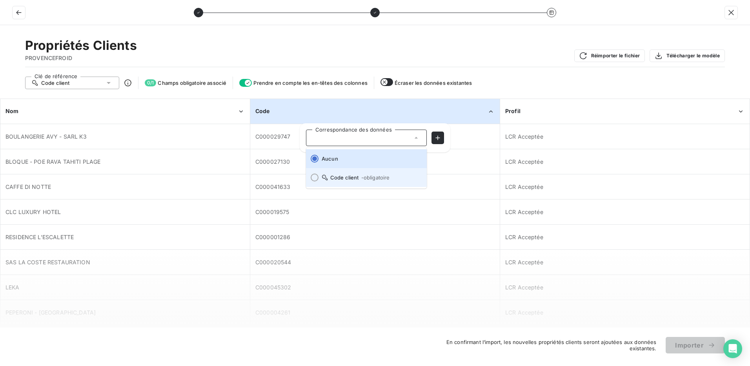
click at [313, 176] on div at bounding box center [315, 177] width 8 height 8
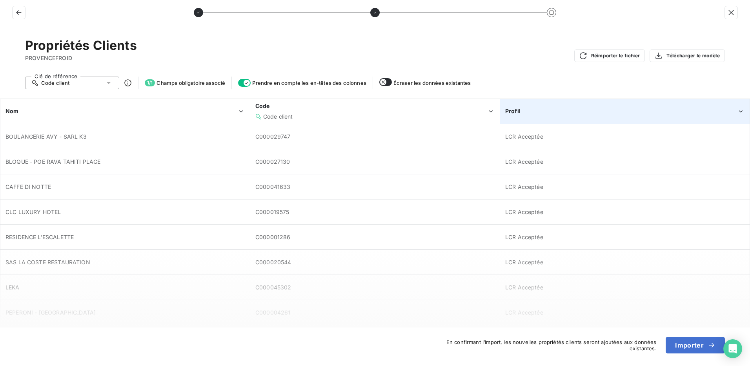
click at [580, 111] on div "Profil" at bounding box center [621, 111] width 232 height 8
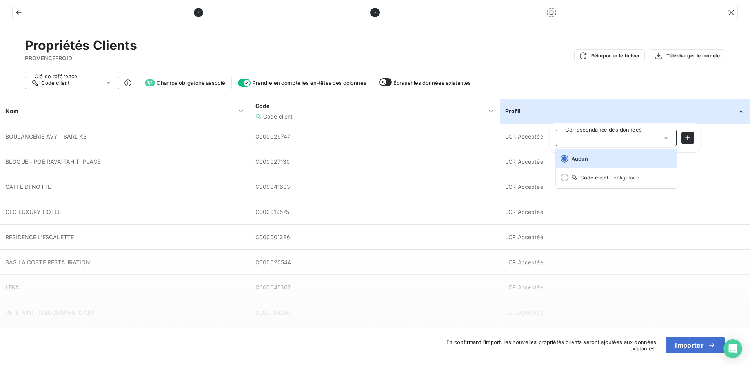
click at [609, 71] on div "Propriétés Clients PROVENCEFROID Réimporter le fichier Télécharger le modèle Cl…" at bounding box center [375, 195] width 750 height 340
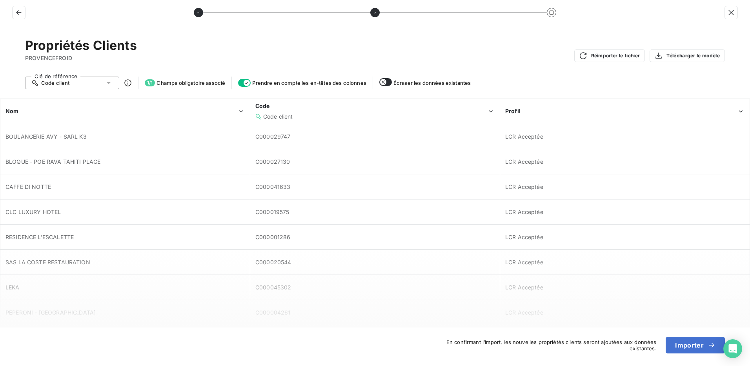
click at [114, 82] on div "Code client" at bounding box center [72, 82] width 94 height 13
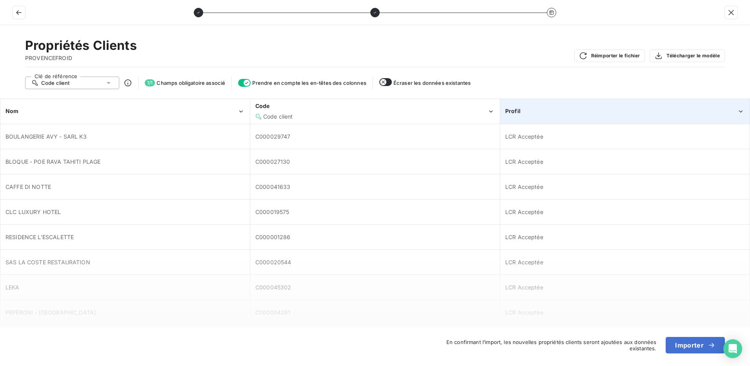
click at [576, 106] on div "Profil" at bounding box center [624, 111] width 249 height 24
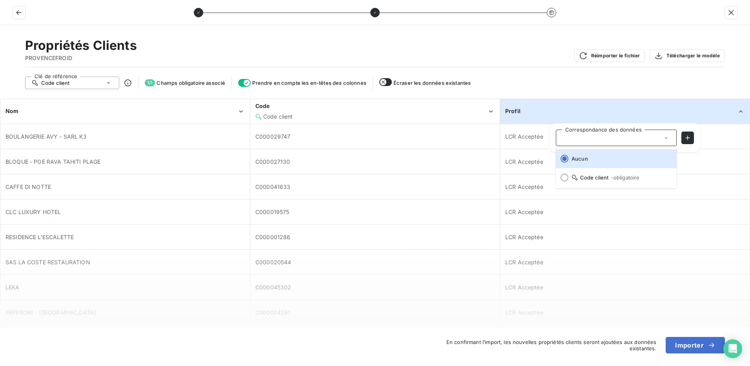
click at [576, 106] on div "Profil" at bounding box center [624, 111] width 249 height 24
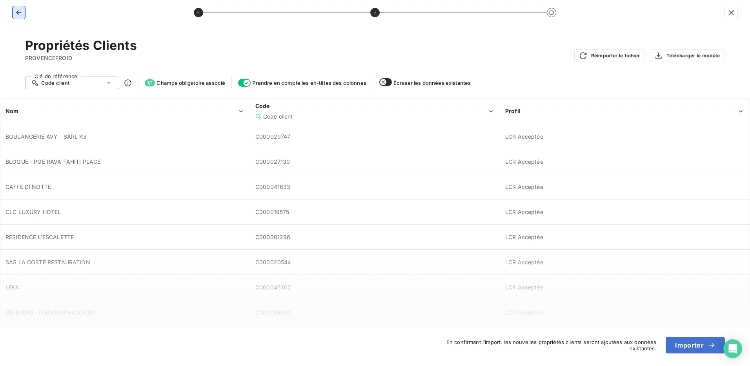
click at [18, 13] on icon "button" at bounding box center [19, 13] width 8 height 8
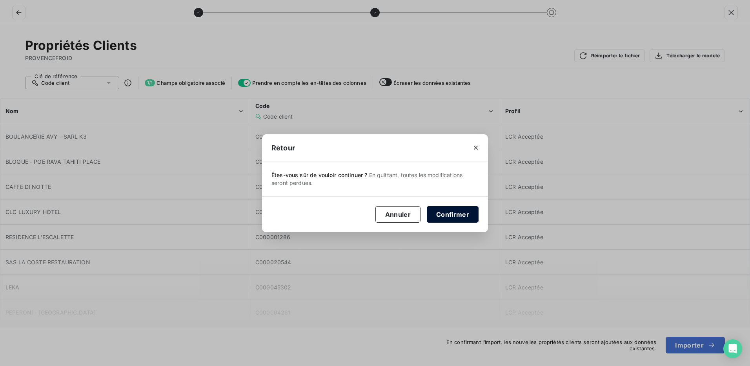
click at [454, 218] on button "Confirmer" at bounding box center [453, 214] width 52 height 16
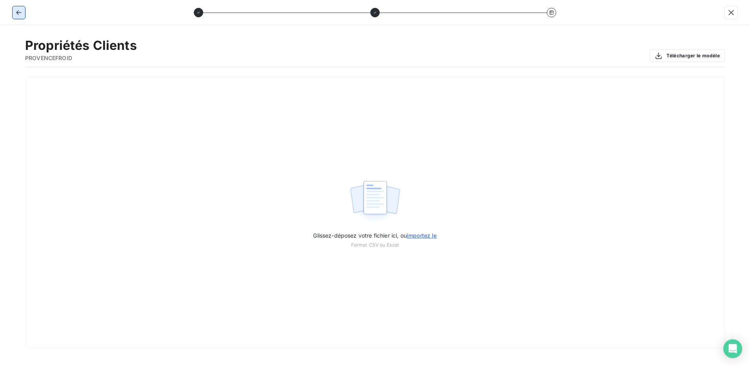
click at [15, 11] on button "button" at bounding box center [19, 12] width 13 height 13
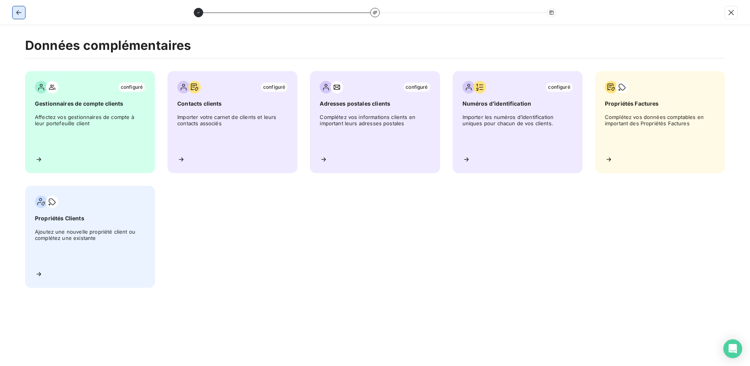
click at [18, 11] on icon "button" at bounding box center [19, 13] width 8 height 8
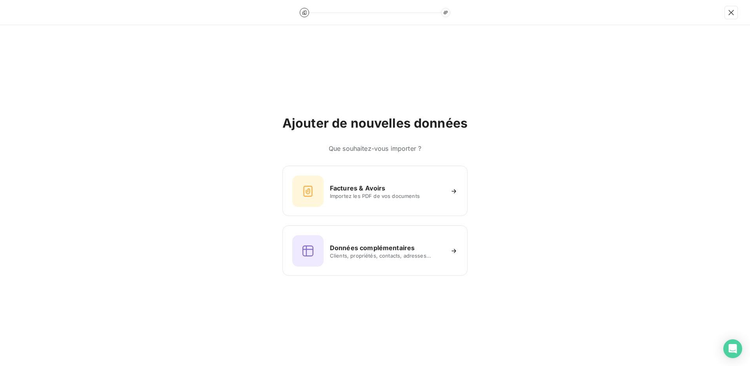
click at [18, 11] on div at bounding box center [375, 12] width 750 height 25
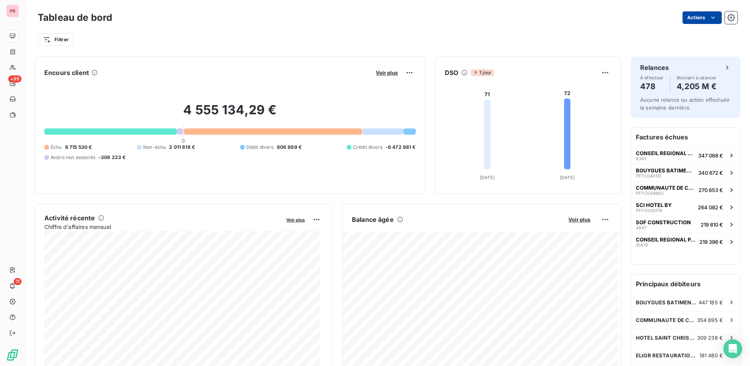
click at [689, 22] on html "PR +99 11 Tableau de bord Actions Filtrer Encours client Voir plus 4 555 134,29…" at bounding box center [375, 183] width 750 height 366
click at [443, 28] on html "PR +99 11 Tableau de bord Actions Filtrer Encours client Voir plus 4 555 134,29…" at bounding box center [375, 183] width 750 height 366
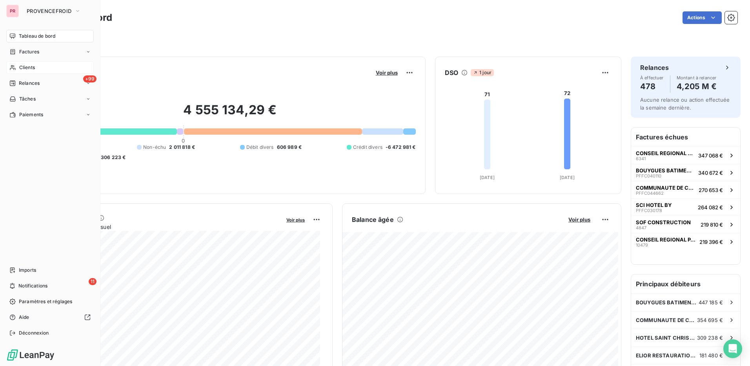
click at [38, 67] on div "Clients" at bounding box center [49, 67] width 87 height 13
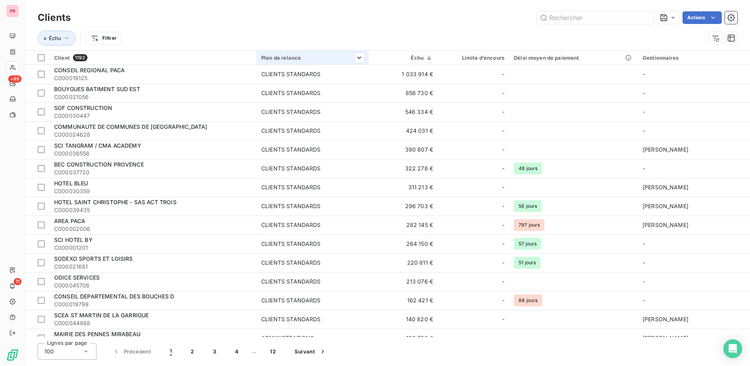
click at [313, 60] on div "Plan de relance" at bounding box center [312, 58] width 103 height 6
click at [357, 18] on html "PR +99 11 Clients Actions Échu Filtrer Client 1193 Plan de relance Échu Limite …" at bounding box center [375, 183] width 750 height 366
click at [357, 32] on html "PR +99 11 Clients Actions Échu Filtrer Client 1193 Plan de relance Échu Limite …" at bounding box center [375, 183] width 750 height 366
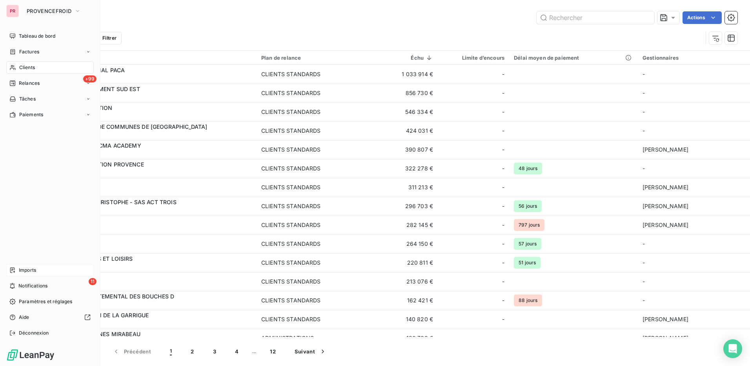
click at [51, 271] on div "Imports" at bounding box center [49, 270] width 87 height 13
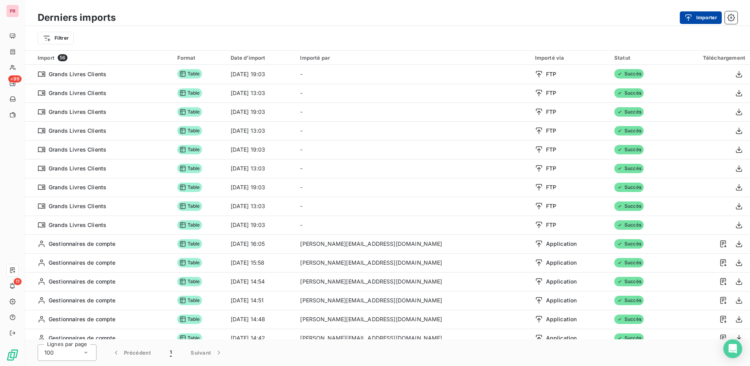
click at [698, 14] on button "Importer" at bounding box center [701, 17] width 42 height 13
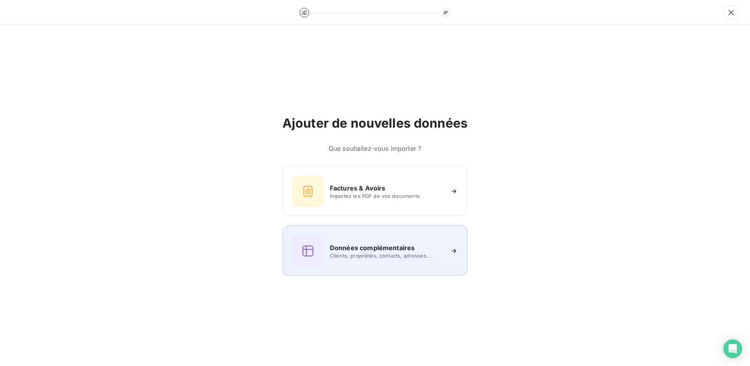
click at [347, 258] on div "Données complémentaires Clients, propriétés, contacts, adresses..." at bounding box center [375, 250] width 166 height 31
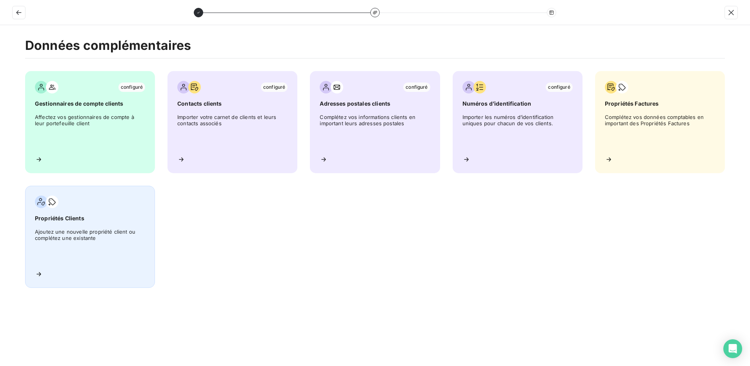
click at [109, 240] on span "Ajoutez une nouvelle propriété client ou complétez une existante" at bounding box center [90, 245] width 110 height 35
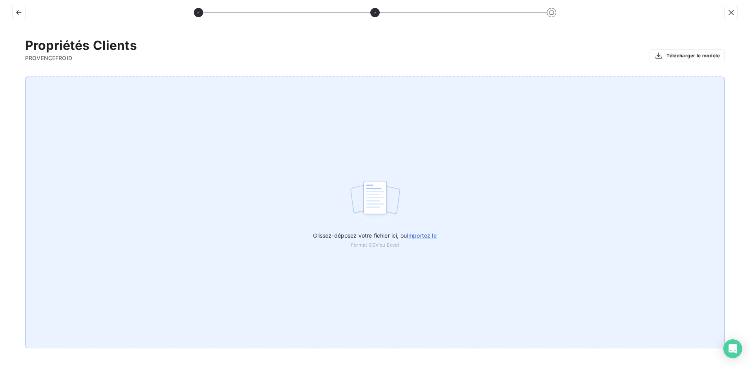
click at [427, 234] on span "importez le" at bounding box center [422, 235] width 30 height 7
click at [0, 77] on input "Glissez-déposez votre fichier ici, ou importez le" at bounding box center [0, 76] width 0 height 0
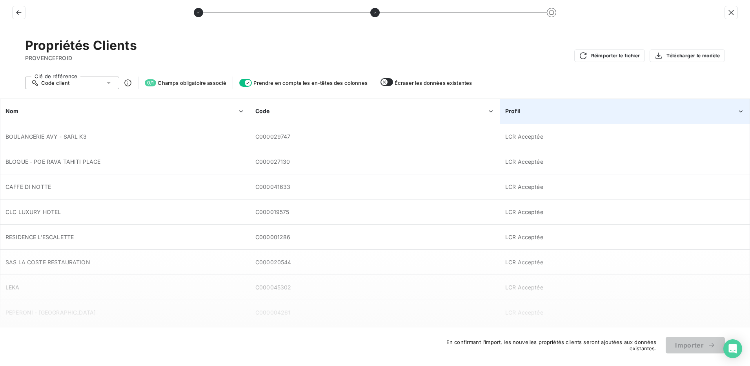
click at [560, 107] on div "Profil" at bounding box center [621, 111] width 232 height 8
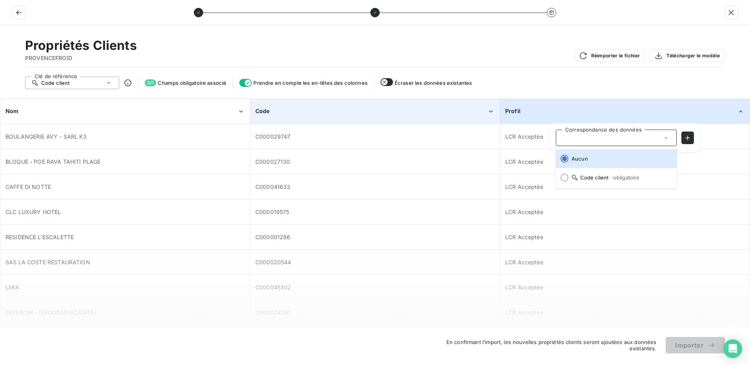
click at [375, 115] on div "Code" at bounding box center [371, 111] width 232 height 8
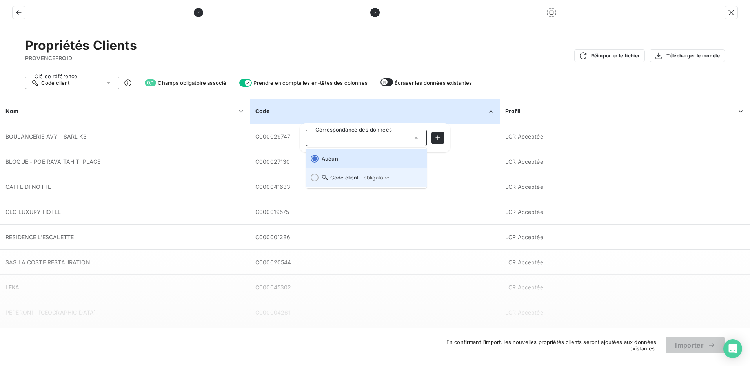
click at [312, 174] on div at bounding box center [315, 177] width 8 height 8
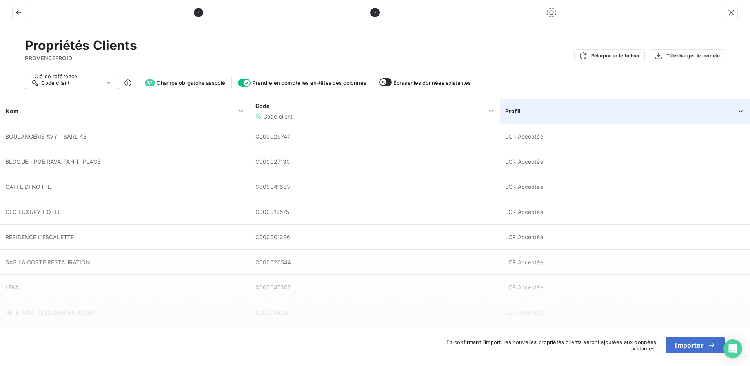
click at [652, 104] on div "Profil" at bounding box center [624, 111] width 249 height 24
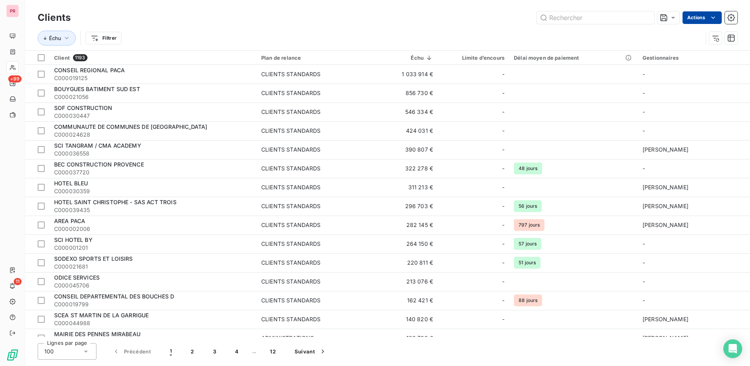
click at [707, 20] on html "PR +99 11 Clients Actions Échu Filtrer Client 1193 Plan de relance Échu Limite …" at bounding box center [375, 183] width 750 height 366
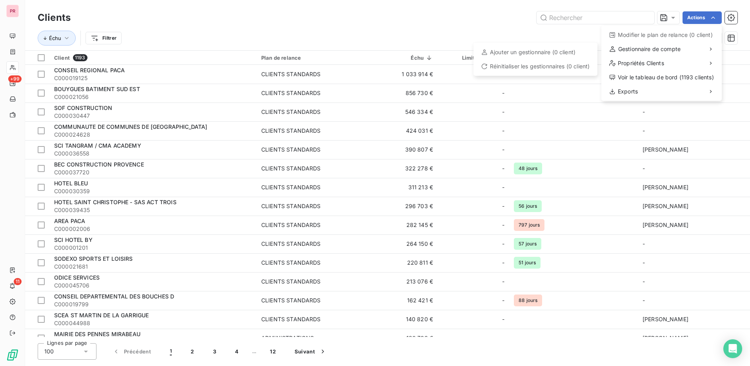
click at [162, 45] on html "PR +99 11 Clients Actions Modifier le plan de relance (0 client) Gestionnaire d…" at bounding box center [375, 183] width 750 height 366
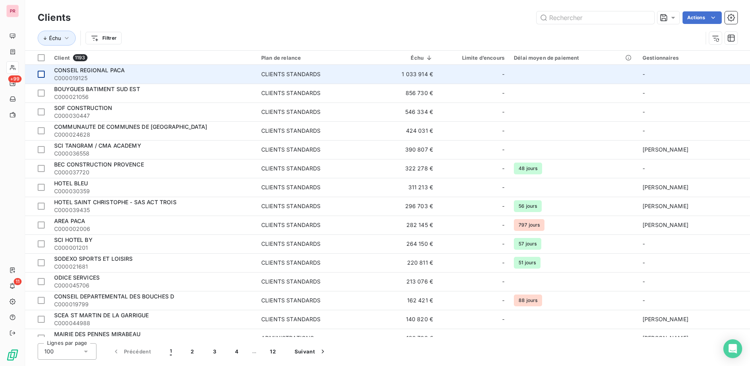
click at [41, 75] on div at bounding box center [41, 74] width 7 height 7
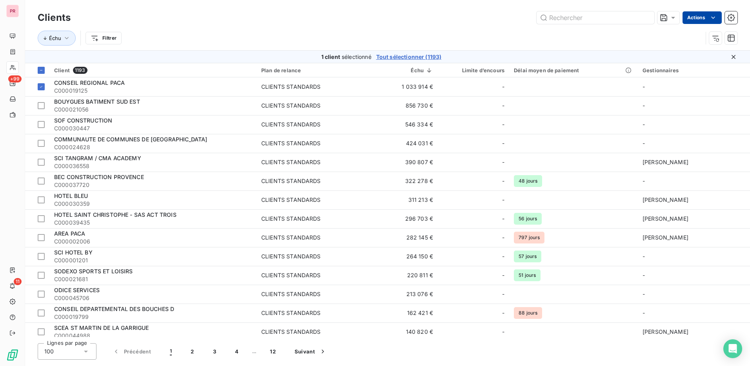
click at [695, 18] on html "PR +99 11 Clients Actions Échu Filtrer 1 client sélectionné Tout sélectionner (…" at bounding box center [375, 183] width 750 height 366
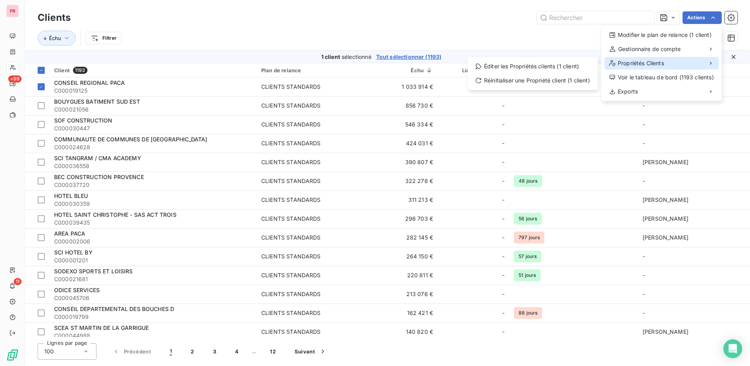
click at [674, 63] on div "Propriétés Clients" at bounding box center [661, 63] width 114 height 13
click at [43, 86] on html "PR +99 11 Clients Actions Modifier le plan de relance (1 client) Gestionnaire d…" at bounding box center [375, 183] width 750 height 366
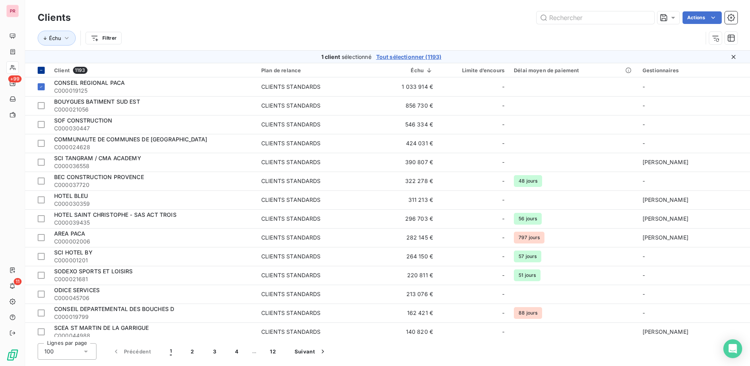
click at [44, 67] on div at bounding box center [41, 70] width 7 height 7
click at [42, 70] on icon at bounding box center [41, 70] width 2 height 2
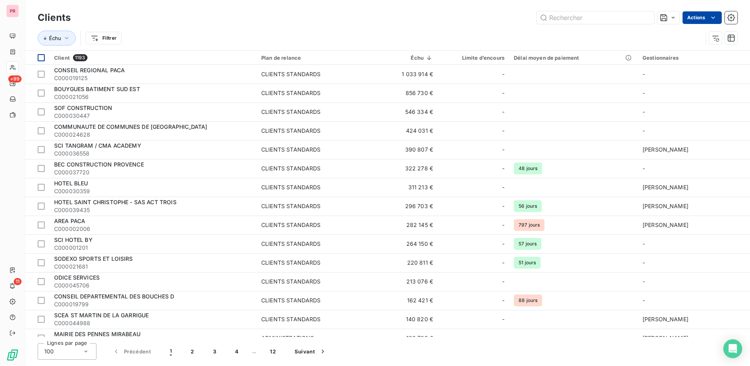
click at [695, 21] on html "PR +99 11 Clients Actions Échu Filtrer Client 1193 Plan de relance Échu Limite …" at bounding box center [375, 183] width 750 height 366
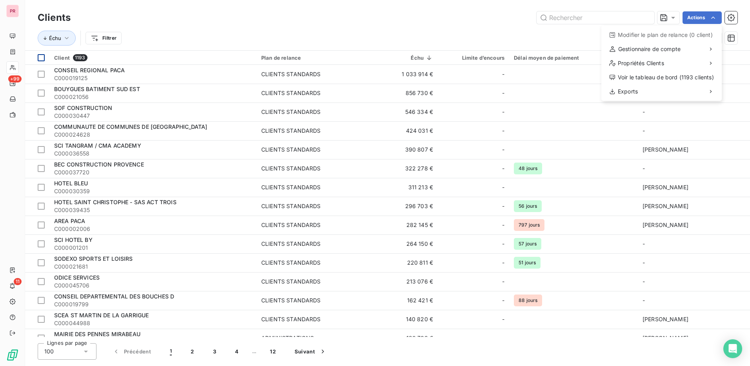
click at [477, 10] on html "PR +99 11 Clients Actions Modifier le plan de relance (0 client) Gestionnaire d…" at bounding box center [375, 183] width 750 height 366
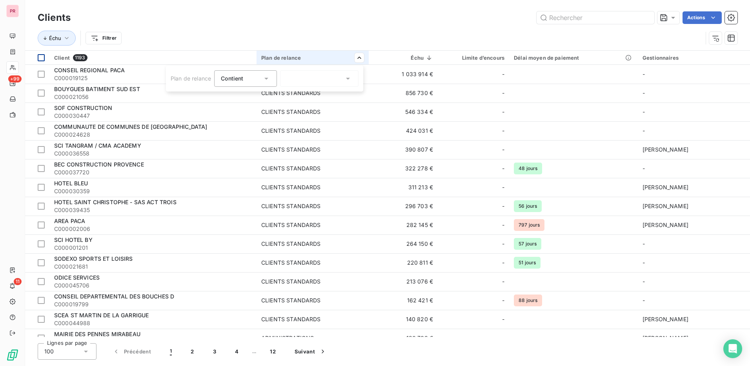
click at [349, 80] on icon at bounding box center [348, 79] width 8 height 8
click at [373, 27] on html "PR +99 11 Clients Actions Échu Filtrer Client 1193 Plan de relance Échu Limite …" at bounding box center [375, 183] width 750 height 366
click at [350, 77] on icon at bounding box center [348, 79] width 8 height 8
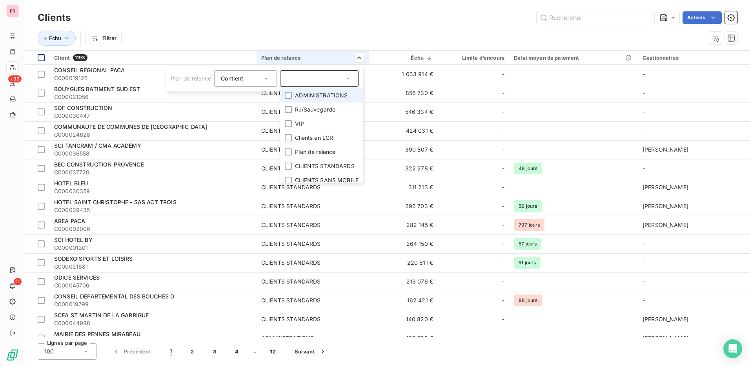
click at [16, 38] on html "PR +99 11 Clients Actions Échu Filtrer Client 1193 Plan de relance Échu Limite …" at bounding box center [375, 183] width 750 height 366
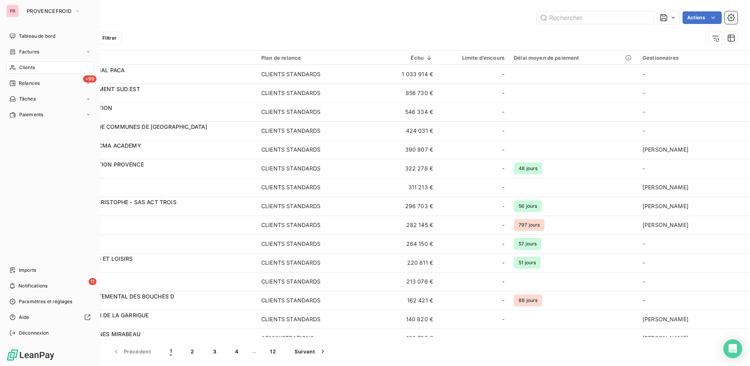
click at [15, 6] on div "PR" at bounding box center [12, 11] width 13 height 13
click at [64, 10] on span "PROVENCEFROID" at bounding box center [49, 11] width 45 height 6
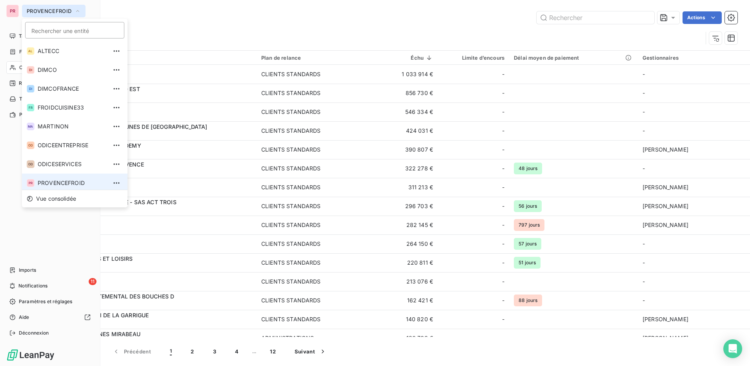
scroll to position [3, 0]
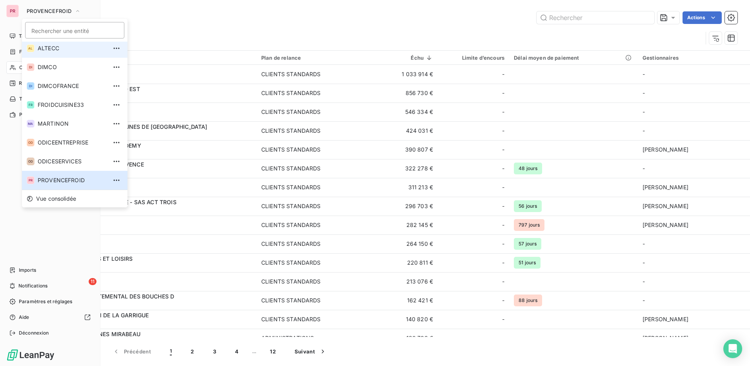
click at [58, 51] on span "ALTECC" at bounding box center [72, 48] width 69 height 8
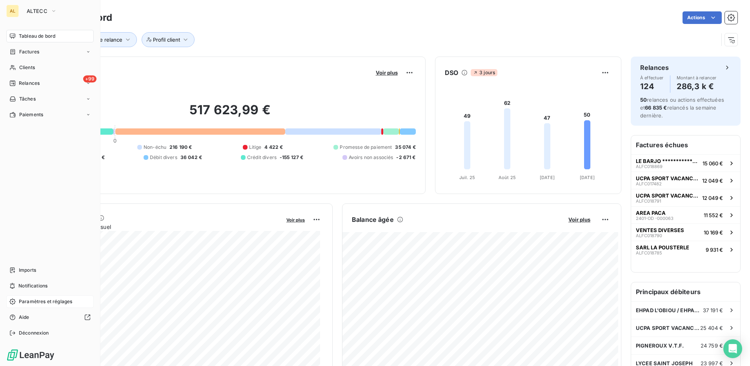
click at [45, 301] on span "Paramètres et réglages" at bounding box center [45, 301] width 53 height 7
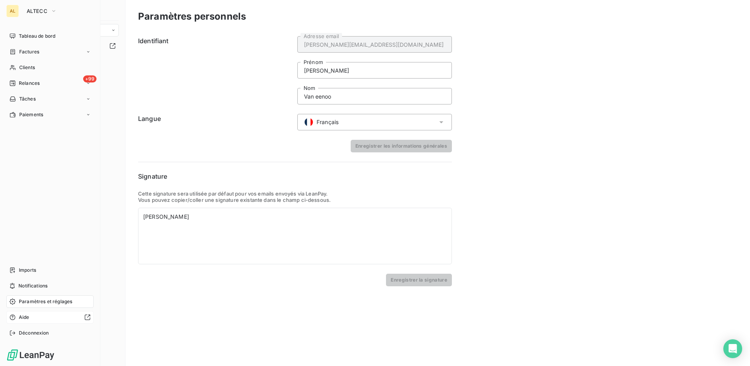
click at [42, 318] on div at bounding box center [62, 317] width 58 height 6
click at [28, 13] on span "ALTECC" at bounding box center [37, 11] width 21 height 6
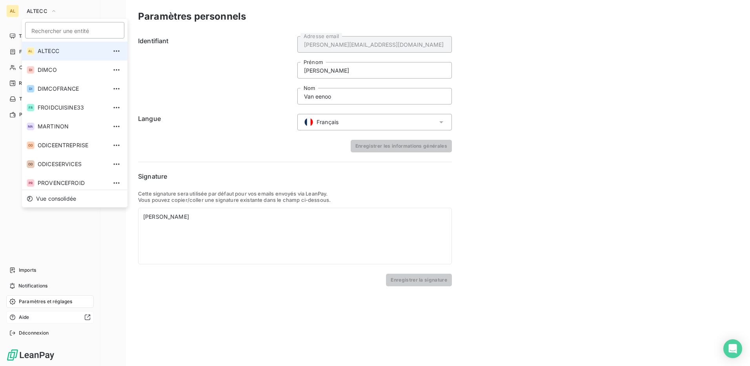
click at [44, 53] on span "ALTECC" at bounding box center [72, 51] width 69 height 8
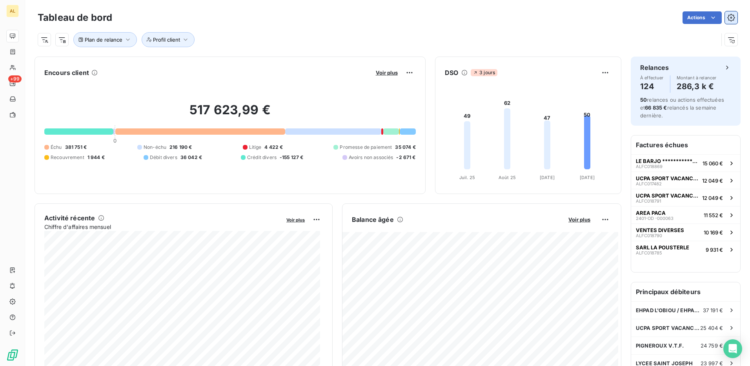
click at [727, 16] on icon "button" at bounding box center [731, 18] width 8 height 8
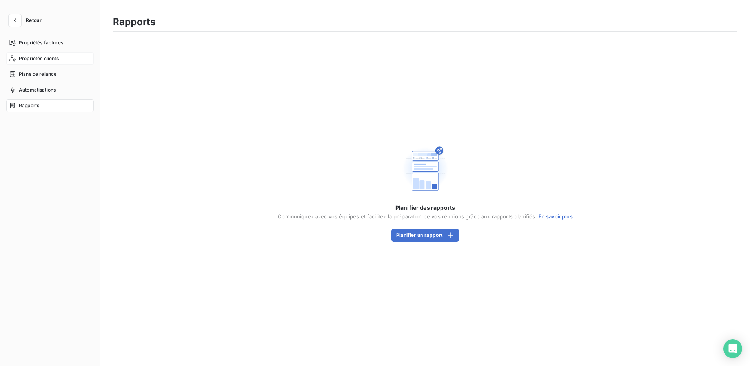
click at [44, 56] on span "Propriétés clients" at bounding box center [39, 58] width 40 height 7
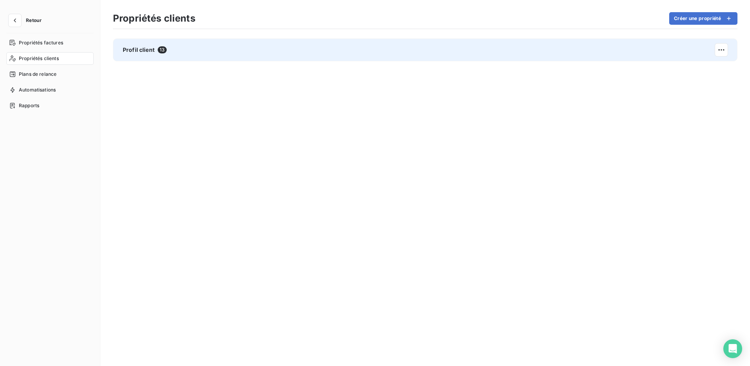
click at [291, 57] on div "Profil client 13" at bounding box center [425, 49] width 624 height 23
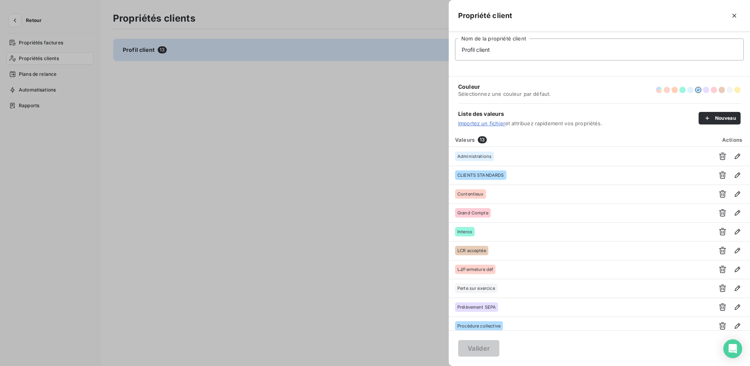
click at [226, 136] on div at bounding box center [375, 183] width 750 height 366
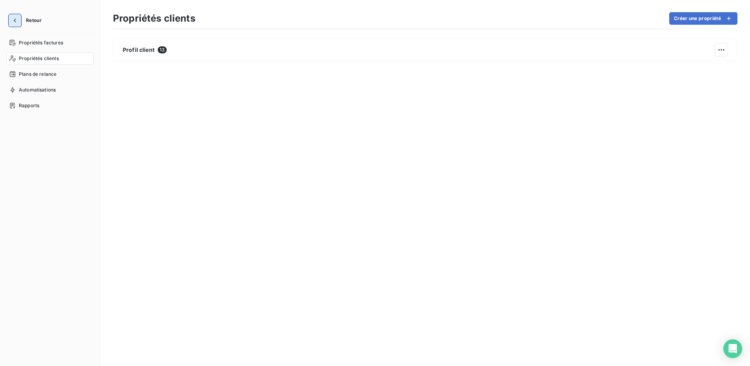
click at [11, 19] on icon "button" at bounding box center [15, 20] width 8 height 8
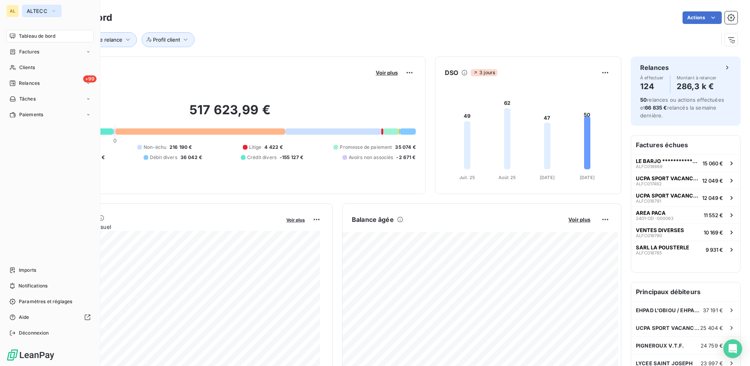
click at [54, 12] on icon "button" at bounding box center [54, 11] width 6 height 8
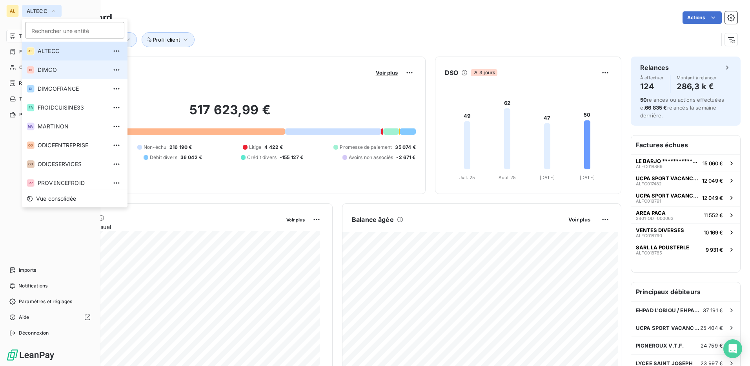
click at [59, 69] on span "DIMCO" at bounding box center [72, 70] width 69 height 8
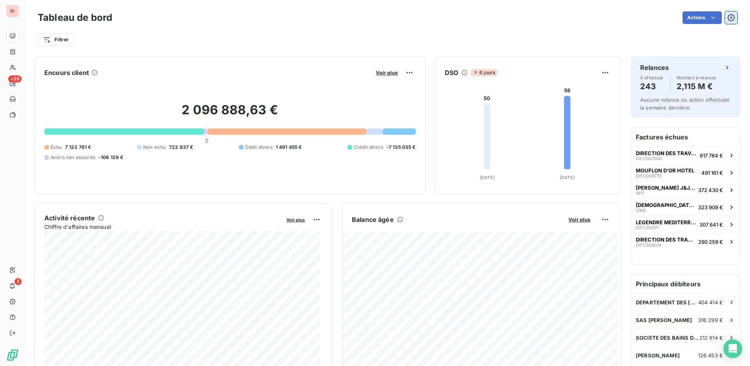
click at [728, 17] on icon "button" at bounding box center [730, 17] width 7 height 7
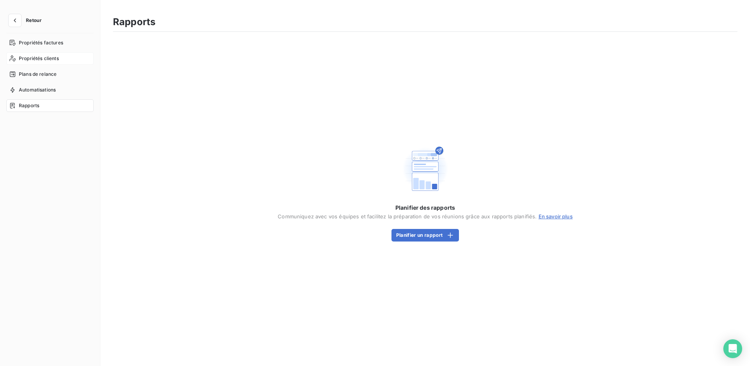
click at [53, 56] on span "Propriétés clients" at bounding box center [39, 58] width 40 height 7
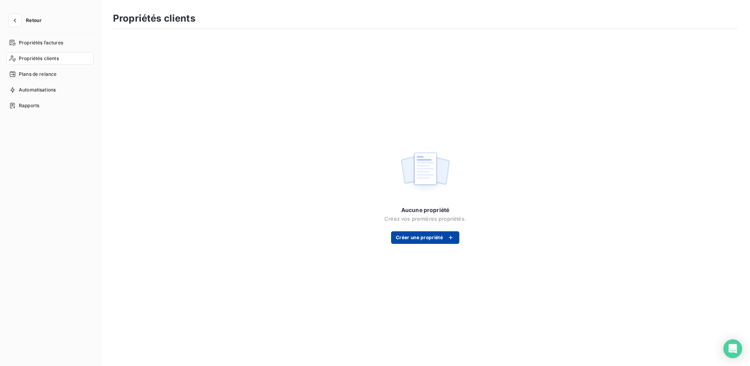
click at [422, 239] on button "Créer une propriété" at bounding box center [425, 237] width 68 height 13
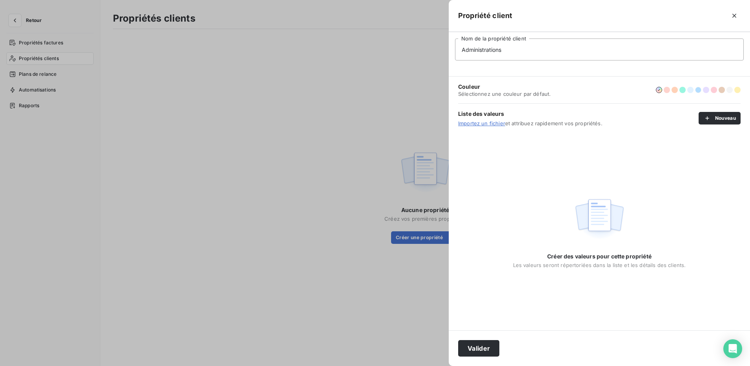
type input "Administrations"
click at [700, 88] on button "button" at bounding box center [698, 90] width 6 height 6
click at [487, 347] on button "Valider" at bounding box center [478, 348] width 41 height 16
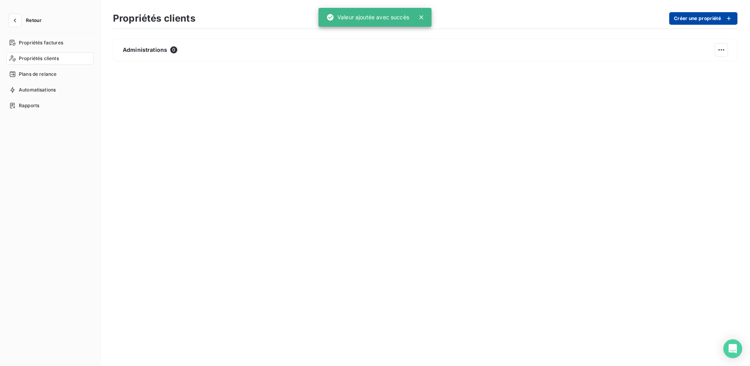
click at [693, 18] on button "Créer une propriété" at bounding box center [703, 18] width 68 height 13
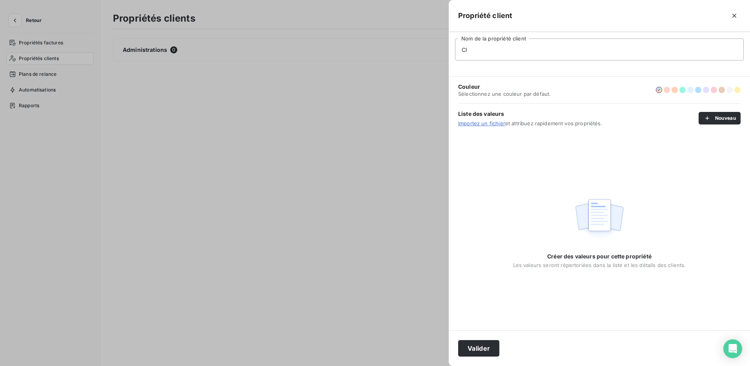
type input "C"
type input "CLIENTS STANTARDS"
click at [698, 91] on button "button" at bounding box center [698, 90] width 6 height 6
click at [483, 349] on button "Valider" at bounding box center [478, 348] width 41 height 16
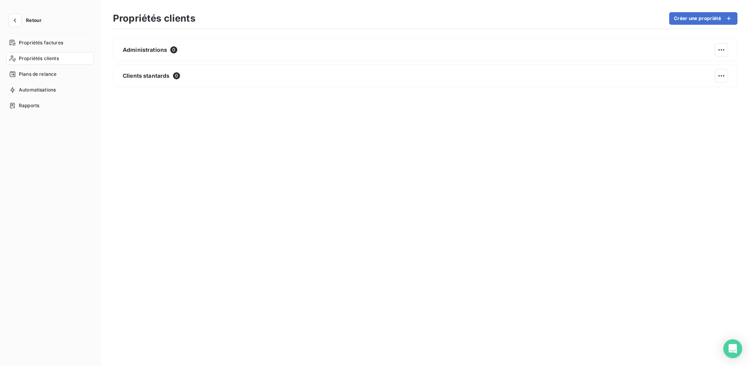
click at [60, 57] on div "Propriétés clients" at bounding box center [49, 58] width 87 height 13
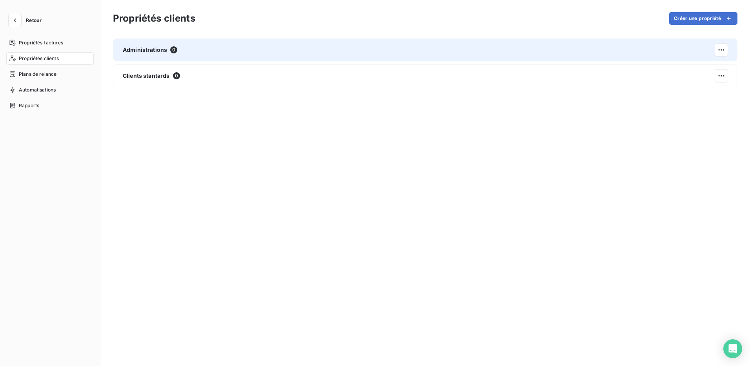
click at [138, 47] on span "Administrations" at bounding box center [145, 50] width 44 height 8
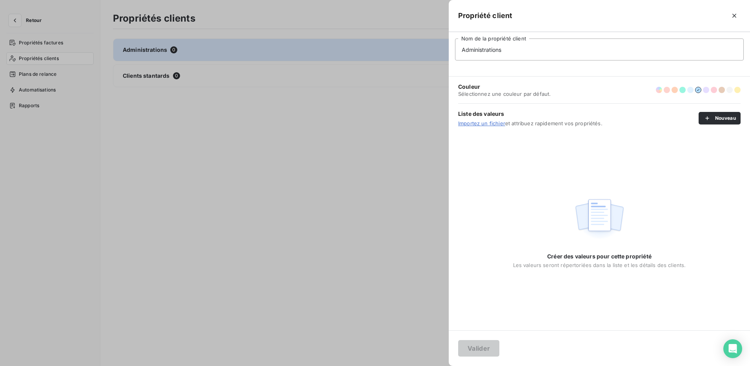
click at [204, 93] on div at bounding box center [375, 183] width 750 height 366
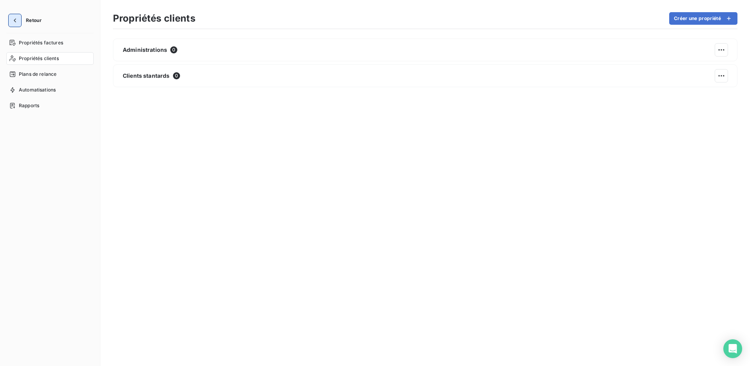
click at [14, 21] on icon "button" at bounding box center [15, 20] width 8 height 8
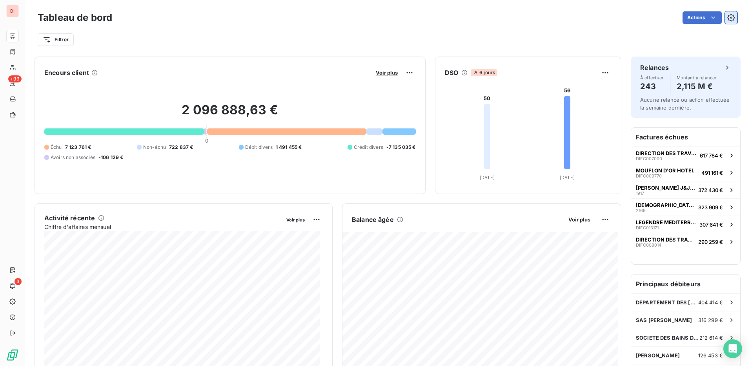
click at [727, 20] on icon "button" at bounding box center [731, 18] width 8 height 8
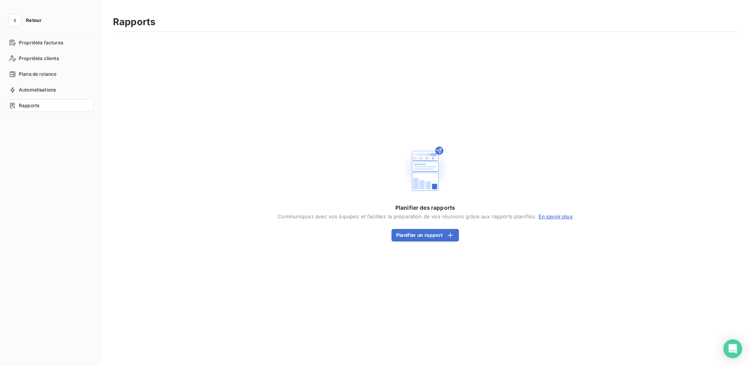
drag, startPoint x: 42, startPoint y: 75, endPoint x: 92, endPoint y: 82, distance: 50.2
click at [42, 75] on span "Plans de relance" at bounding box center [38, 74] width 38 height 7
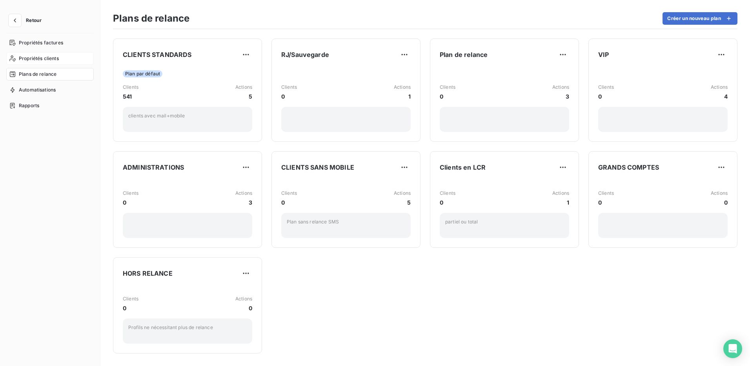
click at [49, 58] on span "Propriétés clients" at bounding box center [39, 58] width 40 height 7
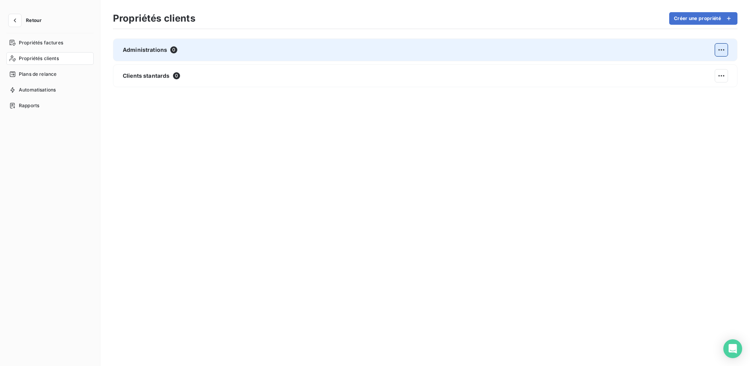
click at [722, 50] on html "Retour Propriétés factures Propriétés clients Plans de relance Automatisations …" at bounding box center [375, 183] width 750 height 366
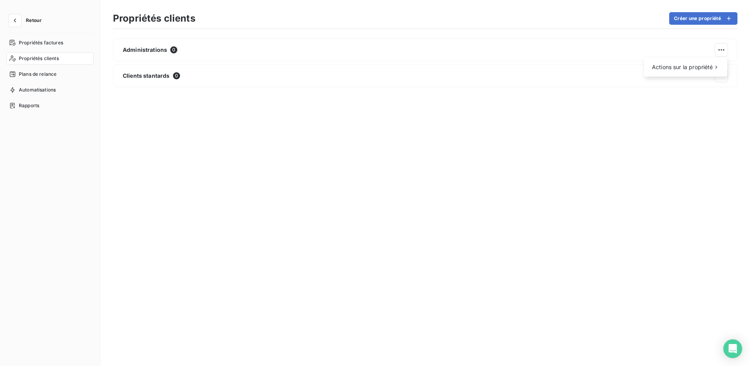
click at [406, 55] on html "Retour Propriétés factures Propriétés clients Plans de relance Automatisations …" at bounding box center [375, 183] width 750 height 366
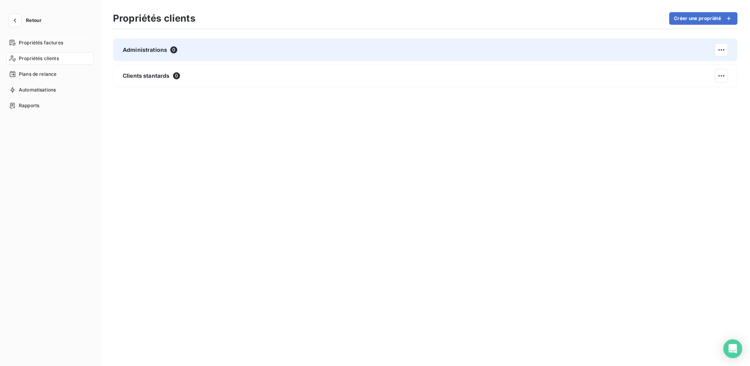
click at [155, 47] on span "Administrations" at bounding box center [145, 50] width 44 height 8
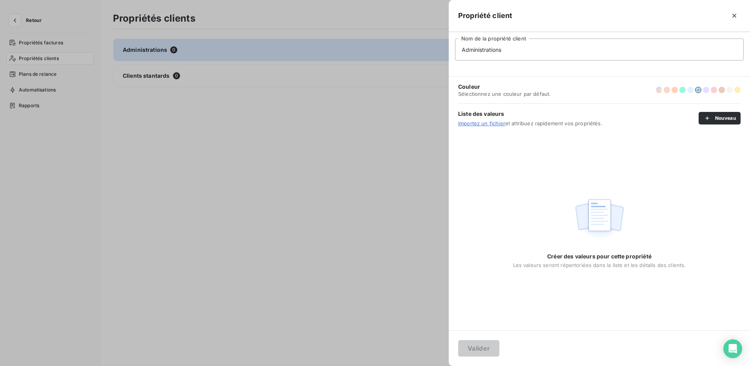
click at [341, 193] on div at bounding box center [375, 183] width 750 height 366
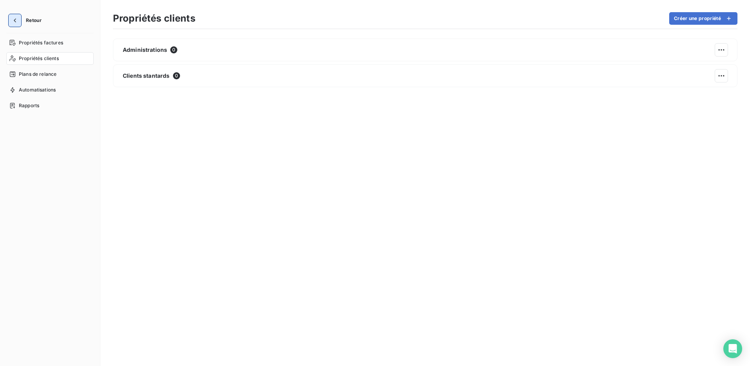
click at [17, 19] on icon "button" at bounding box center [15, 20] width 8 height 8
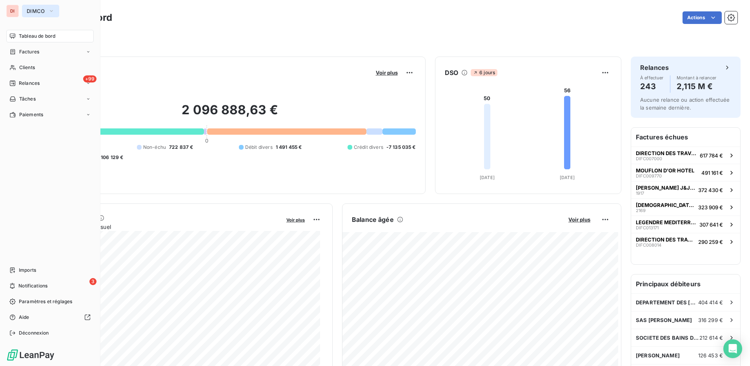
click at [45, 10] on button "DIMCO" at bounding box center [40, 11] width 37 height 13
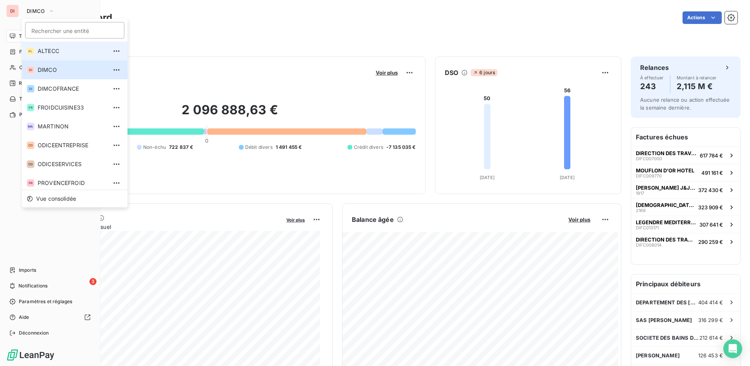
click at [48, 51] on span "ALTECC" at bounding box center [72, 51] width 69 height 8
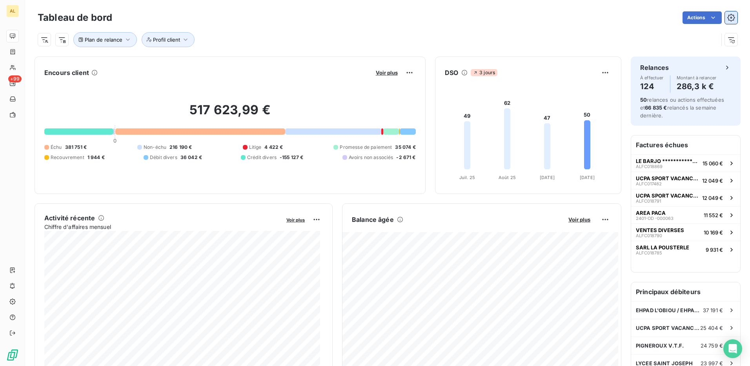
click at [727, 16] on icon "button" at bounding box center [730, 17] width 7 height 7
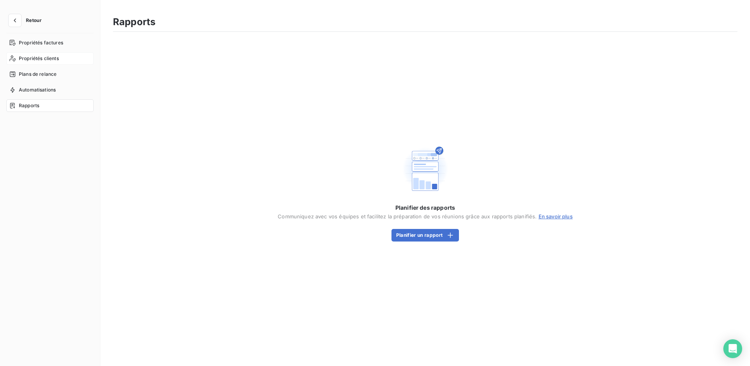
click at [51, 60] on span "Propriétés clients" at bounding box center [39, 58] width 40 height 7
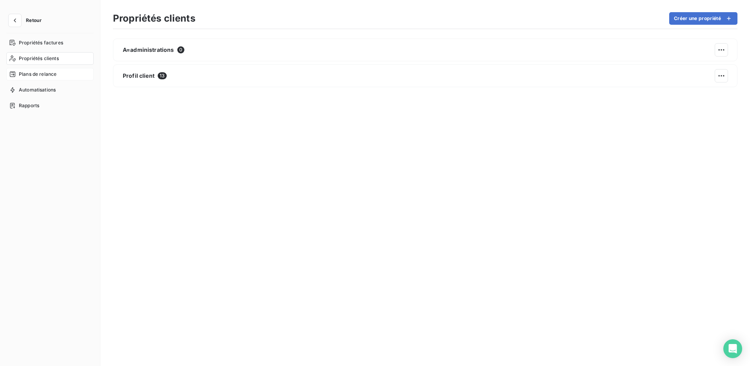
click at [38, 76] on span "Plans de relance" at bounding box center [38, 74] width 38 height 7
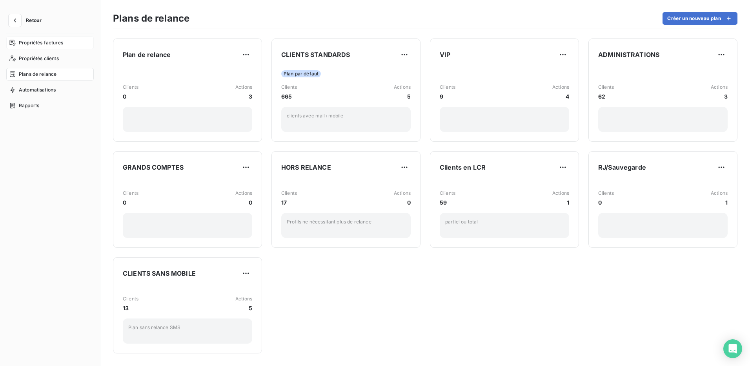
click at [41, 42] on span "Propriétés factures" at bounding box center [41, 42] width 44 height 7
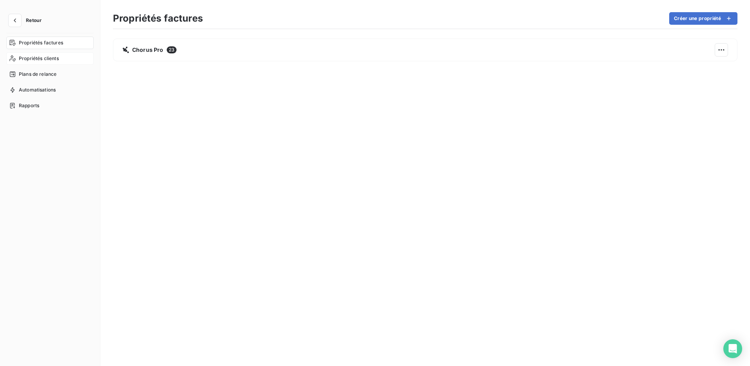
click at [46, 60] on span "Propriétés clients" at bounding box center [39, 58] width 40 height 7
click at [45, 76] on span "Plans de relance" at bounding box center [38, 74] width 38 height 7
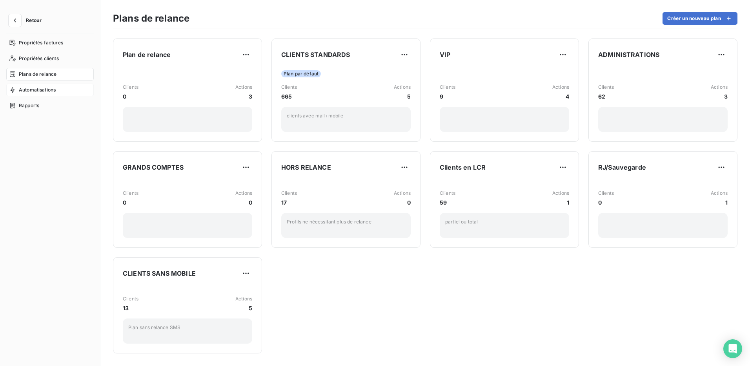
click at [45, 89] on span "Automatisations" at bounding box center [37, 89] width 37 height 7
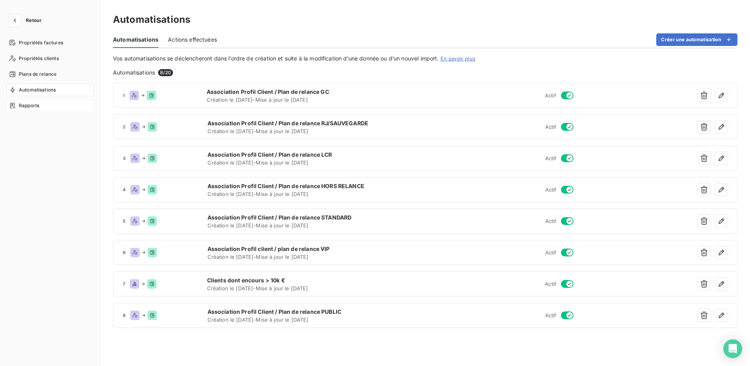
click at [35, 109] on span "Rapports" at bounding box center [29, 105] width 20 height 7
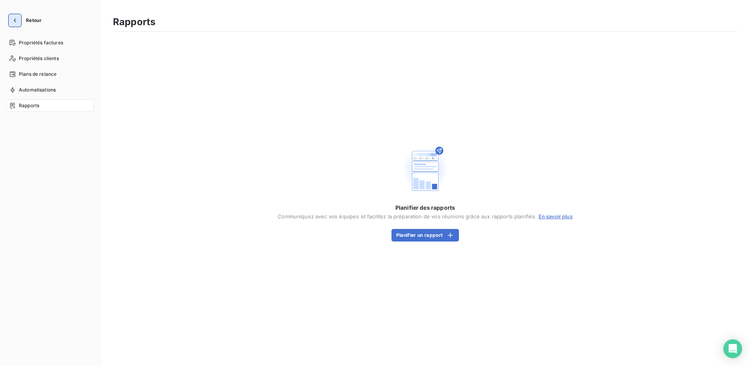
click at [16, 19] on icon "button" at bounding box center [15, 20] width 2 height 4
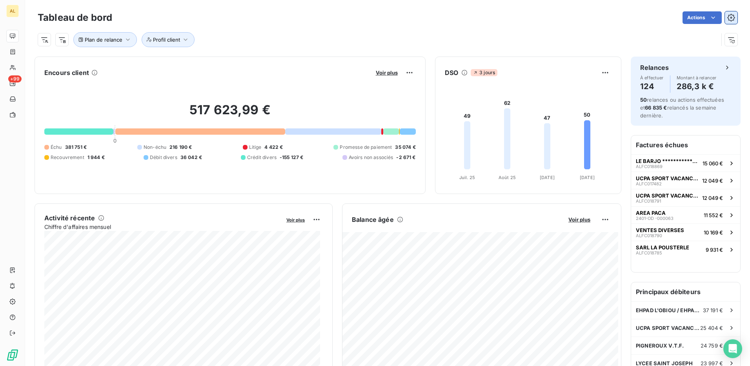
click at [727, 15] on icon "button" at bounding box center [730, 17] width 7 height 7
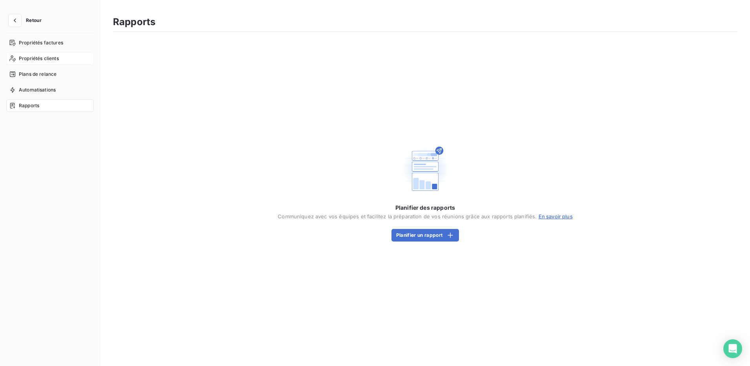
click at [40, 58] on span "Propriétés clients" at bounding box center [39, 58] width 40 height 7
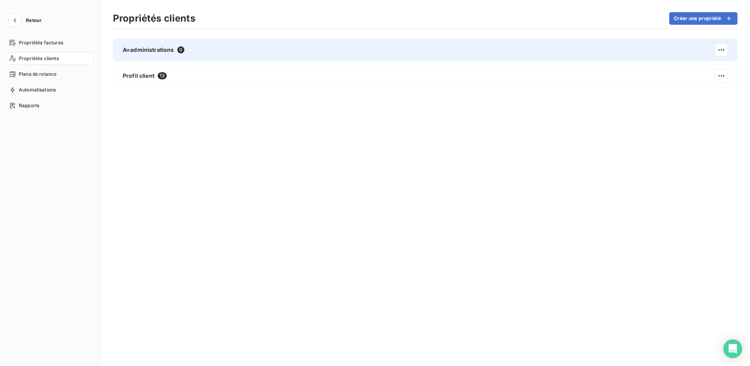
click at [245, 53] on div "A=administrations 0" at bounding box center [425, 49] width 624 height 23
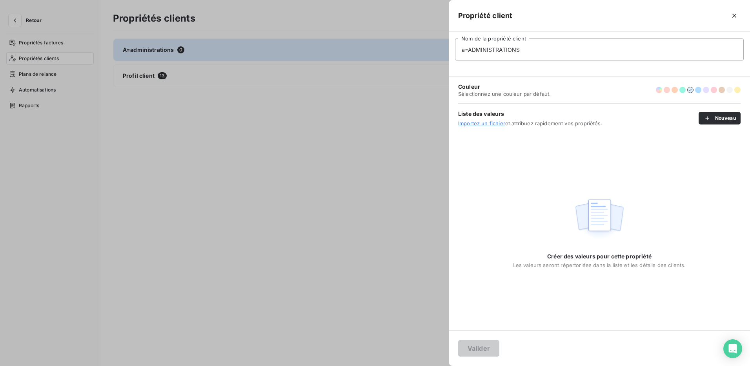
click at [320, 142] on div at bounding box center [375, 183] width 750 height 366
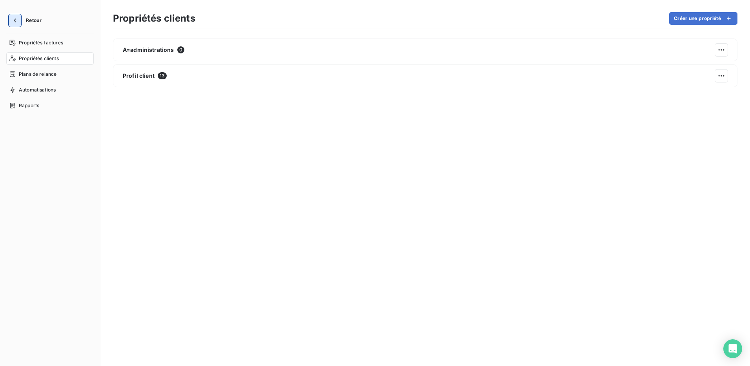
click at [17, 20] on icon "button" at bounding box center [15, 20] width 8 height 8
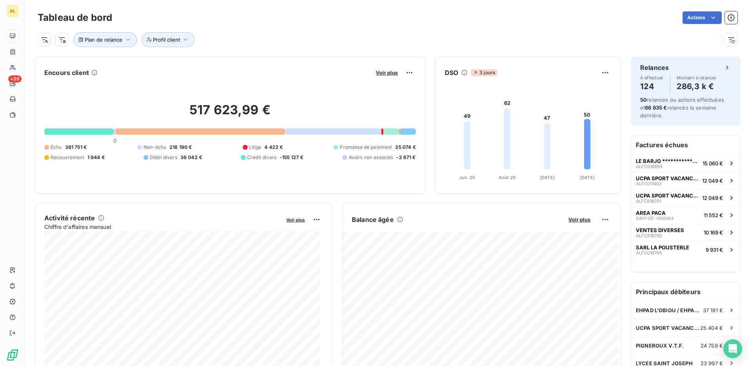
click at [245, 68] on div "Encours client Voir plus" at bounding box center [229, 72] width 371 height 13
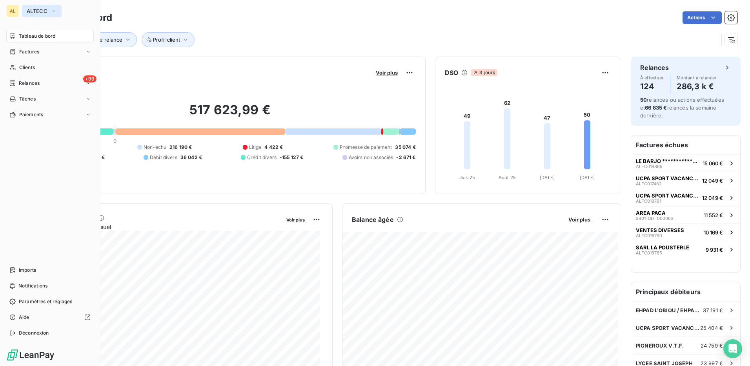
click at [37, 14] on span "ALTECC" at bounding box center [37, 11] width 21 height 6
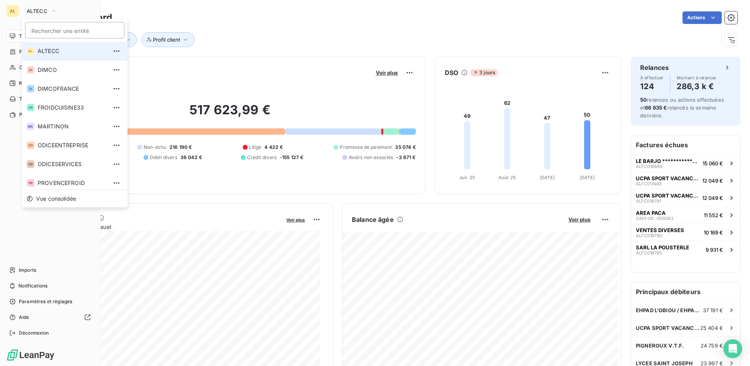
click at [54, 47] on span "ALTECC" at bounding box center [72, 51] width 69 height 8
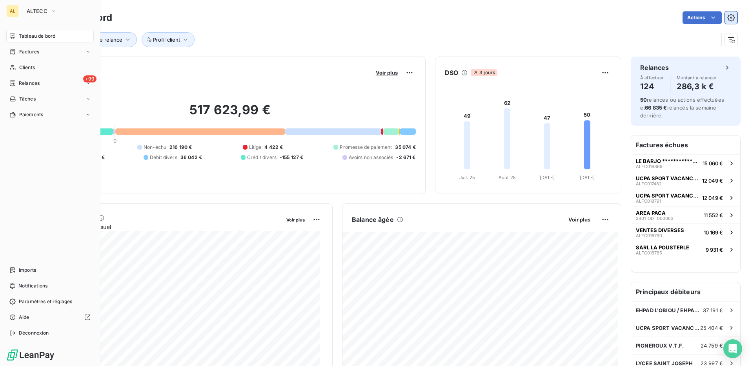
click at [727, 17] on icon "button" at bounding box center [731, 18] width 8 height 8
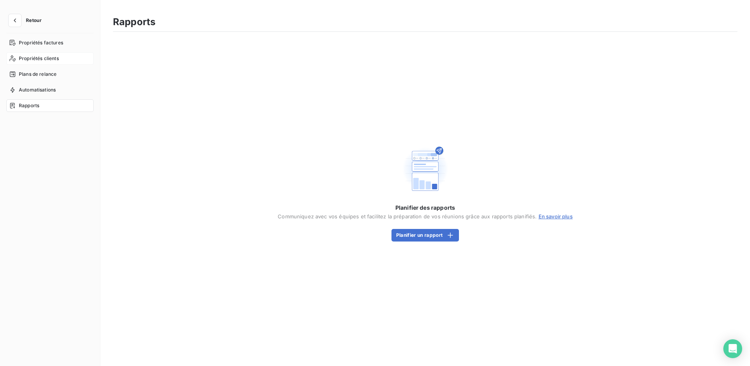
click at [42, 60] on span "Propriétés clients" at bounding box center [39, 58] width 40 height 7
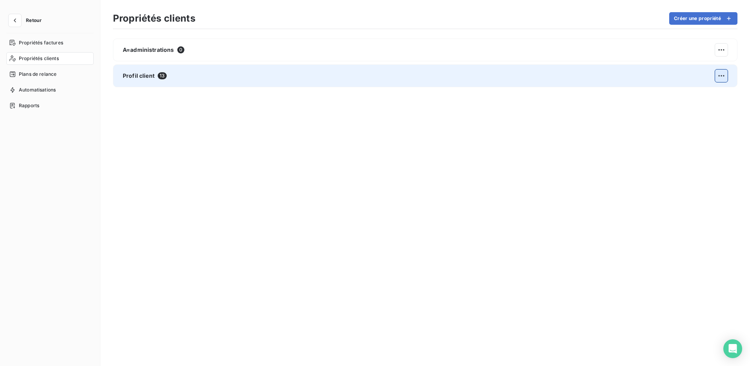
click at [723, 74] on html "Retour Propriétés factures Propriétés clients Plans de relance Automatisations …" at bounding box center [375, 183] width 750 height 366
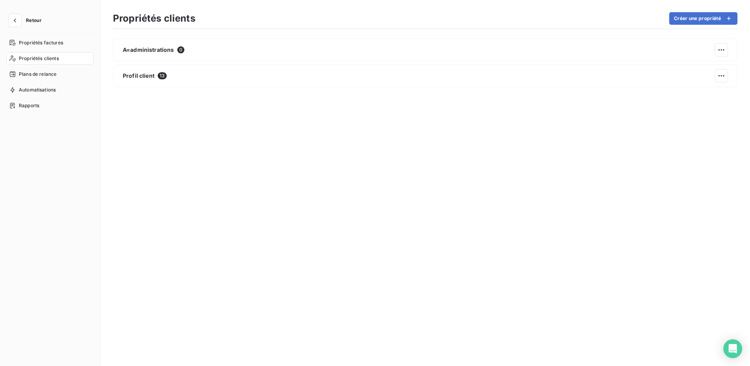
click at [440, 154] on html "Retour Propriétés factures Propriétés clients Plans de relance Automatisations …" at bounding box center [375, 183] width 750 height 366
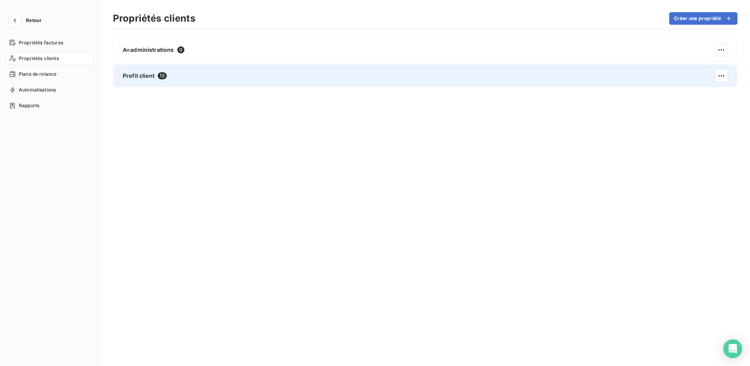
click at [133, 73] on span "Profil client" at bounding box center [139, 76] width 32 height 8
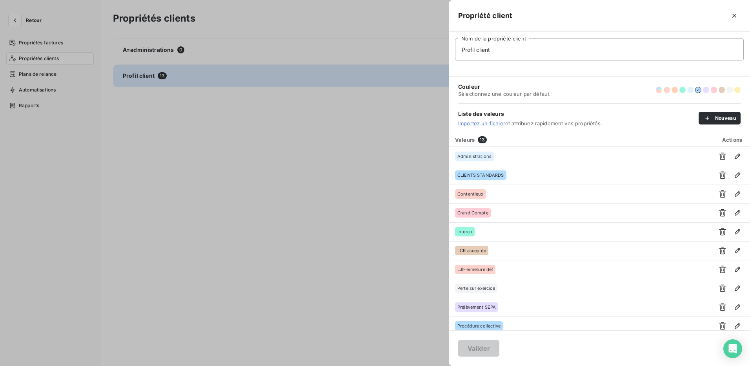
click at [244, 145] on div at bounding box center [375, 183] width 750 height 366
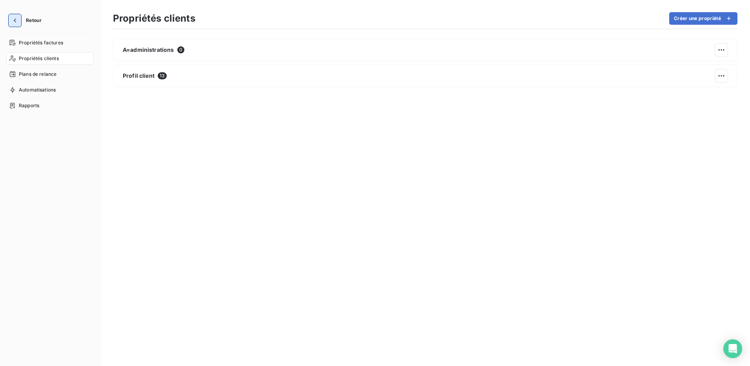
click at [16, 20] on icon "button" at bounding box center [15, 20] width 8 height 8
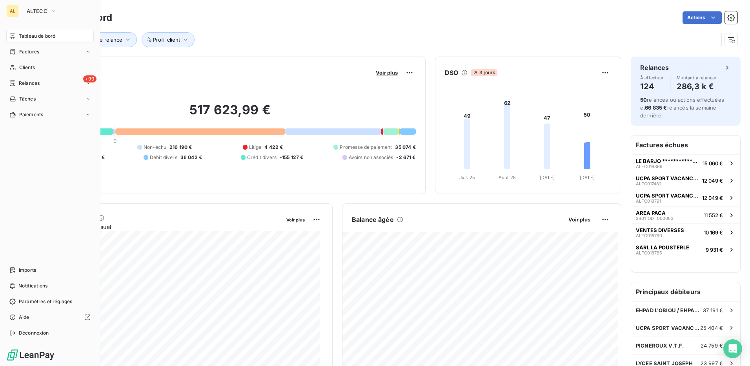
click at [11, 10] on div "AL" at bounding box center [12, 11] width 13 height 13
click at [30, 9] on span "ALTECC" at bounding box center [37, 11] width 21 height 6
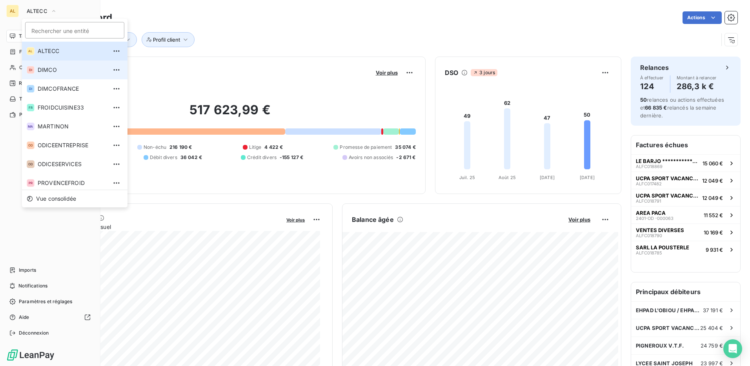
click at [45, 67] on span "DIMCO" at bounding box center [72, 70] width 69 height 8
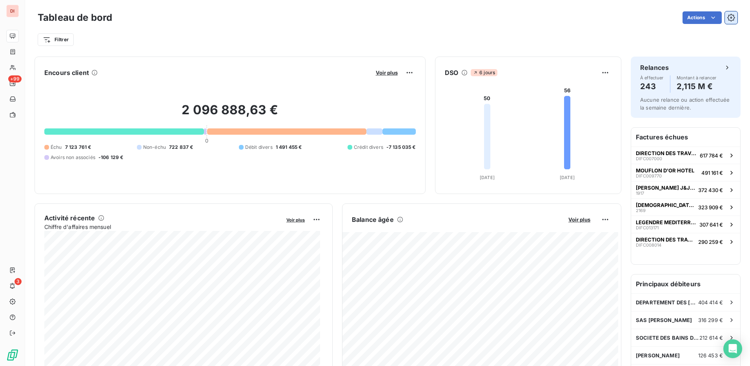
click at [726, 13] on button "button" at bounding box center [731, 17] width 13 height 13
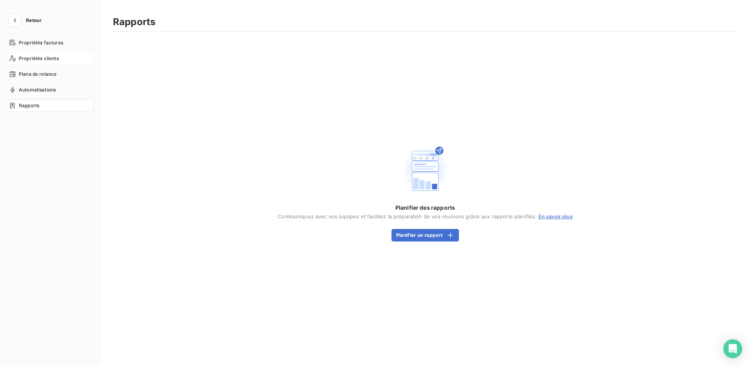
click at [43, 58] on span "Propriétés clients" at bounding box center [39, 58] width 40 height 7
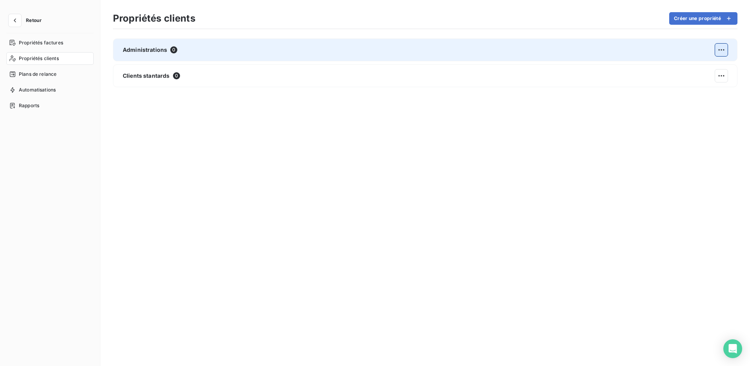
click at [724, 47] on html "Retour Propriétés factures Propriétés clients Plans de relance Automatisations …" at bounding box center [375, 183] width 750 height 366
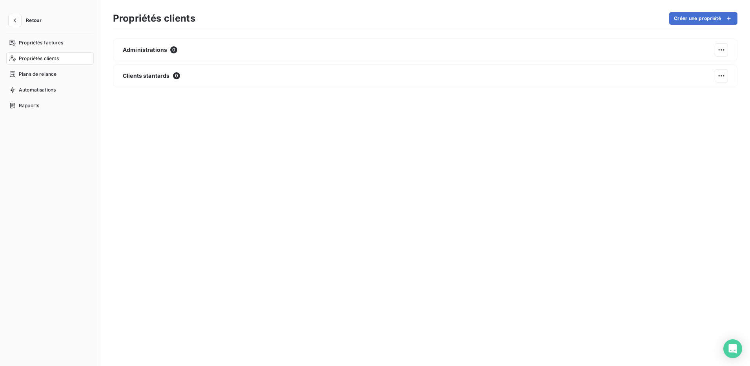
click at [521, 43] on html "Retour Propriétés factures Propriétés clients Plans de relance Automatisations …" at bounding box center [375, 183] width 750 height 366
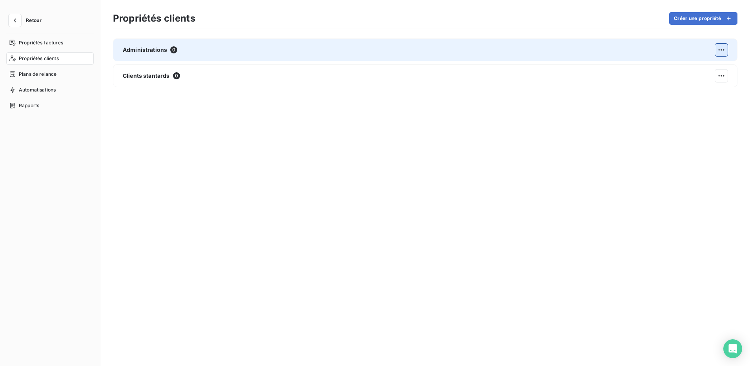
click at [721, 47] on html "Retour Propriétés factures Propriétés clients Plans de relance Automatisations …" at bounding box center [375, 183] width 750 height 366
click at [689, 67] on span "Actions sur la propriété" at bounding box center [682, 67] width 61 height 8
click at [624, 84] on div "Supprimer" at bounding box center [616, 84] width 45 height 13
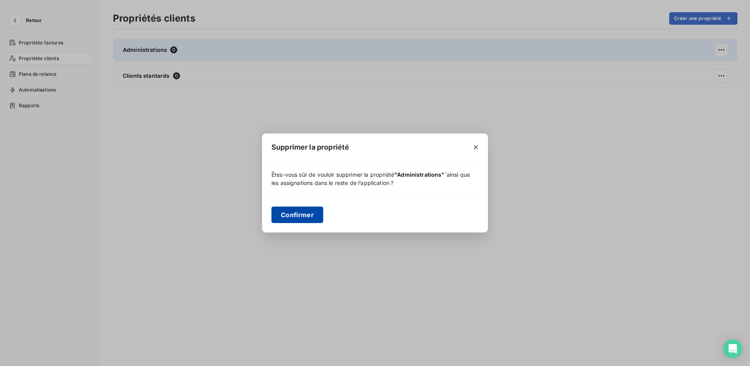
click at [301, 213] on button "Confirmer" at bounding box center [297, 214] width 52 height 16
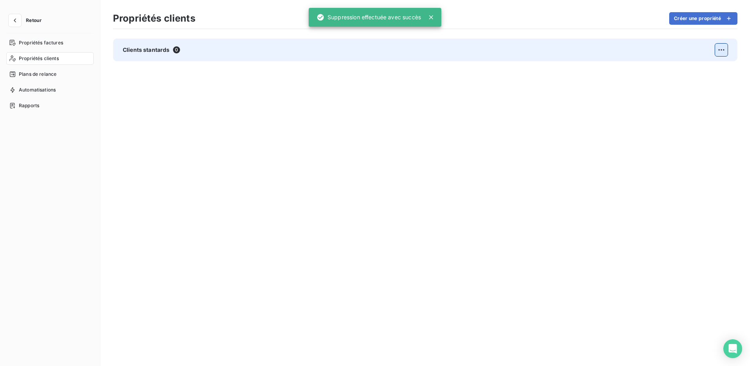
click at [716, 53] on html "Retour Propriétés factures Propriétés clients Plans de relance Automatisations …" at bounding box center [375, 183] width 750 height 366
click at [616, 82] on div "Supprimer" at bounding box center [616, 84] width 45 height 13
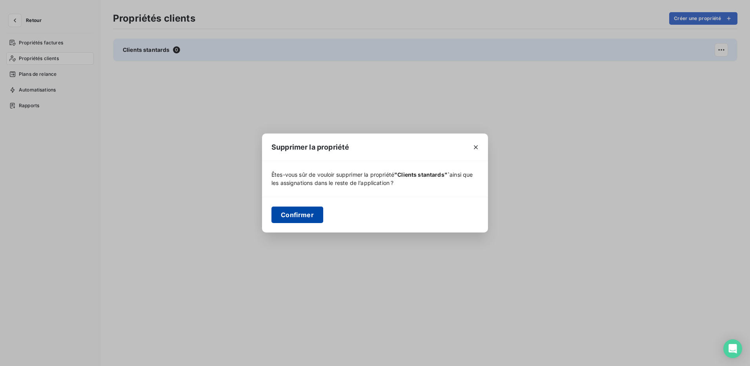
click at [308, 218] on button "Confirmer" at bounding box center [297, 214] width 52 height 16
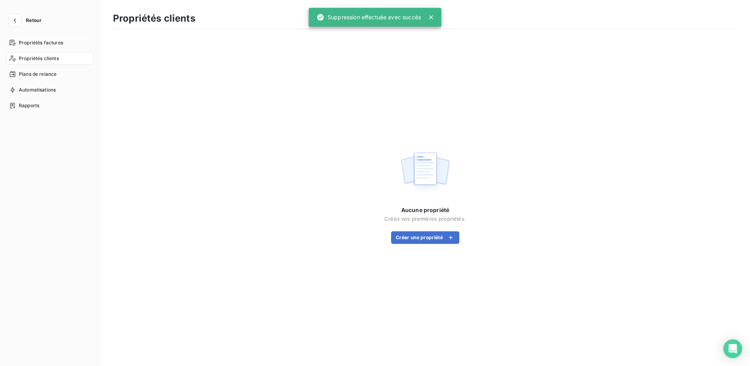
click at [505, 133] on div "Aucune propriété Créez vos premières propriétés. Créer une propriété" at bounding box center [425, 195] width 624 height 315
click at [519, 72] on div "Aucune propriété Créez vos premières propriétés. Créer une propriété" at bounding box center [425, 195] width 624 height 315
click at [428, 233] on button "Créer une propriété" at bounding box center [425, 237] width 68 height 13
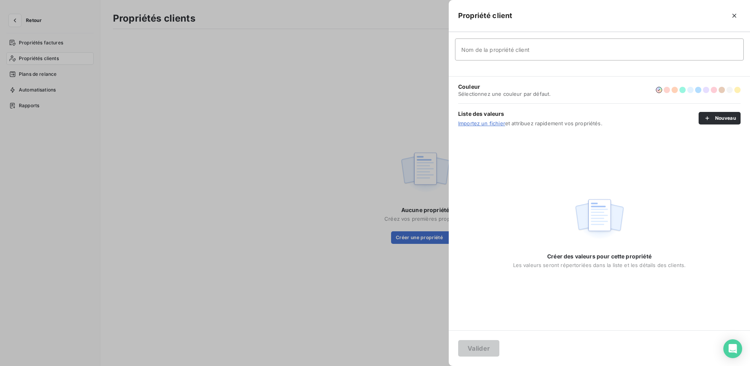
type input "a"
type input "p"
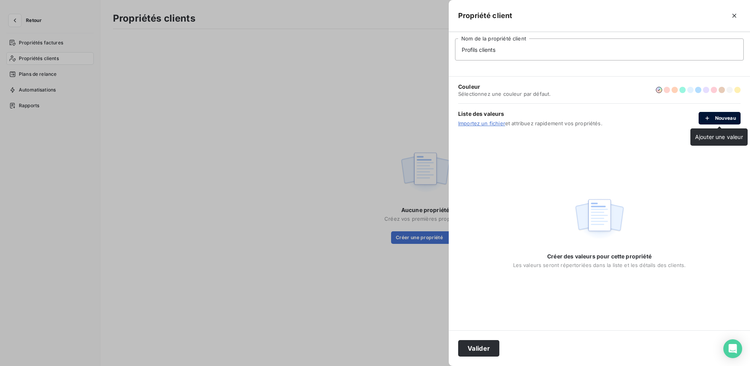
type input "Profils clients"
click at [728, 119] on button "Nouveau" at bounding box center [719, 118] width 42 height 13
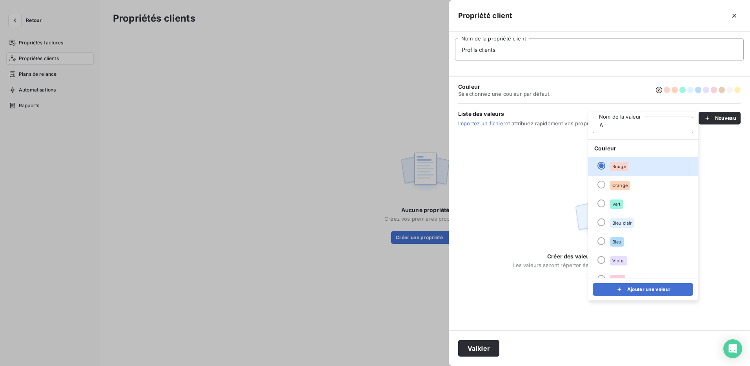
type input "Administrations"
click at [600, 221] on div at bounding box center [601, 222] width 8 height 8
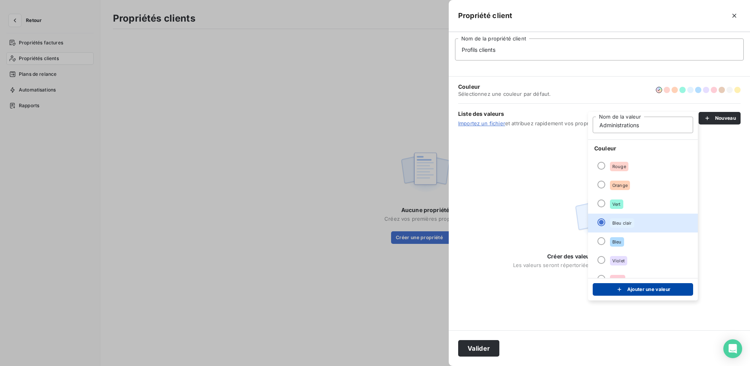
click at [638, 292] on button "Ajouter une valeur" at bounding box center [643, 289] width 100 height 13
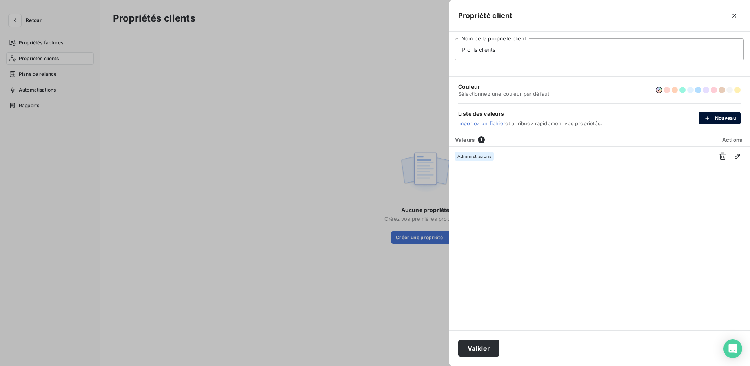
click at [724, 121] on button "Nouveau" at bounding box center [719, 118] width 42 height 13
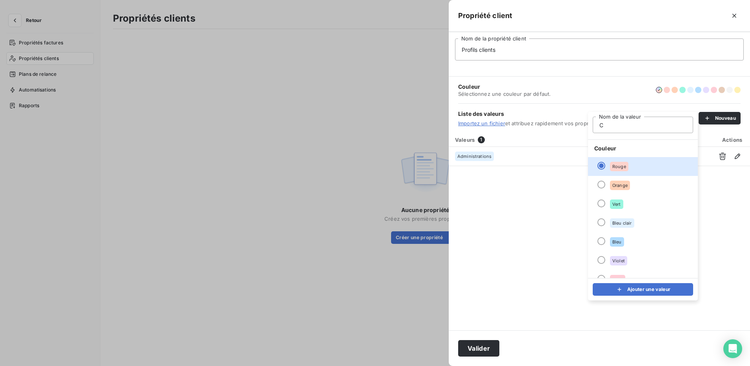
type input "CLIENTS STANTARDS"
click at [600, 240] on div at bounding box center [601, 241] width 8 height 8
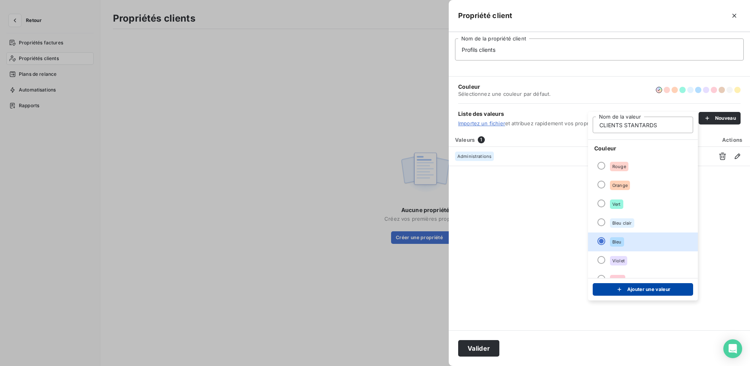
click at [637, 292] on button "Ajouter une valeur" at bounding box center [643, 289] width 100 height 13
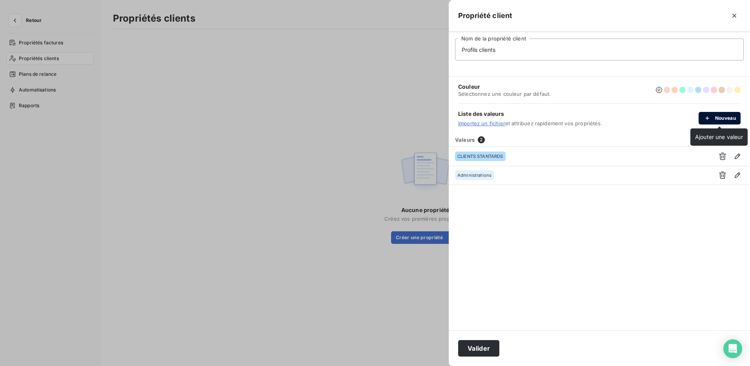
click at [728, 117] on button "Nouveau" at bounding box center [719, 118] width 42 height 13
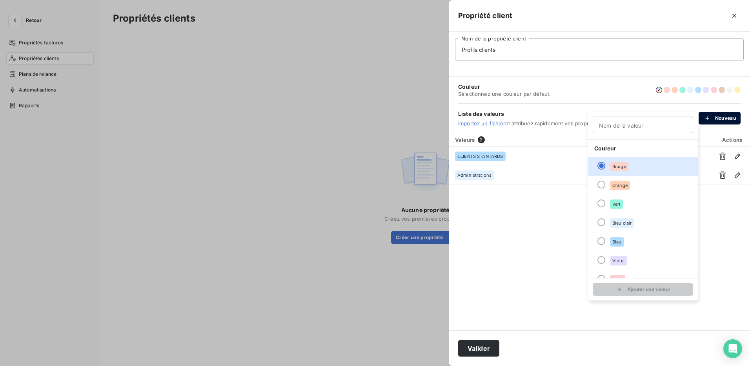
type input "c"
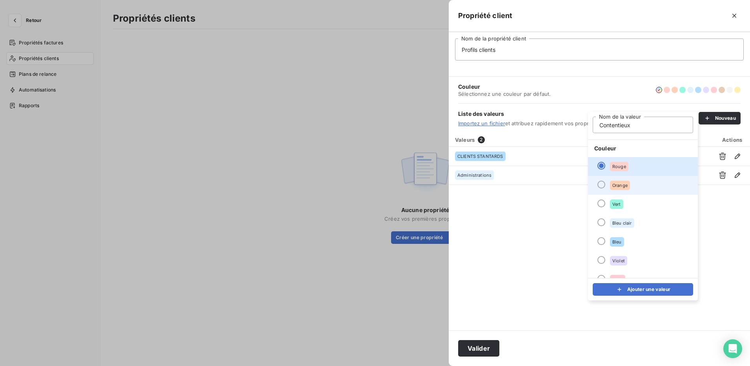
type input "Contentieux"
click at [600, 185] on div at bounding box center [601, 184] width 8 height 8
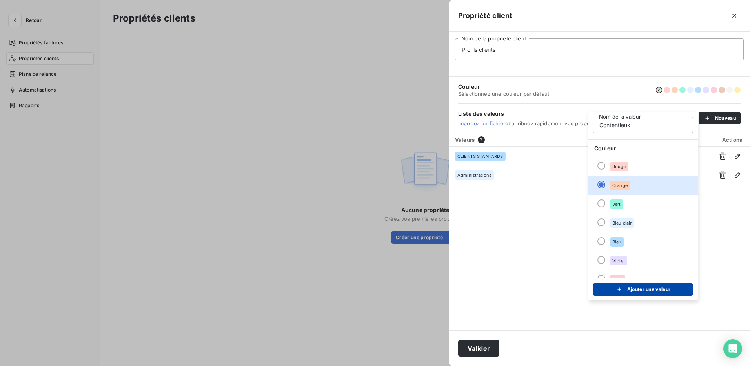
click at [656, 288] on button "Ajouter une valeur" at bounding box center [643, 289] width 100 height 13
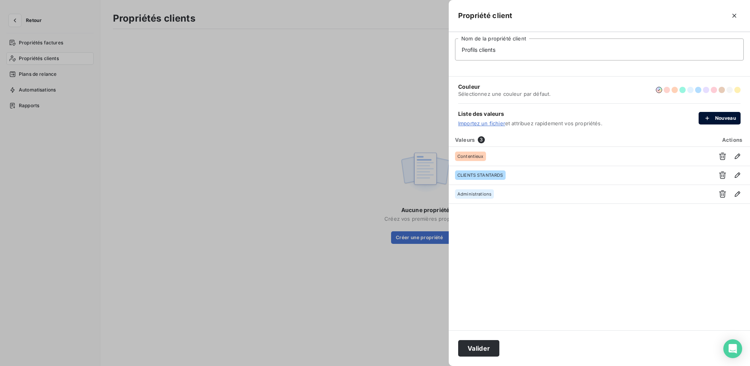
click at [719, 119] on button "Nouveau" at bounding box center [719, 118] width 42 height 13
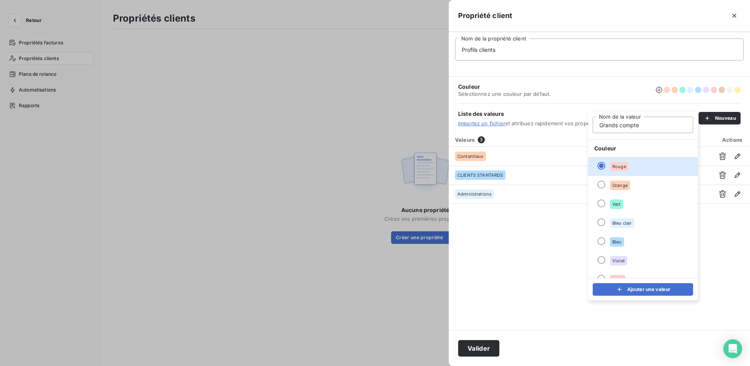
click at [617, 125] on input "Grands compte" at bounding box center [643, 124] width 100 height 16
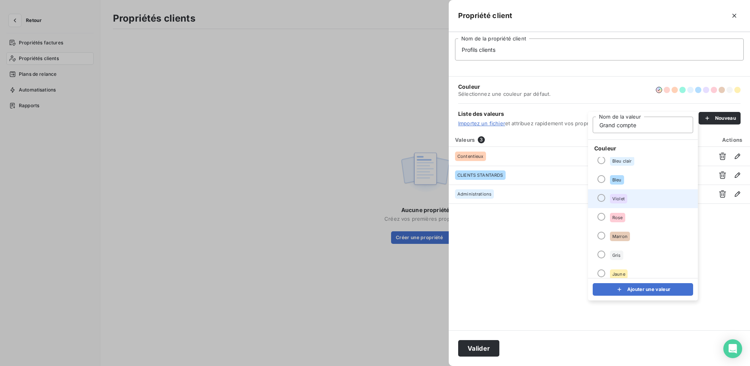
scroll to position [67, 0]
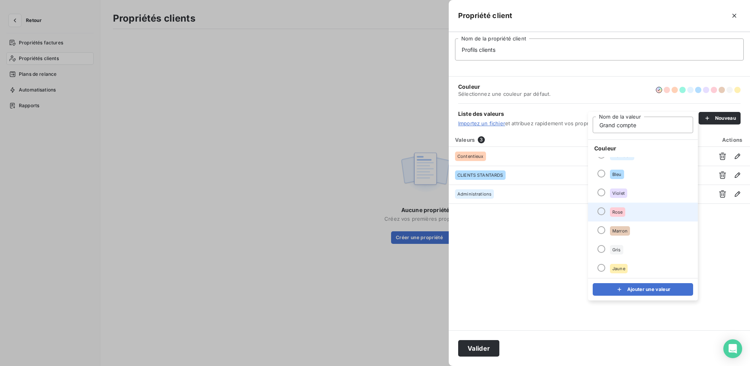
type input "Grand compte"
click at [602, 213] on div at bounding box center [601, 211] width 8 height 8
click at [646, 291] on button "Ajouter une valeur" at bounding box center [643, 289] width 100 height 13
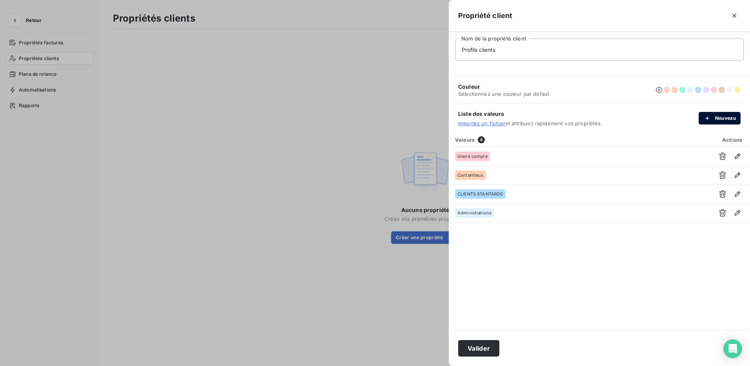
click at [721, 118] on button "Nouveau" at bounding box center [719, 118] width 42 height 13
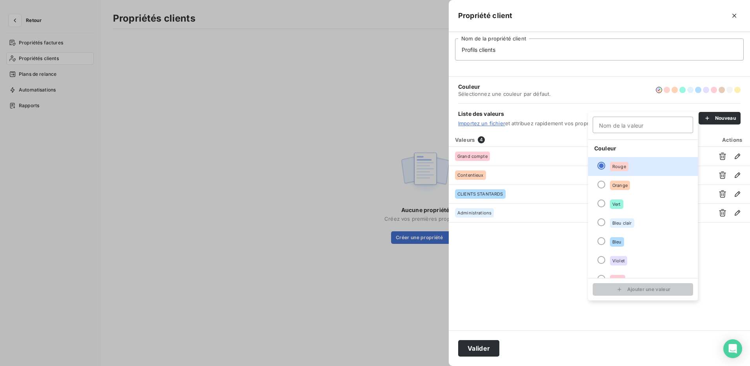
click at [633, 124] on input "Nom de la valeur" at bounding box center [643, 124] width 100 height 16
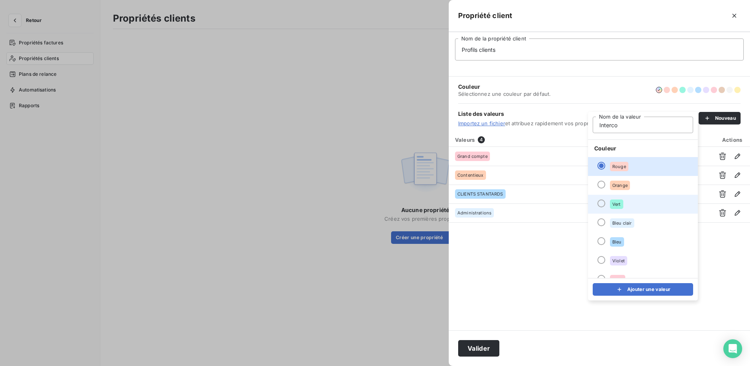
type input "Interco"
click at [604, 206] on li "Vert" at bounding box center [643, 204] width 110 height 19
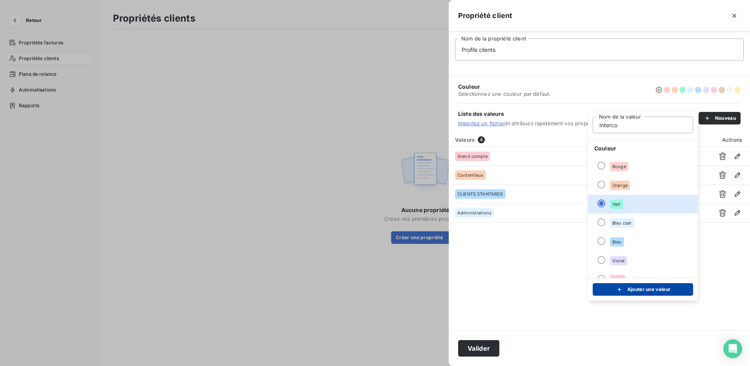
click at [669, 288] on button "Ajouter une valeur" at bounding box center [643, 289] width 100 height 13
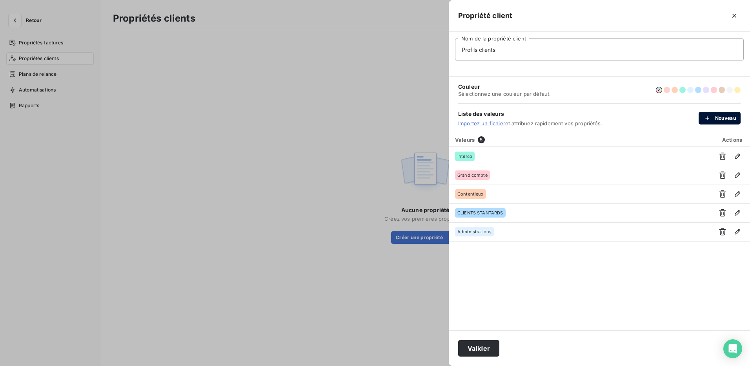
click at [719, 120] on button "Nouveau" at bounding box center [719, 118] width 42 height 13
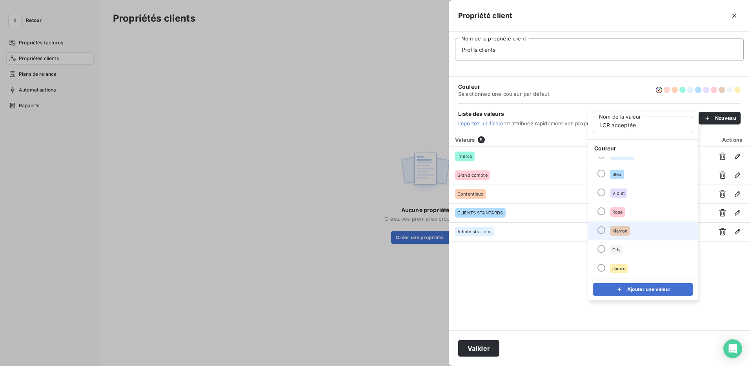
type input "LCR acceptée"
click at [601, 231] on div at bounding box center [601, 230] width 8 height 8
click at [652, 290] on button "Ajouter une valeur" at bounding box center [643, 289] width 100 height 13
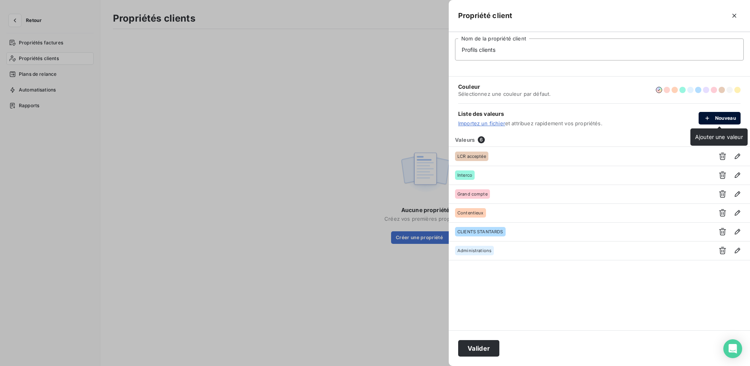
click at [717, 117] on button "Nouveau" at bounding box center [719, 118] width 42 height 13
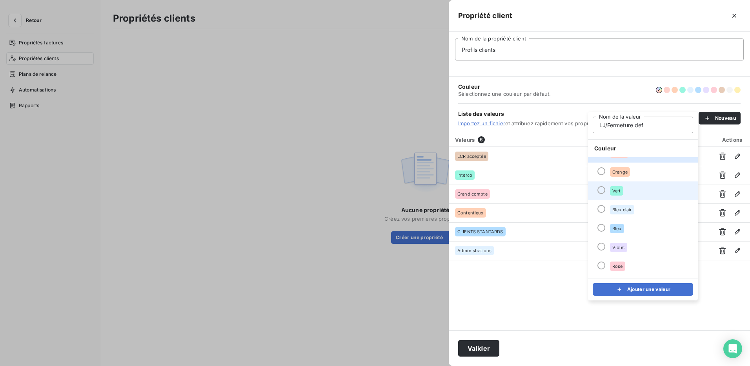
scroll to position [0, 0]
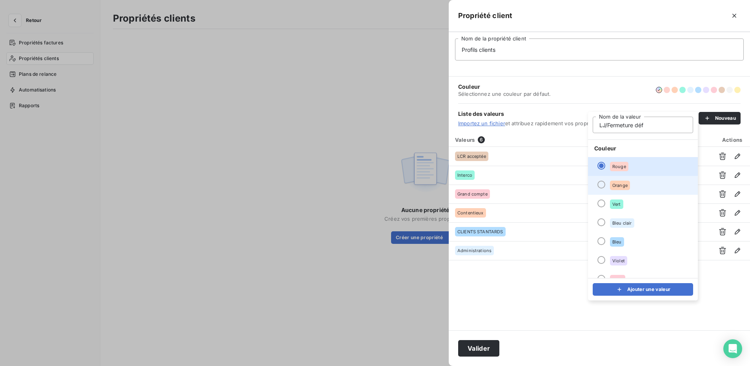
type input "LJ/Fermeture déf"
click at [598, 184] on div at bounding box center [601, 184] width 8 height 8
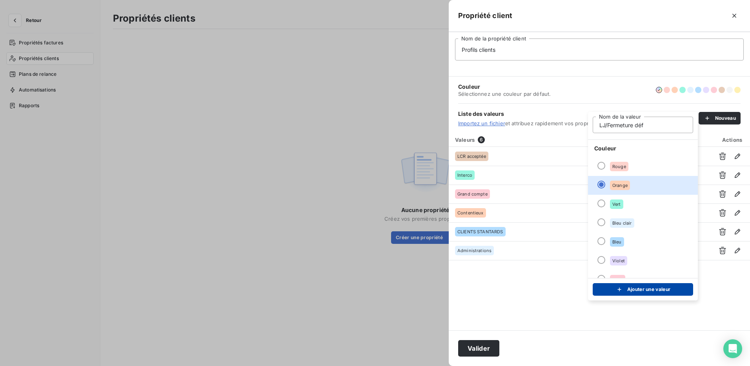
click at [653, 289] on button "Ajouter une valeur" at bounding box center [643, 289] width 100 height 13
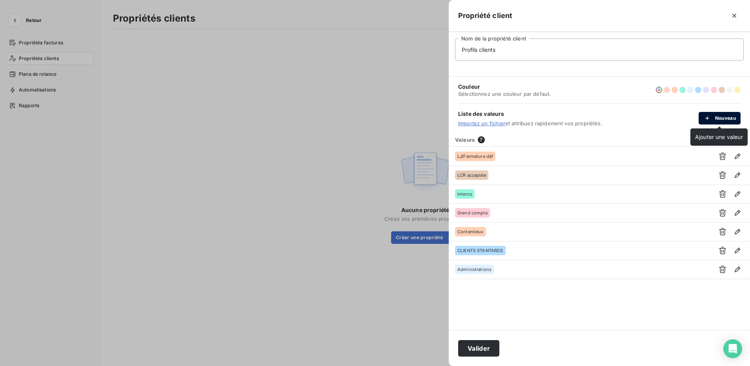
click at [726, 112] on button "Nouveau" at bounding box center [719, 118] width 42 height 13
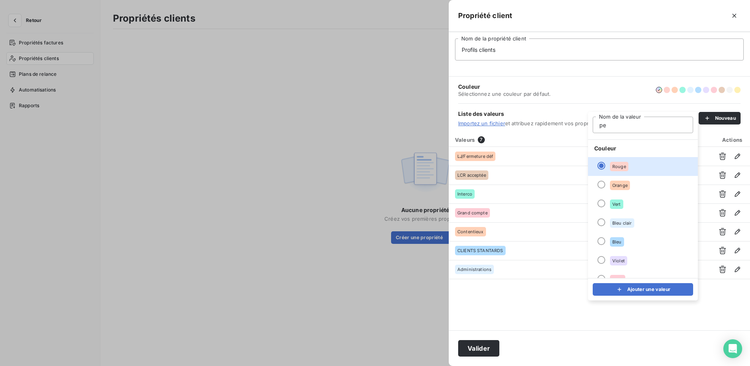
type input "p"
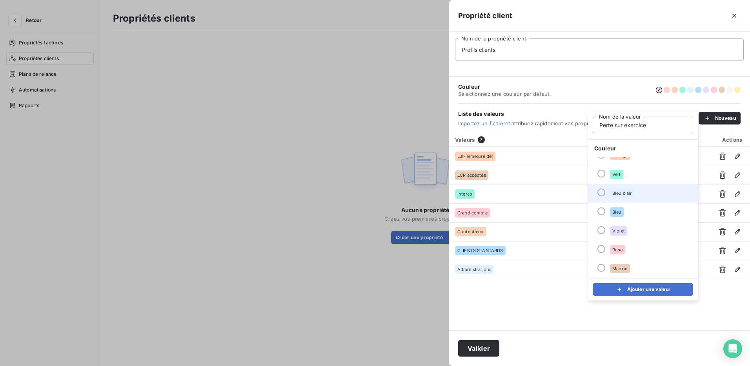
scroll to position [67, 0]
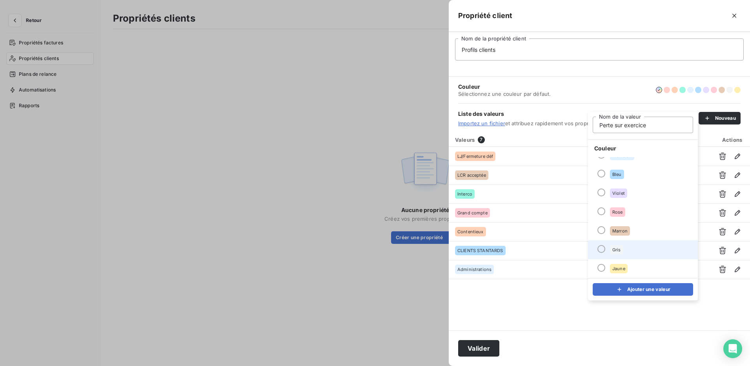
type input "Perte sur exercice"
click at [600, 247] on div at bounding box center [601, 249] width 8 height 8
click at [664, 293] on button "Ajouter une valeur" at bounding box center [643, 289] width 100 height 13
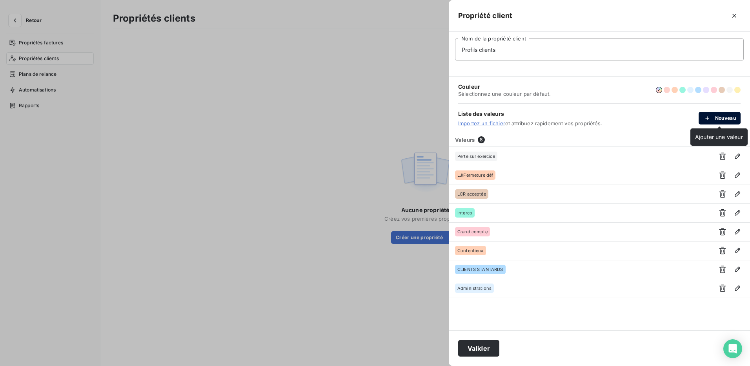
click at [714, 116] on button "Nouveau" at bounding box center [719, 118] width 42 height 13
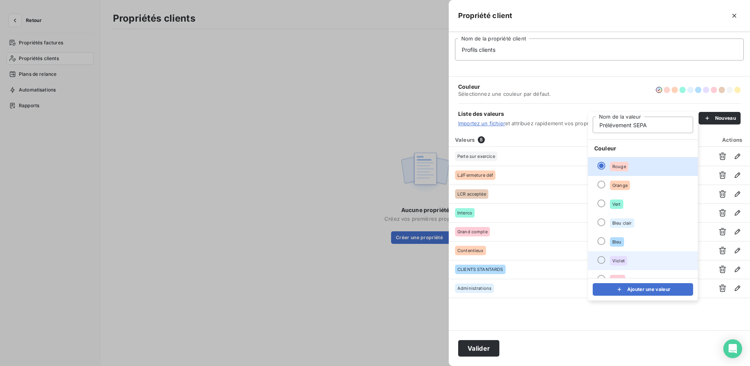
type input "Prélévement SEPA"
click at [604, 262] on div at bounding box center [601, 260] width 8 height 8
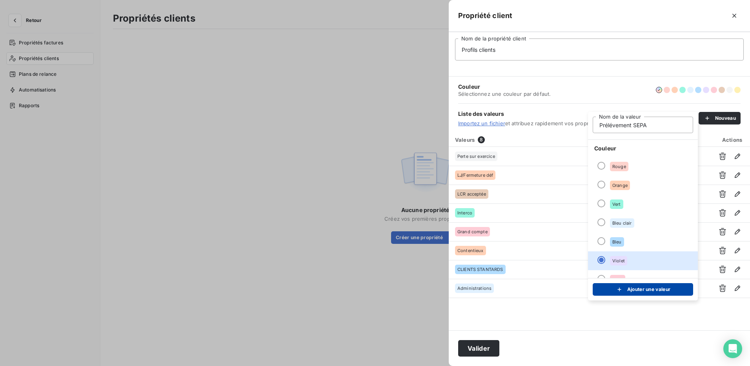
click at [645, 289] on button "Ajouter une valeur" at bounding box center [643, 289] width 100 height 13
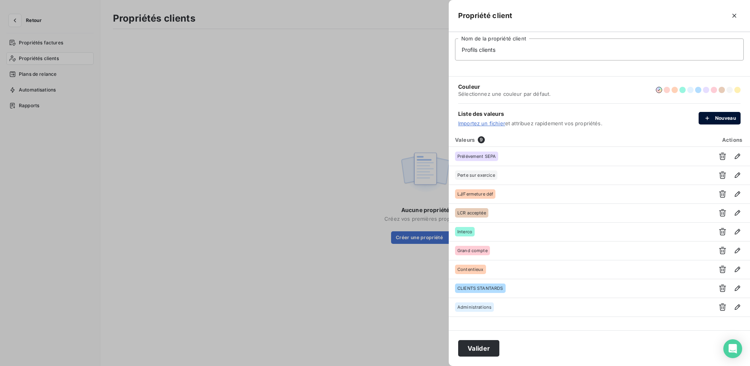
click at [717, 118] on button "Nouveau" at bounding box center [719, 118] width 42 height 13
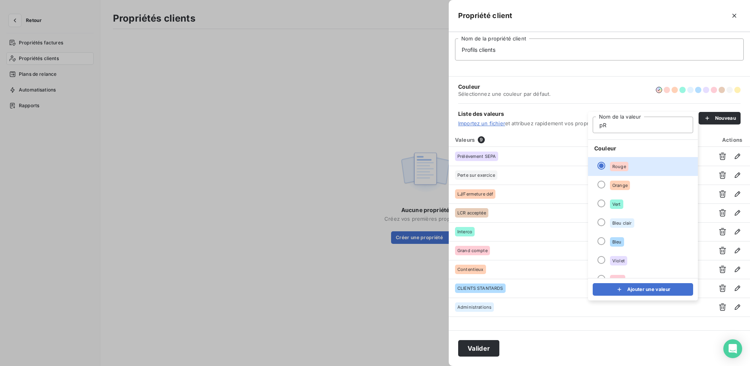
type input "p"
type input "Procédure collective"
click at [597, 238] on li "Bleu" at bounding box center [643, 241] width 110 height 19
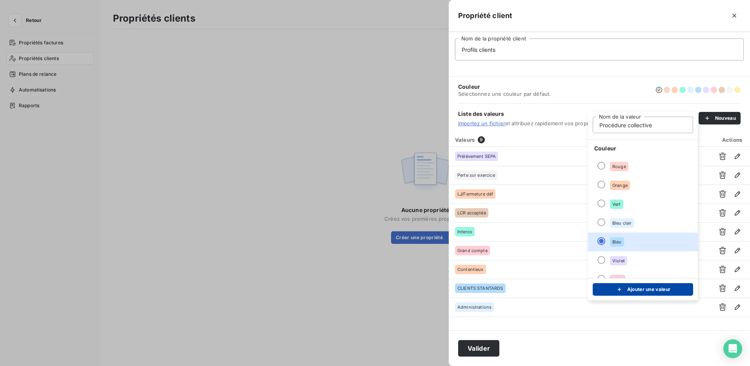
click at [641, 290] on button "Ajouter une valeur" at bounding box center [643, 289] width 100 height 13
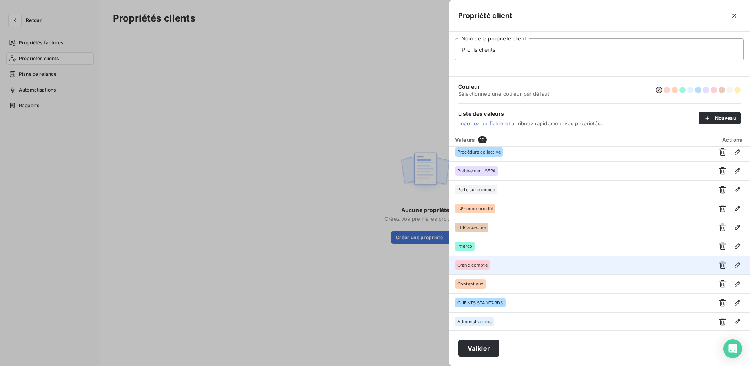
scroll to position [5, 0]
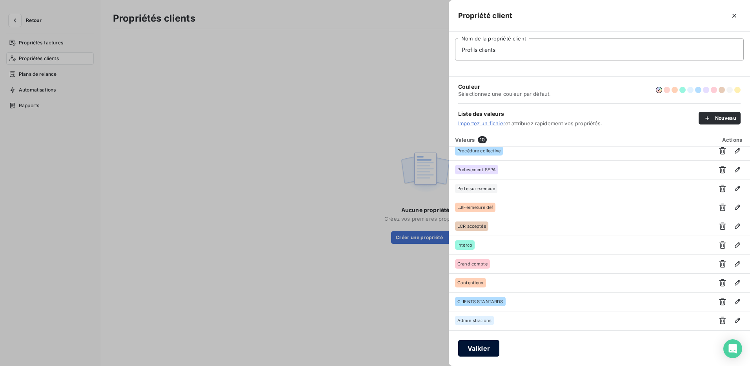
click at [478, 347] on button "Valider" at bounding box center [478, 348] width 41 height 16
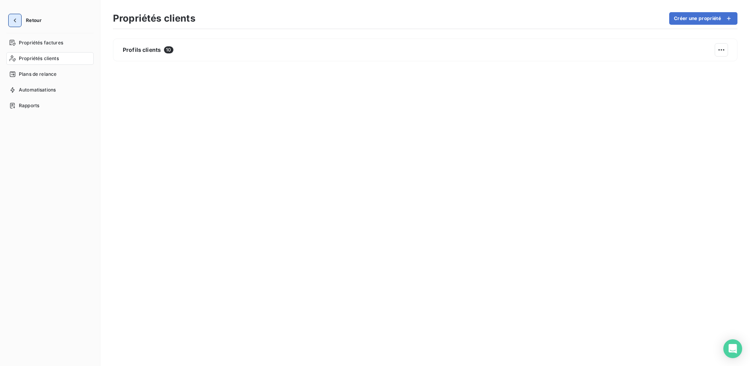
click at [14, 18] on icon "button" at bounding box center [15, 20] width 8 height 8
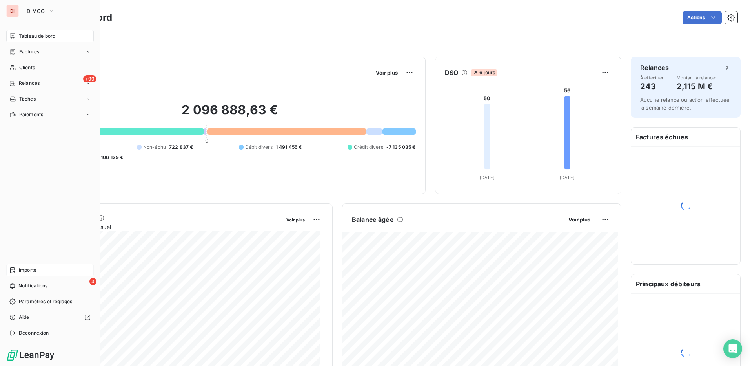
click at [45, 270] on div "Imports" at bounding box center [49, 270] width 87 height 13
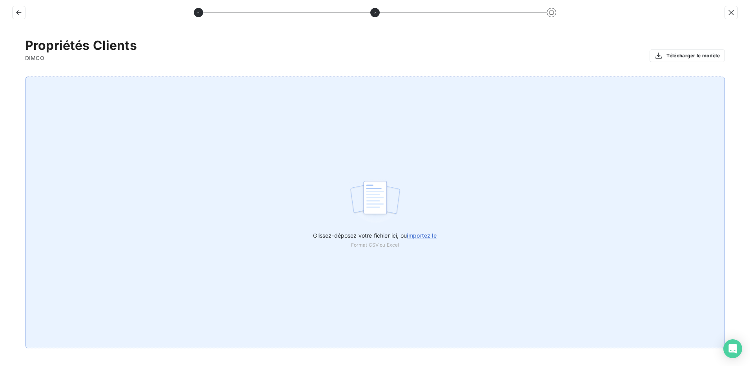
click at [420, 235] on span "importez le" at bounding box center [422, 235] width 30 height 7
click at [0, 77] on input "Glissez-déposez votre fichier ici, ou importez le" at bounding box center [0, 76] width 0 height 0
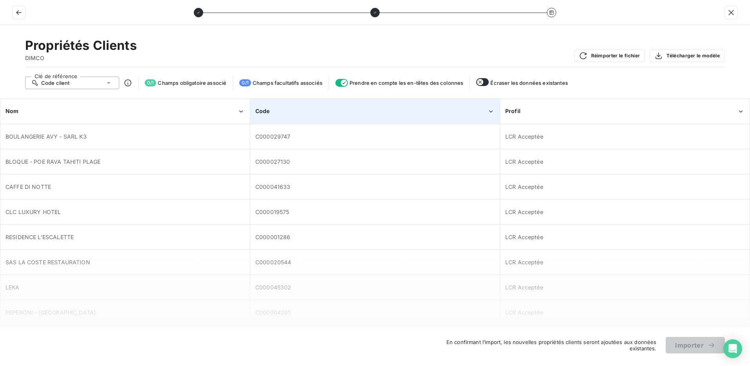
click at [334, 112] on div "Code" at bounding box center [371, 111] width 232 height 8
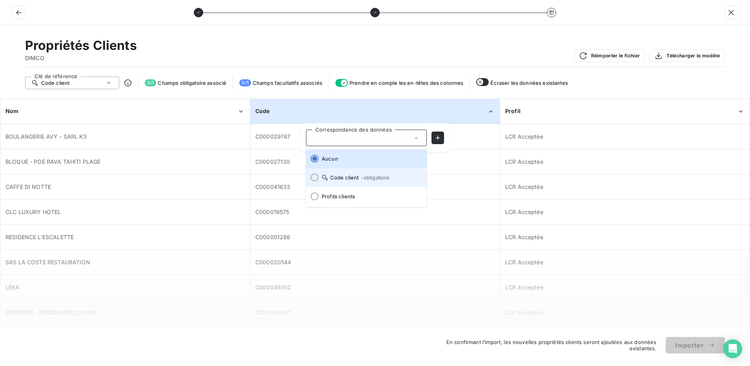
click at [311, 176] on div at bounding box center [315, 177] width 8 height 8
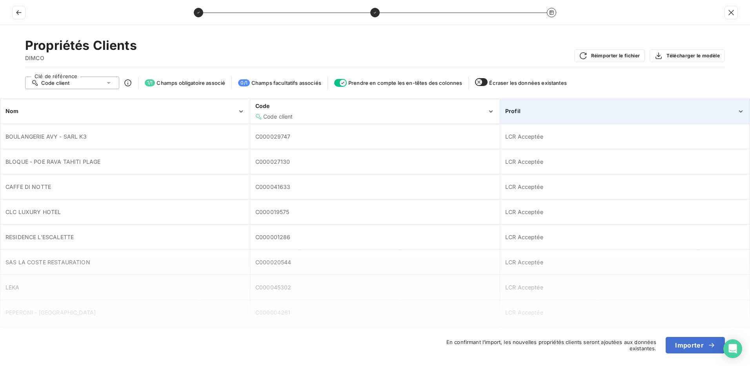
click at [562, 115] on div "Profil" at bounding box center [624, 111] width 249 height 24
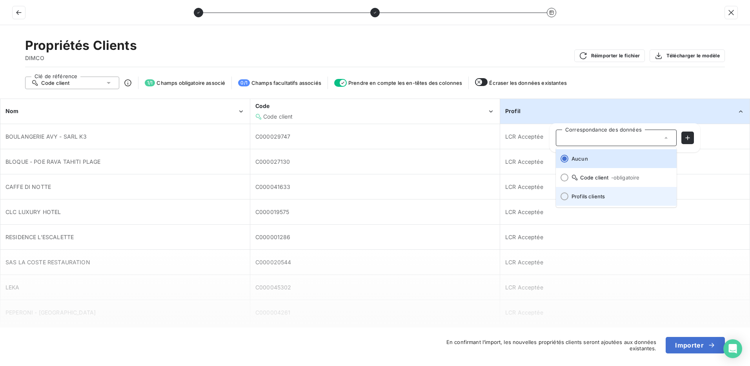
click at [565, 196] on div at bounding box center [564, 196] width 8 height 8
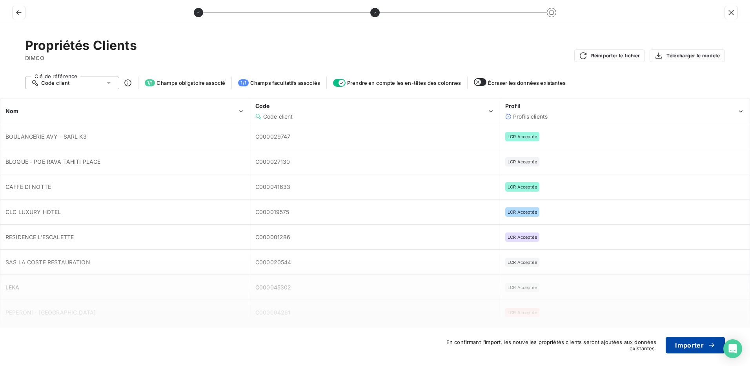
click at [691, 344] on button "Importer" at bounding box center [695, 344] width 59 height 16
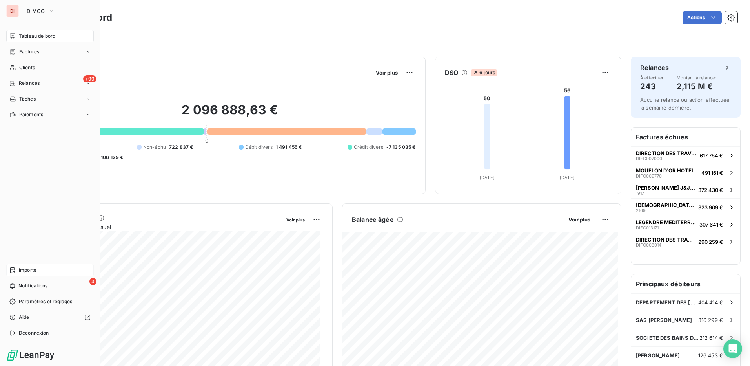
click at [38, 266] on div "Imports" at bounding box center [49, 270] width 87 height 13
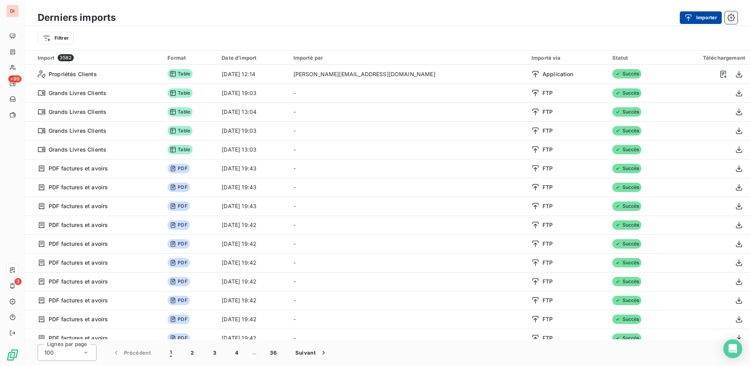
click at [692, 14] on div "button" at bounding box center [690, 18] width 12 height 8
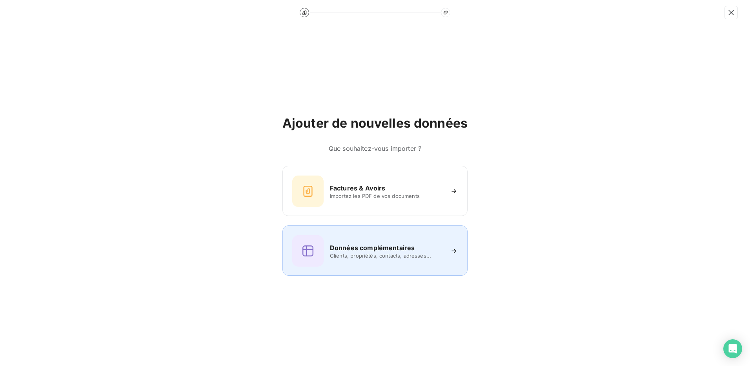
click at [368, 261] on div "Données complémentaires Clients, propriétés, contacts, adresses..." at bounding box center [375, 250] width 166 height 31
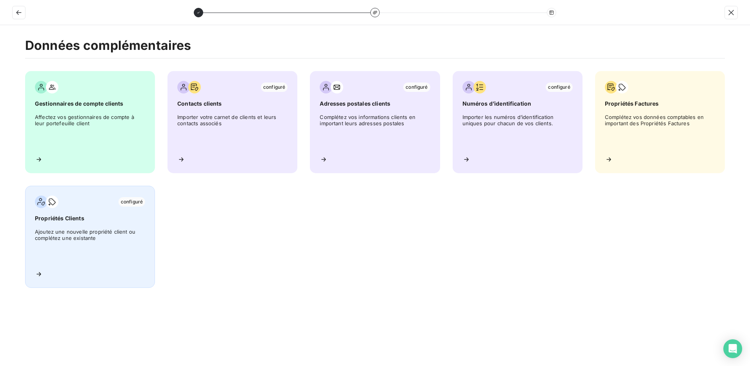
click at [49, 229] on span "Ajoutez une nouvelle propriété client ou complétez une existante" at bounding box center [90, 245] width 110 height 35
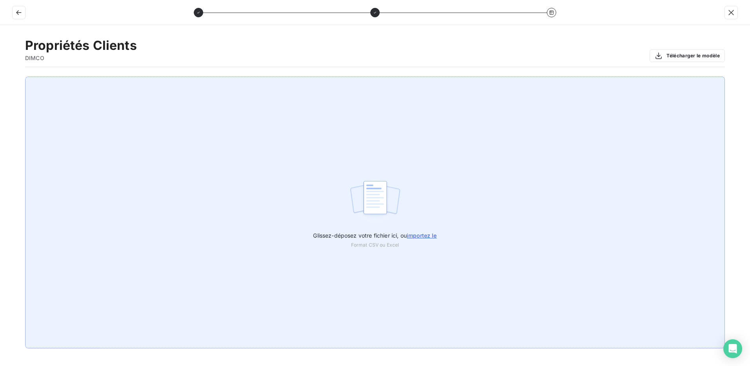
click at [429, 235] on span "importez le" at bounding box center [422, 235] width 30 height 7
click at [0, 77] on input "Glissez-déposez votre fichier ici, ou importez le" at bounding box center [0, 76] width 0 height 0
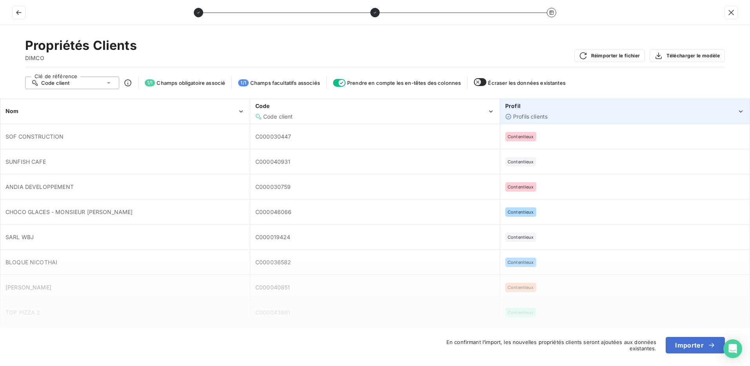
click at [588, 108] on div "Profil" at bounding box center [621, 106] width 232 height 8
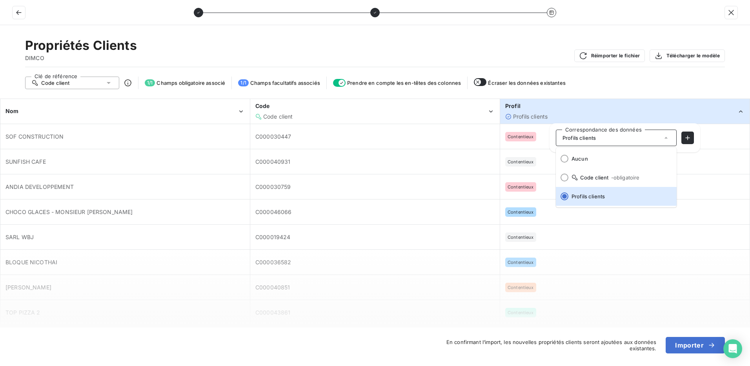
click at [584, 242] on div "Contentieux" at bounding box center [624, 237] width 249 height 24
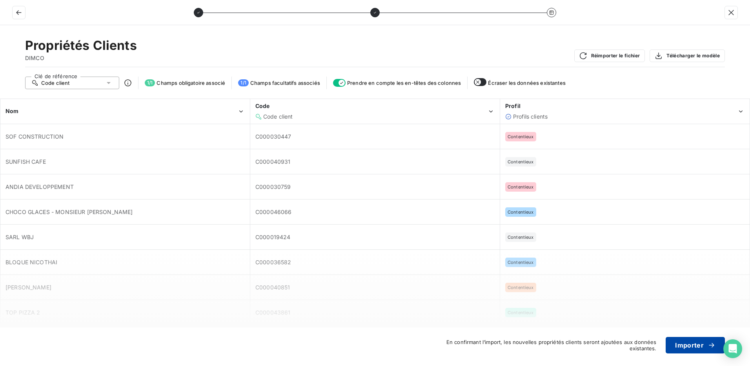
click at [690, 349] on button "Importer" at bounding box center [695, 344] width 59 height 16
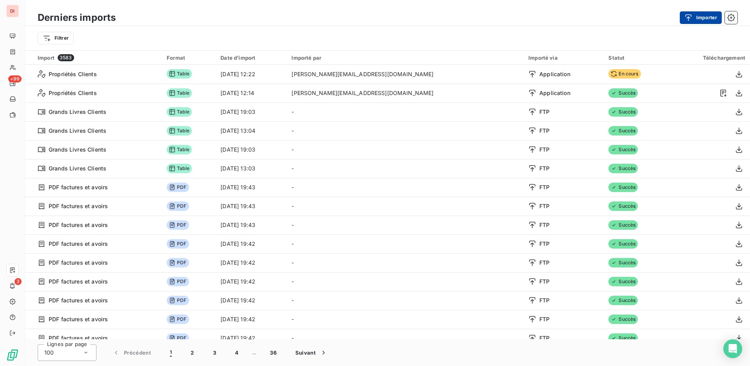
click at [687, 18] on icon "button" at bounding box center [688, 18] width 8 height 8
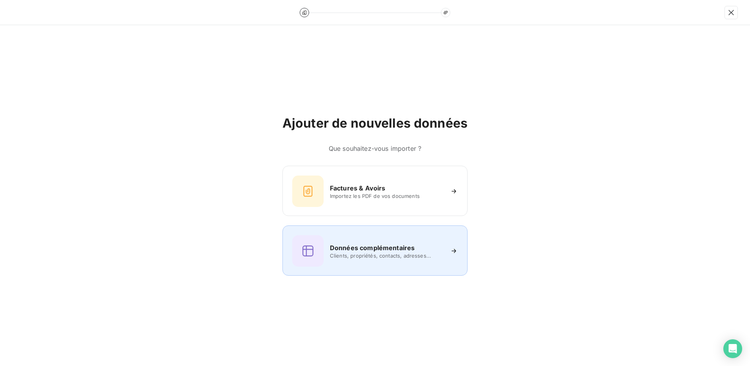
click at [413, 250] on h6 "Données complémentaires" at bounding box center [372, 247] width 85 height 9
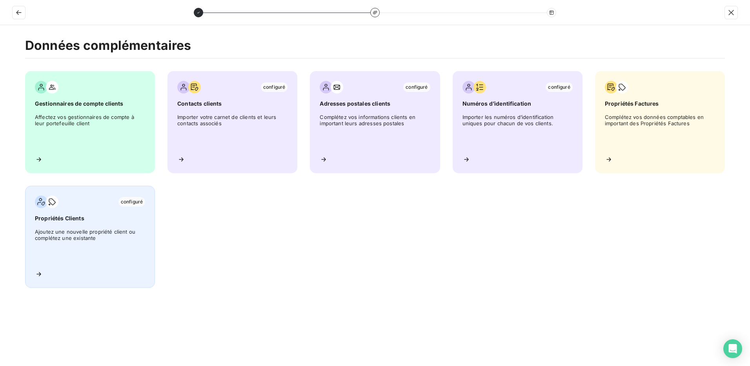
click at [102, 243] on span "Ajoutez une nouvelle propriété client ou complétez une existante" at bounding box center [90, 245] width 110 height 35
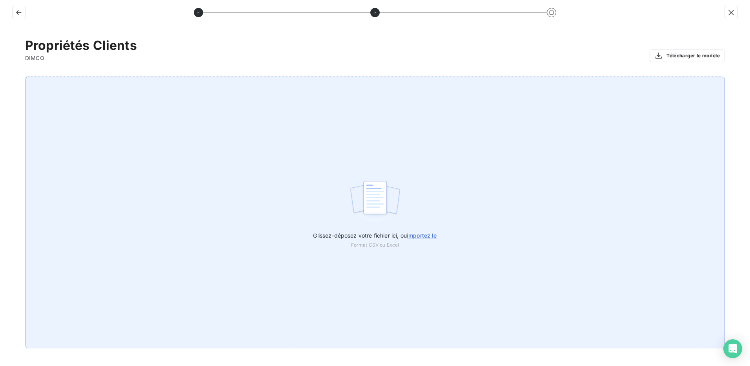
click at [421, 237] on span "importez le" at bounding box center [422, 235] width 30 height 7
click at [0, 77] on input "Glissez-déposez votre fichier ici, ou importez le" at bounding box center [0, 76] width 0 height 0
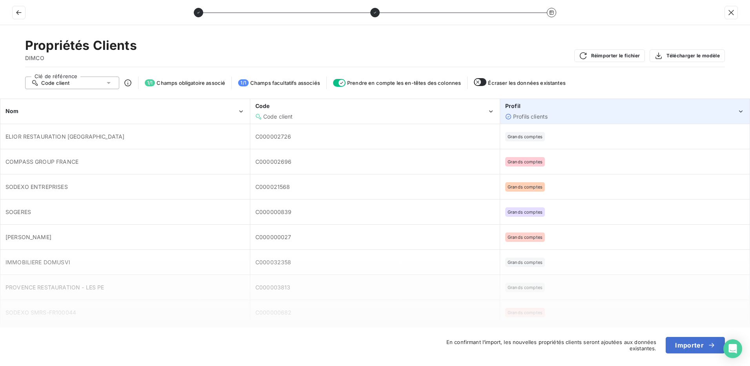
click at [595, 111] on div "Profil Profils clients" at bounding box center [621, 111] width 232 height 18
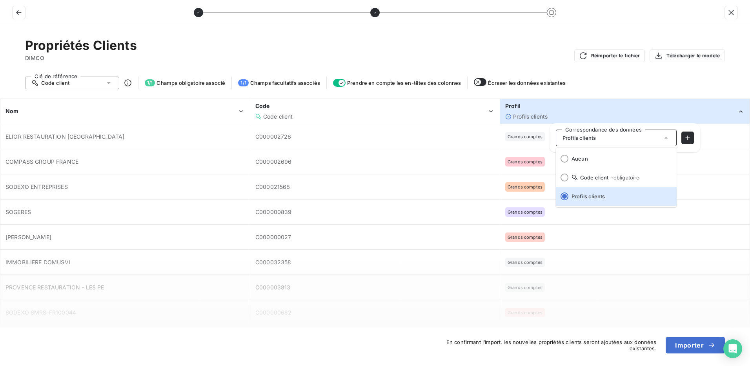
click at [595, 111] on div "Profil Profils clients" at bounding box center [621, 111] width 232 height 18
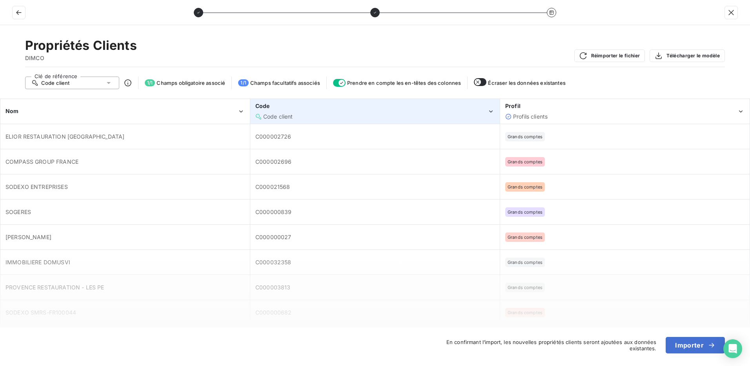
click at [405, 107] on div "Code" at bounding box center [371, 106] width 232 height 8
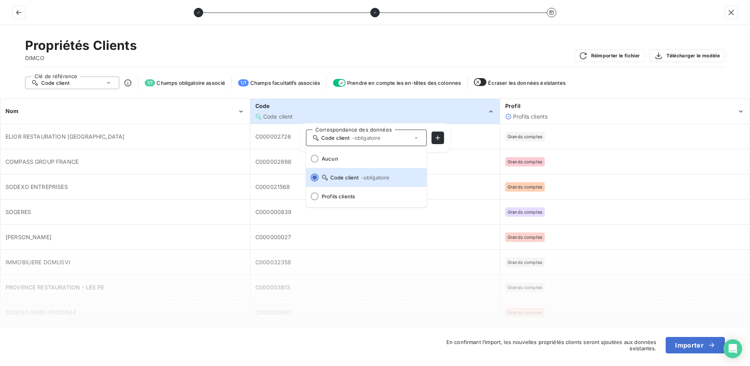
click at [405, 107] on div "Code" at bounding box center [371, 106] width 232 height 8
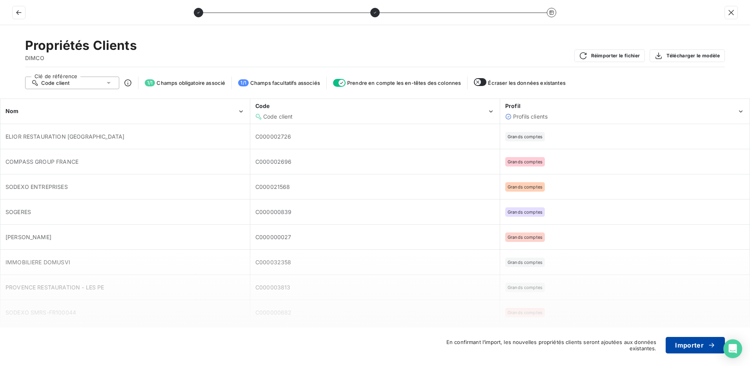
click at [693, 352] on button "Importer" at bounding box center [695, 344] width 59 height 16
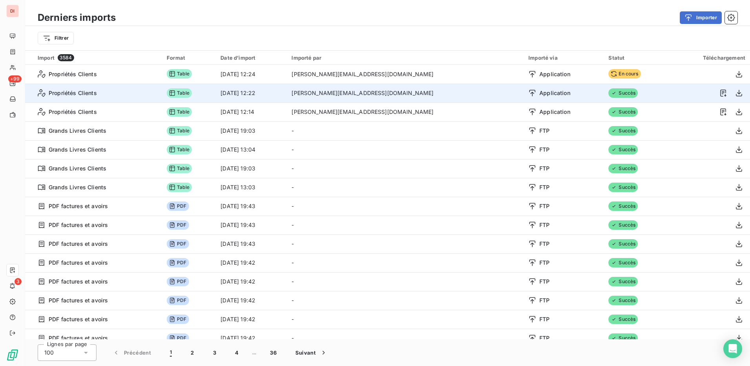
click at [673, 95] on div at bounding box center [709, 93] width 72 height 13
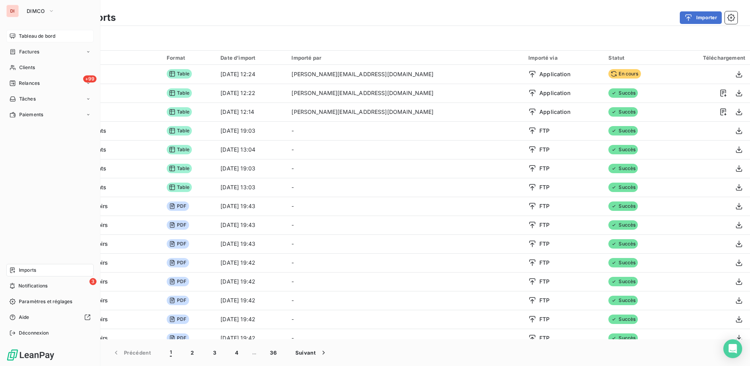
click at [21, 38] on span "Tableau de bord" at bounding box center [37, 36] width 36 height 7
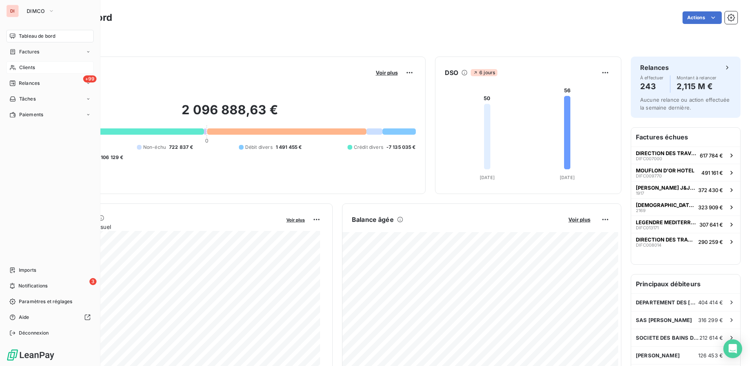
click at [33, 69] on span "Clients" at bounding box center [27, 67] width 16 height 7
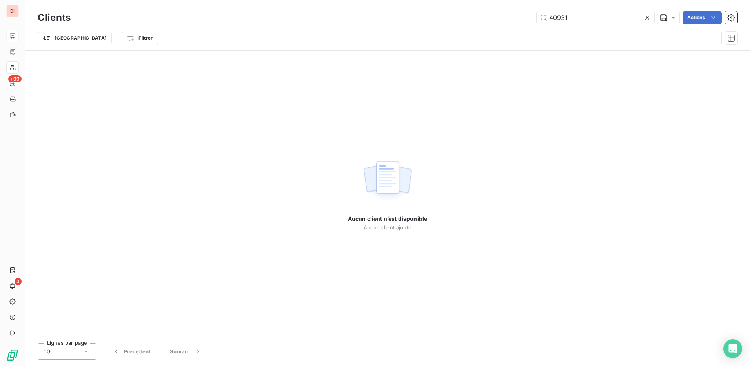
type input "40931"
drag, startPoint x: 606, startPoint y: 20, endPoint x: 528, endPoint y: 18, distance: 78.1
click at [528, 18] on div "40931 Actions" at bounding box center [408, 17] width 657 height 13
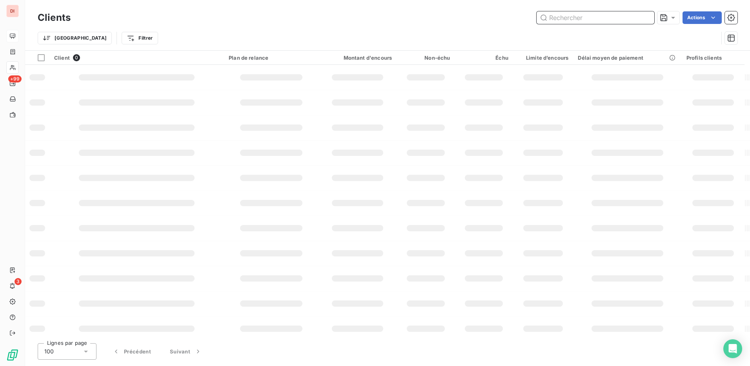
paste input "C000030447"
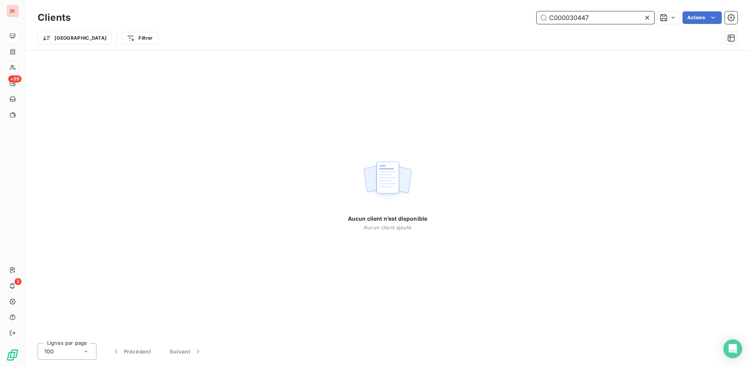
drag, startPoint x: 605, startPoint y: 13, endPoint x: 529, endPoint y: 10, distance: 76.1
click at [529, 10] on div "Clients C000030447 Actions" at bounding box center [388, 17] width 700 height 16
paste input "40931"
drag, startPoint x: 594, startPoint y: 18, endPoint x: 531, endPoint y: 11, distance: 63.5
click at [531, 11] on div "Clients C000040931 Actions" at bounding box center [388, 17] width 700 height 16
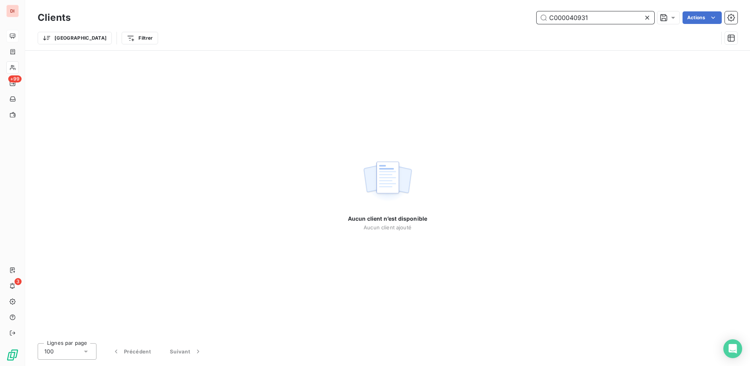
paste input "19424"
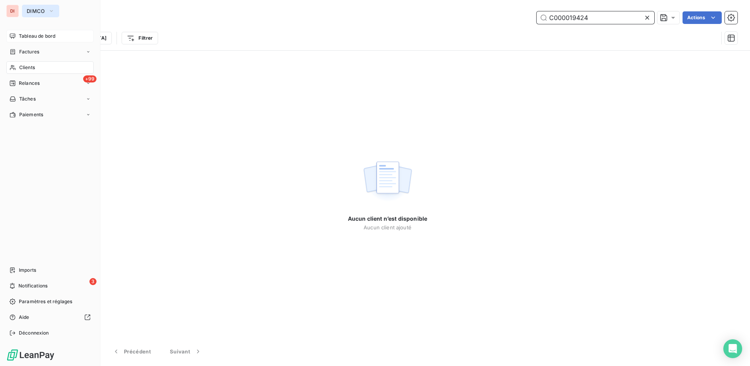
type input "C000019424"
click at [33, 5] on button "DIMCO" at bounding box center [40, 11] width 37 height 13
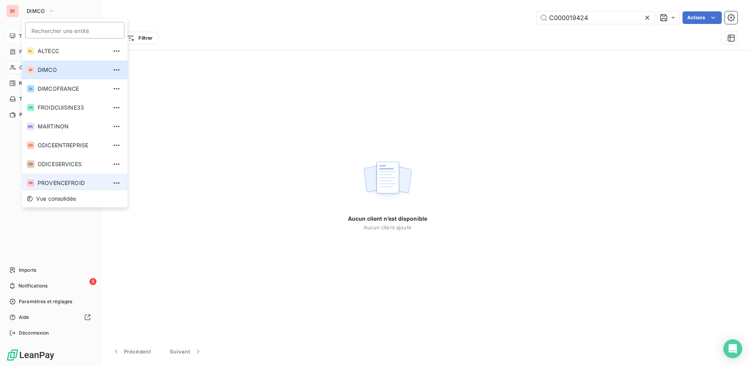
click at [74, 184] on span "PROVENCEFROID" at bounding box center [72, 183] width 69 height 8
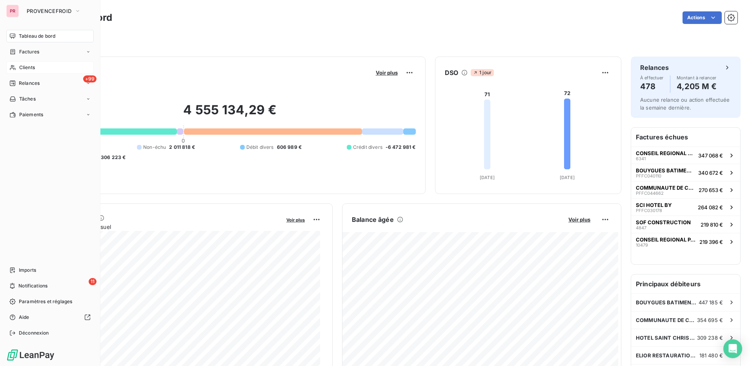
click at [48, 70] on div "Clients" at bounding box center [49, 67] width 87 height 13
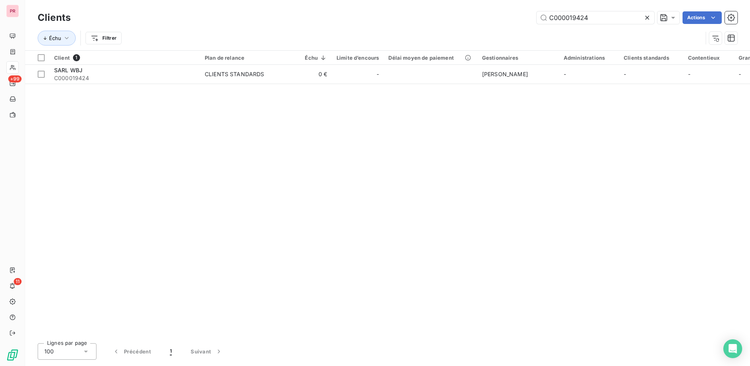
drag, startPoint x: 595, startPoint y: 17, endPoint x: 513, endPoint y: 16, distance: 82.0
click at [513, 16] on div "C000019424 Actions" at bounding box center [408, 17] width 657 height 13
click at [580, 132] on div "Client 1 Plan de relance Échu Limite d’encours Délai moyen de paiement Gestionn…" at bounding box center [387, 194] width 725 height 286
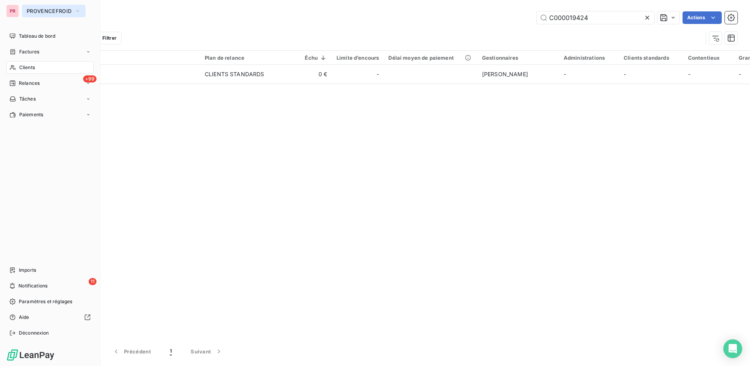
click at [71, 13] on span "PROVENCEFROID" at bounding box center [49, 11] width 45 height 6
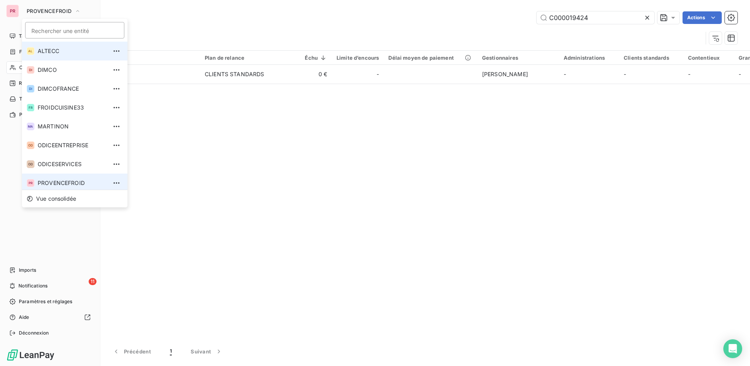
scroll to position [3, 0]
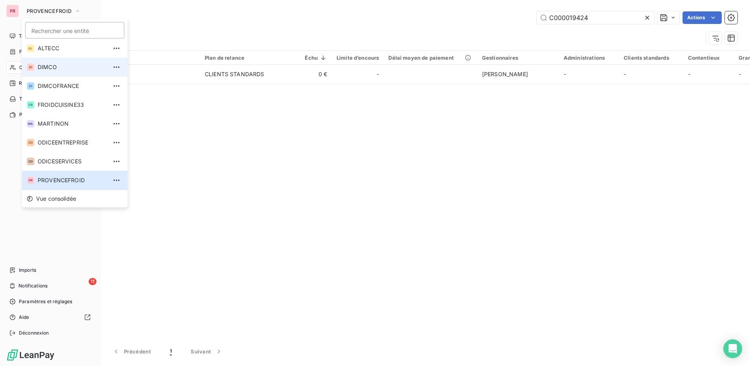
click at [73, 62] on li "DI DIMCO" at bounding box center [74, 67] width 105 height 19
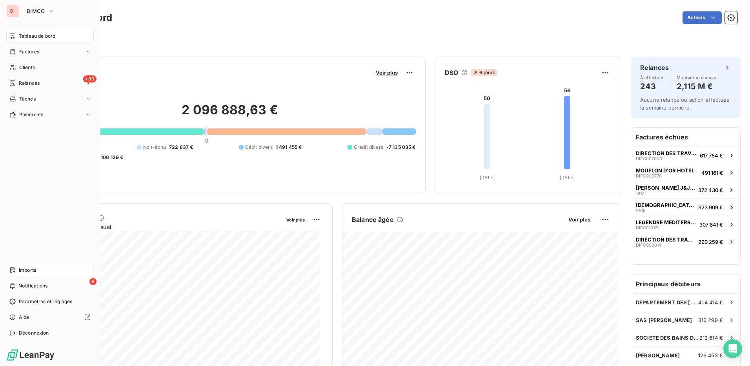
click at [37, 271] on div "Imports" at bounding box center [49, 270] width 87 height 13
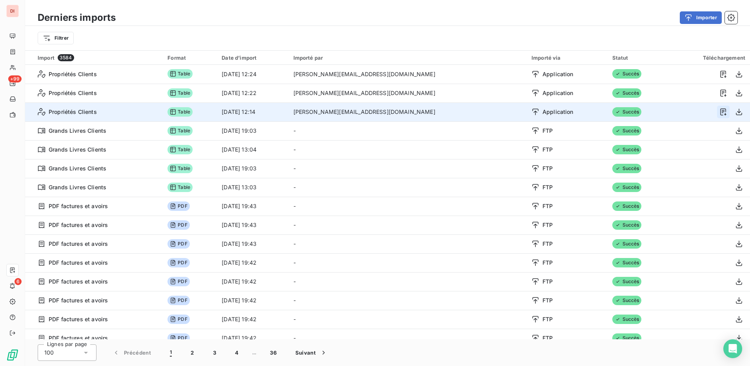
click at [721, 116] on button "button" at bounding box center [723, 111] width 13 height 13
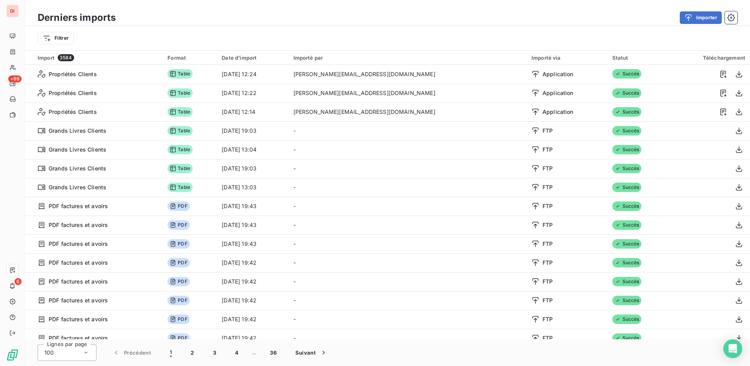
click at [532, 27] on div "Filtrer" at bounding box center [387, 38] width 725 height 24
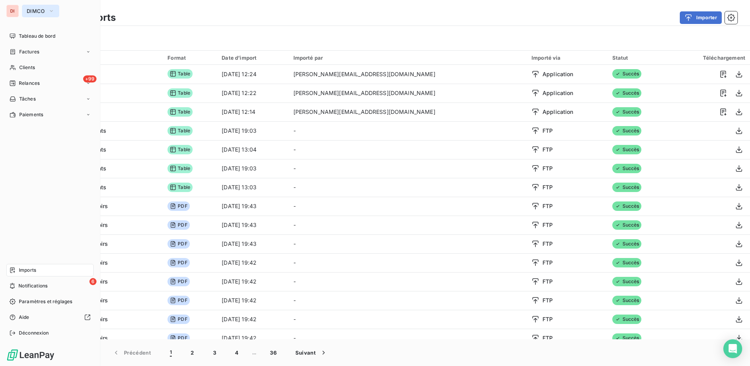
click at [44, 13] on span "DIMCO" at bounding box center [36, 11] width 18 height 6
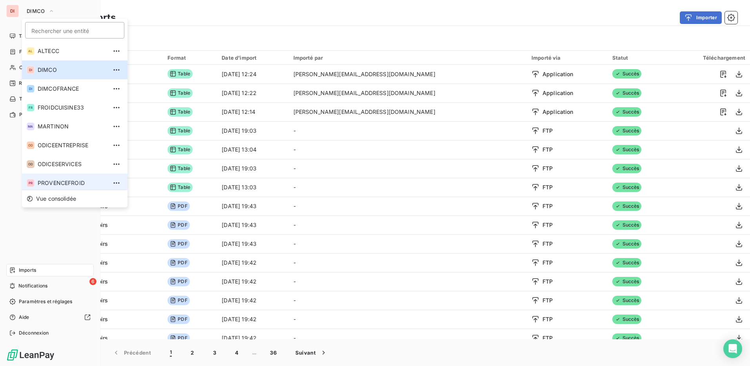
click at [66, 184] on li "PR PROVENCEFROID" at bounding box center [74, 182] width 105 height 19
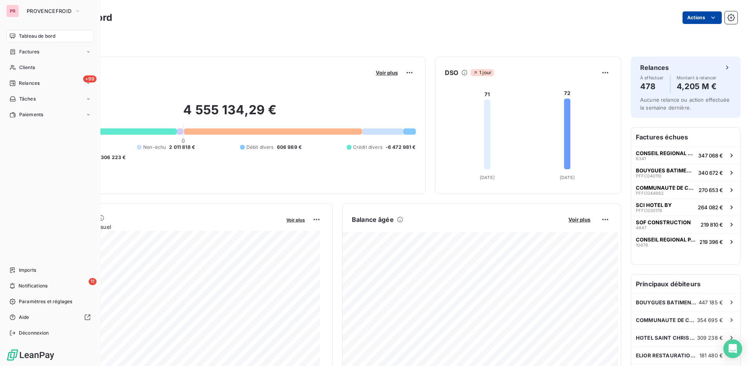
click at [696, 17] on html "PR PROVENCEFROID Tableau de bord Factures Clients +99 Relances Tâches Paiements…" at bounding box center [375, 183] width 750 height 366
click at [455, 10] on html "PR PROVENCEFROID Tableau de bord Factures Clients +99 Relances Tâches Paiements…" at bounding box center [375, 183] width 750 height 366
click at [43, 275] on div "Imports" at bounding box center [49, 270] width 87 height 13
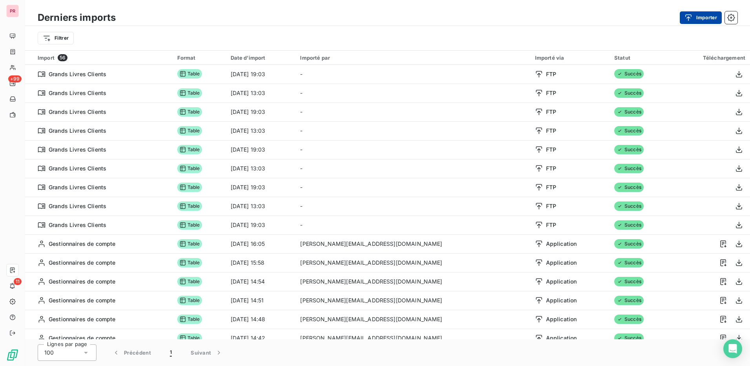
click at [704, 16] on button "Importer" at bounding box center [701, 17] width 42 height 13
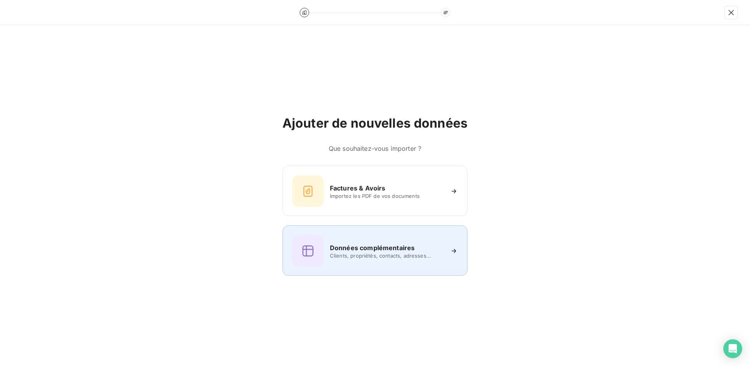
click at [356, 260] on div "Données complémentaires Clients, propriétés, contacts, adresses..." at bounding box center [375, 250] width 166 height 31
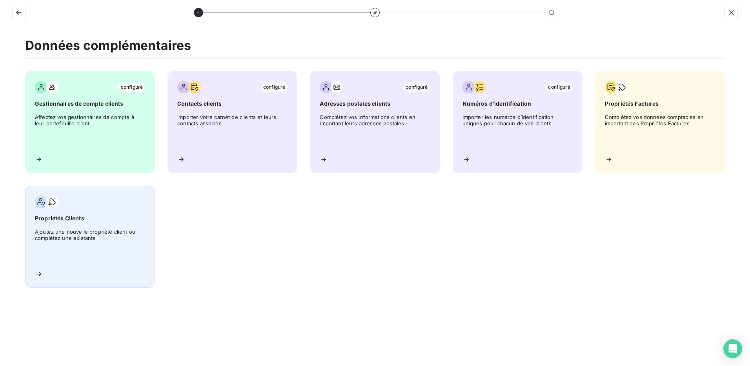
click at [86, 234] on span "Ajoutez une nouvelle propriété client ou complétez une existante" at bounding box center [90, 245] width 110 height 35
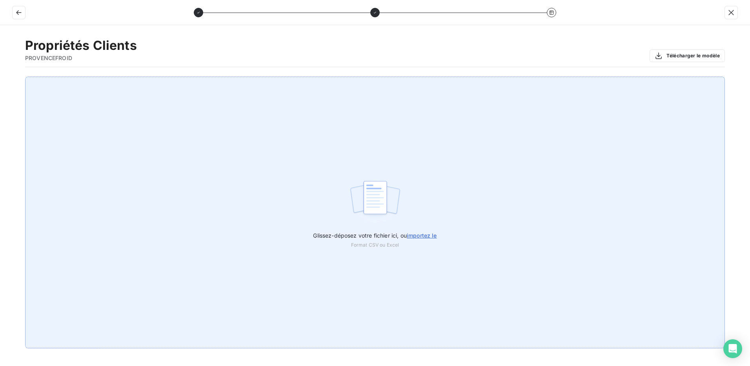
click at [432, 238] on span "importez le" at bounding box center [422, 235] width 30 height 7
click at [0, 77] on input "Glissez-déposez votre fichier ici, ou importez le" at bounding box center [0, 76] width 0 height 0
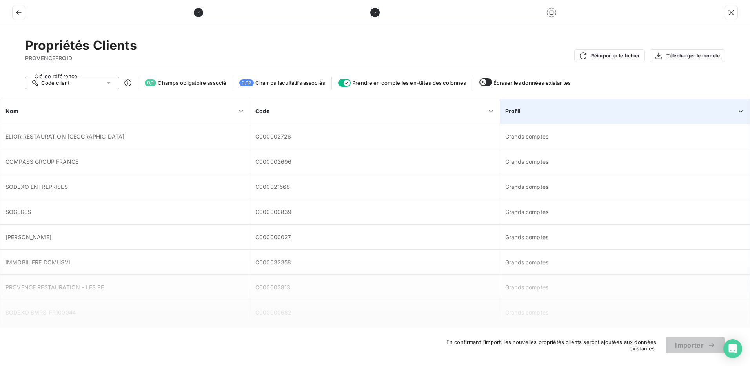
click at [644, 108] on div "Profil" at bounding box center [621, 111] width 232 height 8
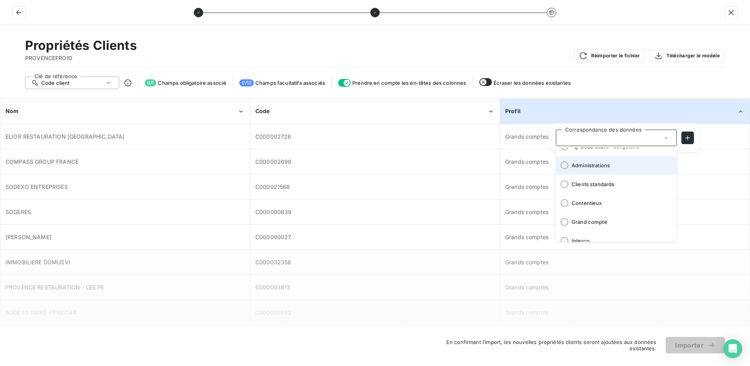
scroll to position [78, 0]
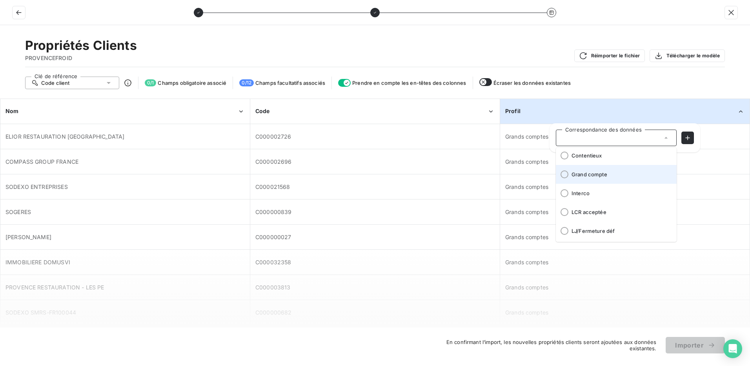
click at [564, 173] on div at bounding box center [564, 174] width 8 height 8
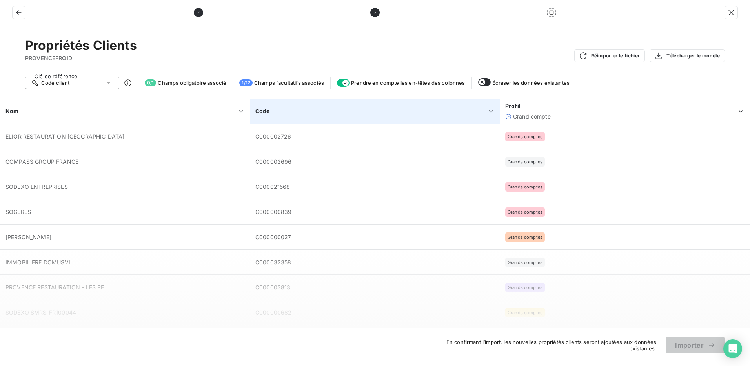
click at [300, 118] on div "Code" at bounding box center [375, 111] width 249 height 24
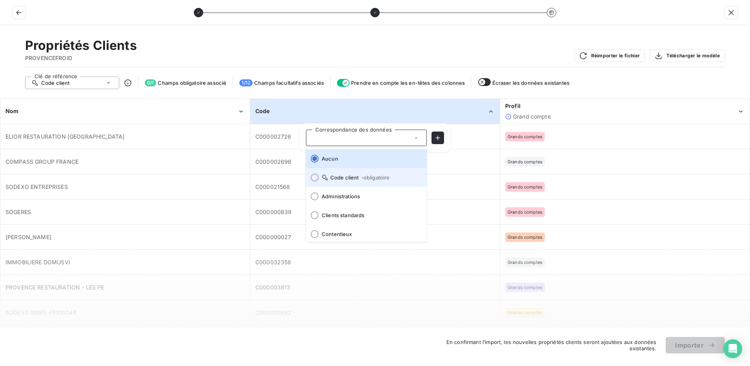
click at [310, 178] on span at bounding box center [312, 177] width 13 height 19
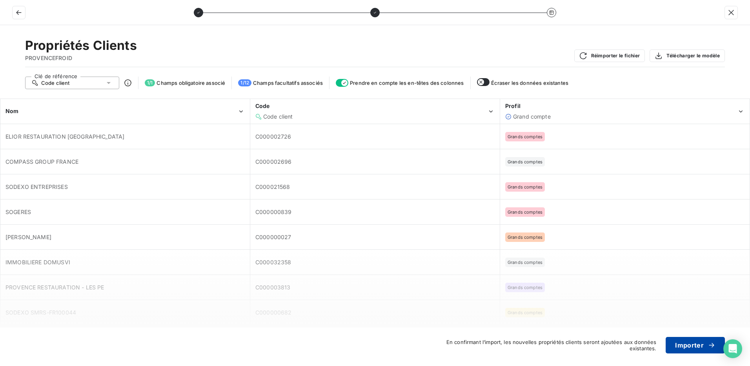
click at [690, 349] on button "Importer" at bounding box center [695, 344] width 59 height 16
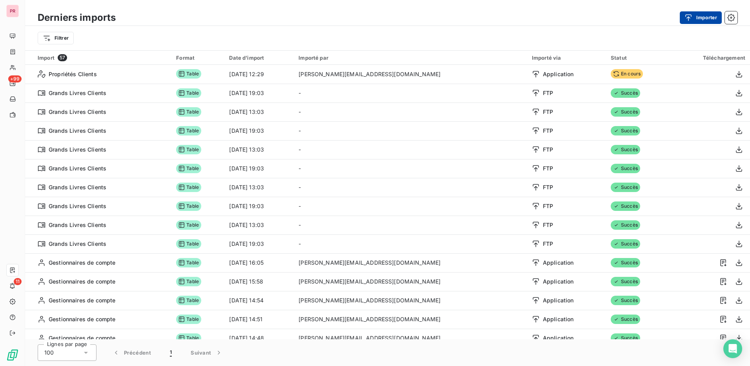
click at [707, 17] on button "Importer" at bounding box center [701, 17] width 42 height 13
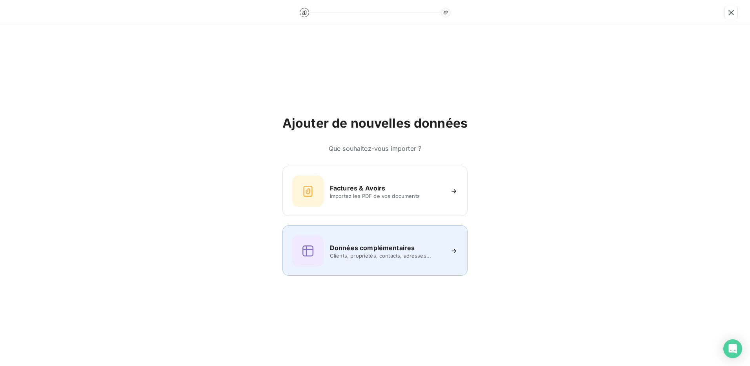
click at [387, 257] on span "Clients, propriétés, contacts, adresses..." at bounding box center [387, 255] width 114 height 6
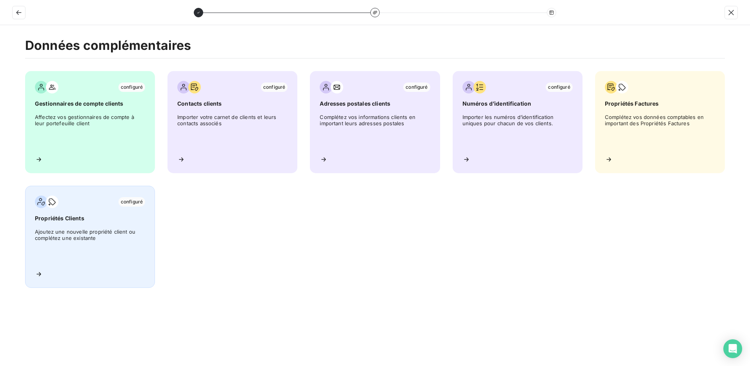
click at [86, 226] on div "configuré Propriétés Clients Ajoutez une nouvelle propriété client ou complétez…" at bounding box center [90, 237] width 130 height 102
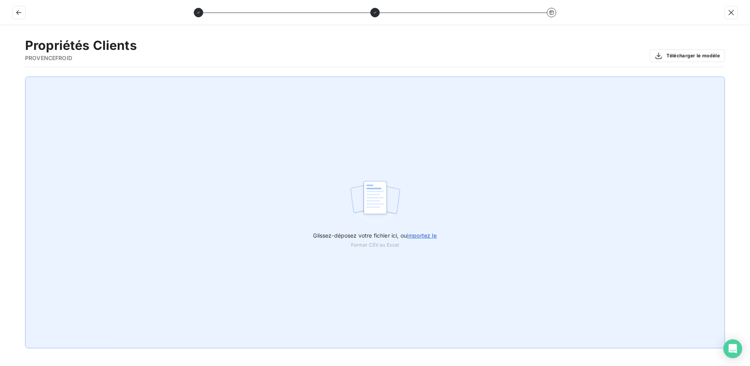
click at [417, 235] on span "importez le" at bounding box center [422, 235] width 30 height 7
click at [0, 77] on input "Glissez-déposez votre fichier ici, ou importez le" at bounding box center [0, 76] width 0 height 0
click at [424, 235] on span "importez le" at bounding box center [422, 235] width 30 height 7
click at [0, 77] on input "Glissez-déposez votre fichier ici, ou importez le" at bounding box center [0, 76] width 0 height 0
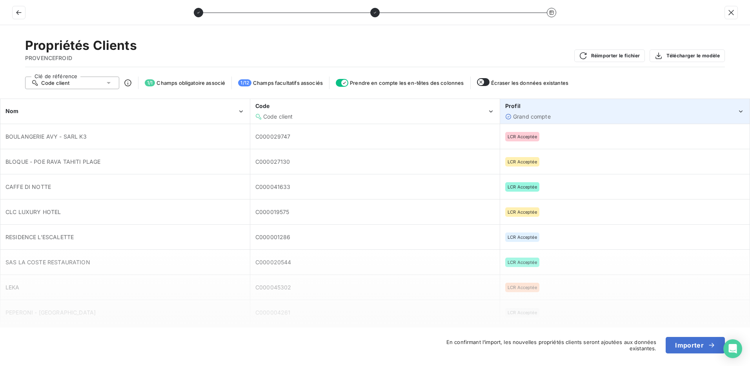
click at [557, 114] on div "Grand compte" at bounding box center [621, 117] width 232 height 8
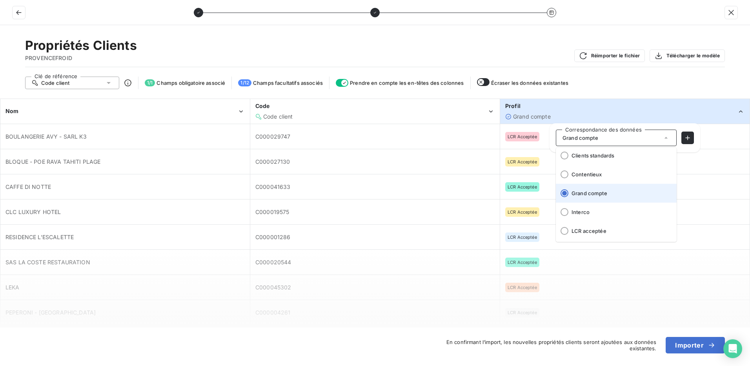
scroll to position [99, 0]
click at [565, 192] on div at bounding box center [564, 191] width 8 height 8
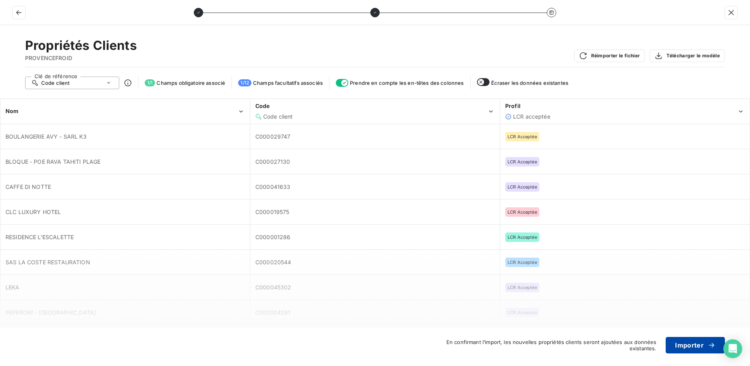
click at [691, 342] on button "Importer" at bounding box center [695, 344] width 59 height 16
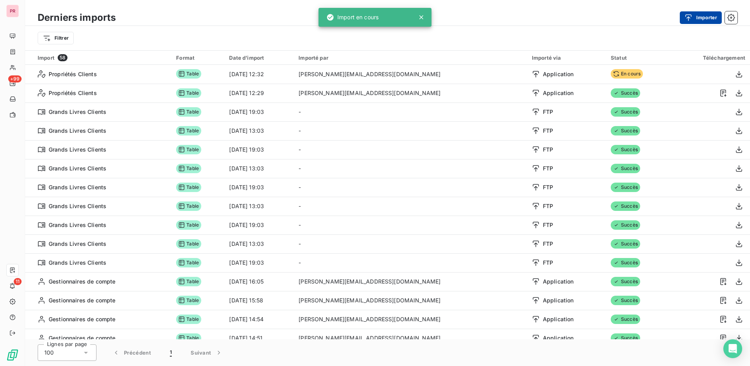
click at [697, 17] on button "Importer" at bounding box center [701, 17] width 42 height 13
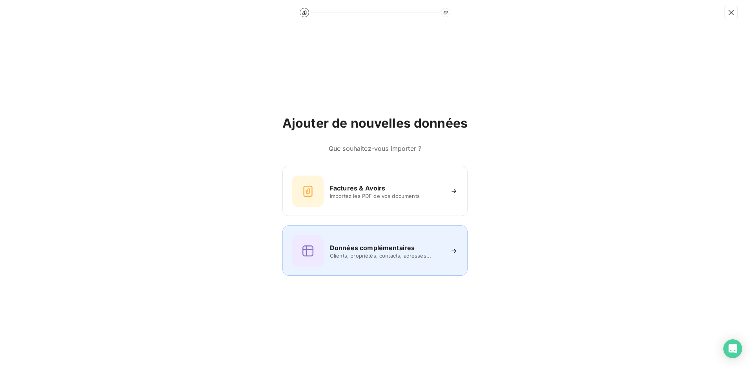
click at [388, 242] on div "Données complémentaires Clients, propriétés, contacts, adresses..." at bounding box center [375, 250] width 166 height 31
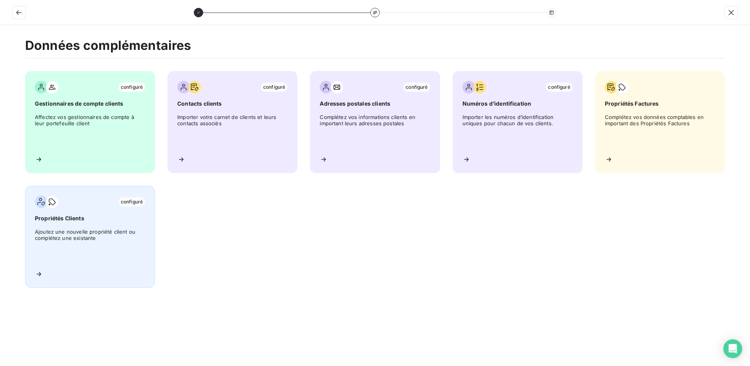
click at [84, 232] on span "Ajoutez une nouvelle propriété client ou complétez une existante" at bounding box center [90, 245] width 110 height 35
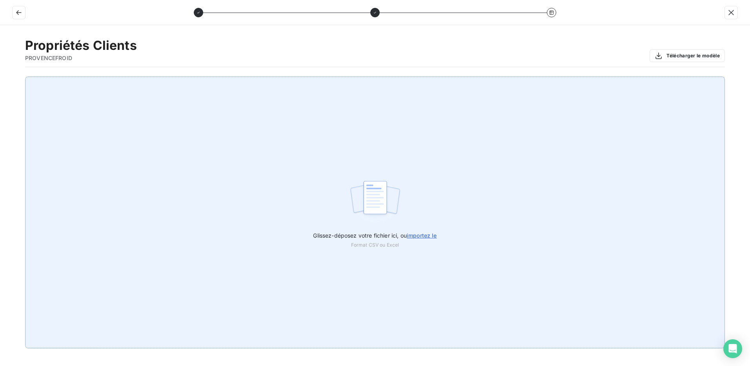
click at [418, 236] on span "importez le" at bounding box center [422, 235] width 30 height 7
click at [0, 77] on input "Glissez-déposez votre fichier ici, ou importez le" at bounding box center [0, 76] width 0 height 0
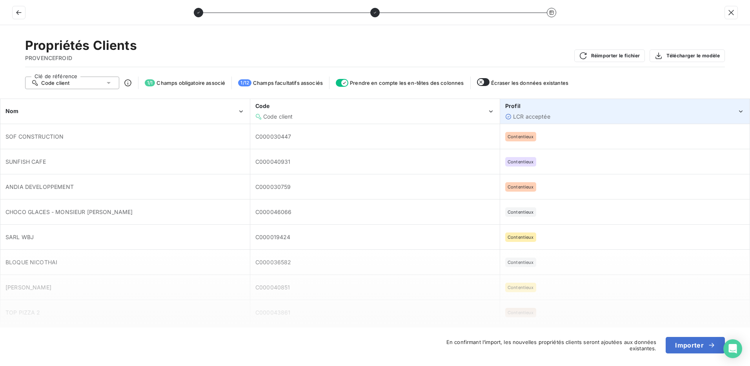
click at [596, 107] on div "Profil" at bounding box center [621, 106] width 232 height 8
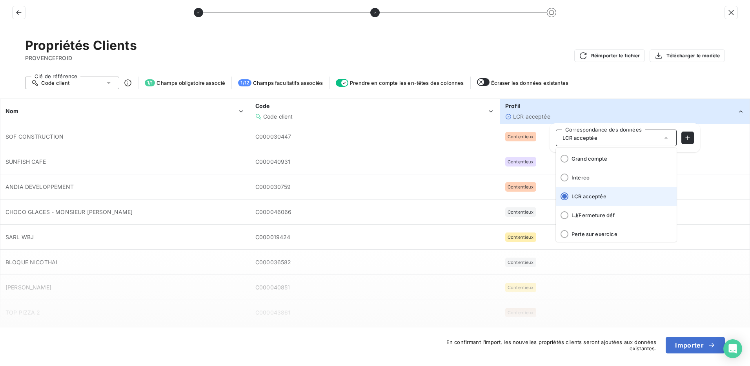
scroll to position [55, 0]
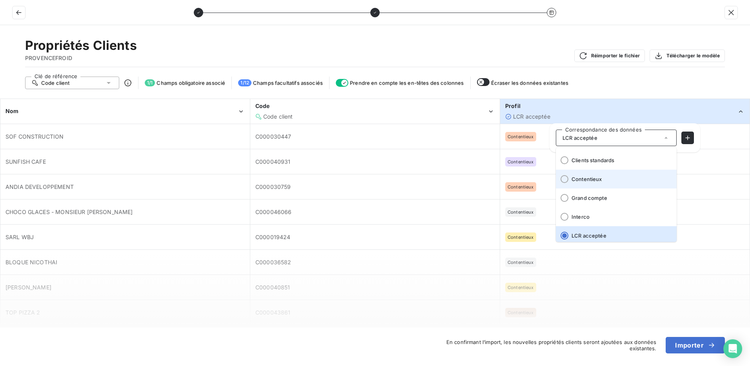
click at [563, 182] on div at bounding box center [564, 179] width 8 height 8
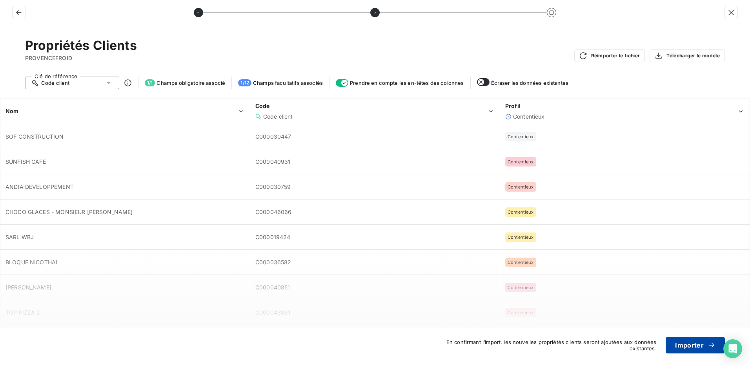
click at [695, 347] on button "Importer" at bounding box center [695, 344] width 59 height 16
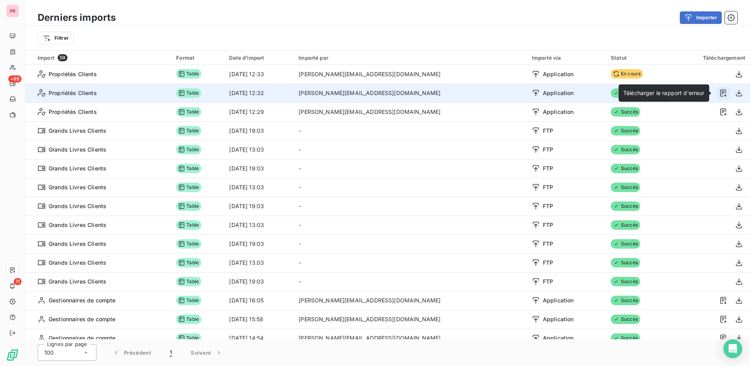
click at [719, 91] on icon "button" at bounding box center [723, 93] width 8 height 8
